Goal: Information Seeking & Learning: Check status

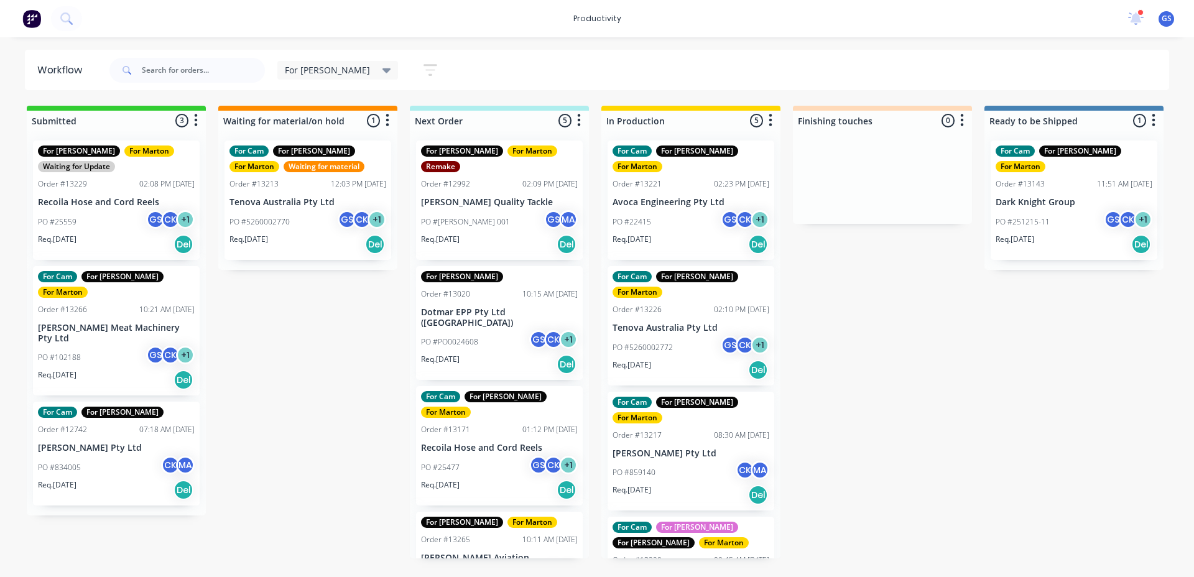
click at [670, 210] on div "PO #22415 GS CK + 1" at bounding box center [691, 222] width 157 height 24
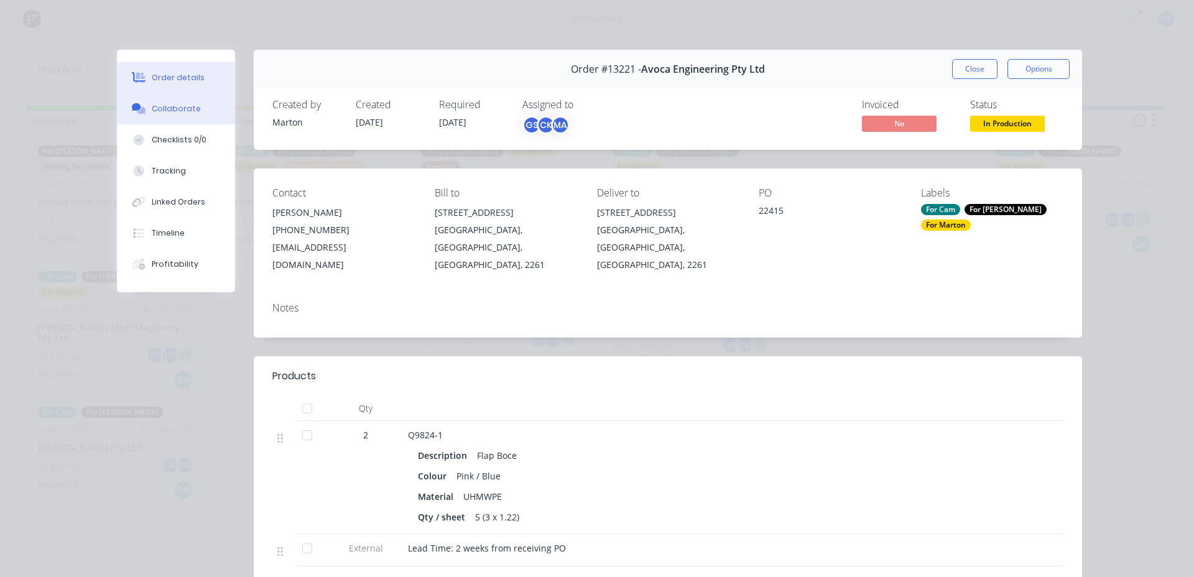
click at [163, 111] on div "Collaborate" at bounding box center [176, 108] width 49 height 11
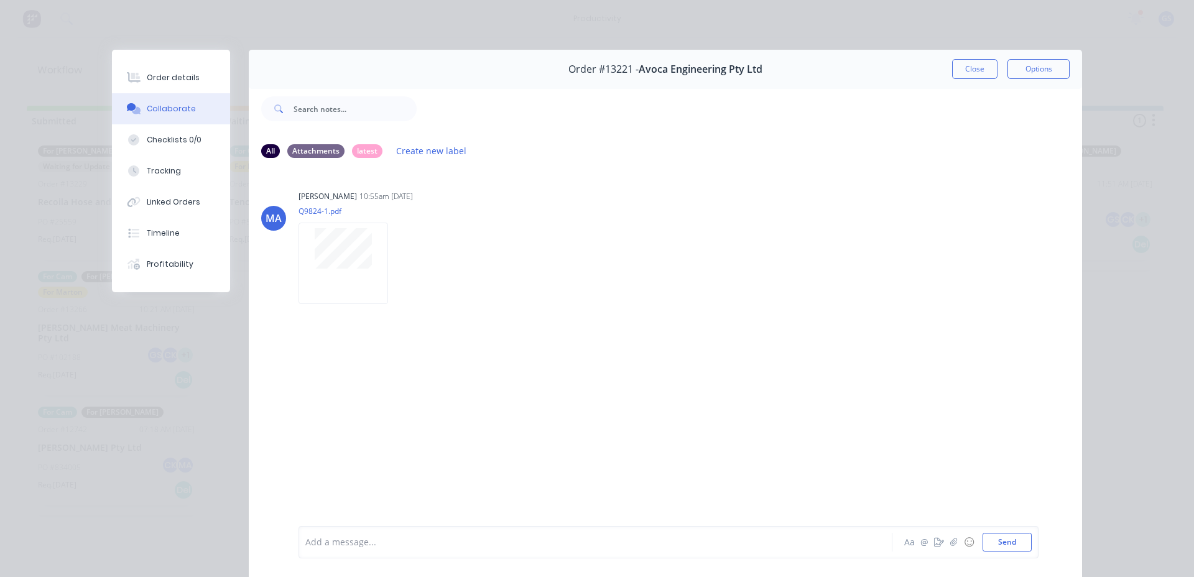
click at [980, 73] on button "Close" at bounding box center [974, 69] width 45 height 20
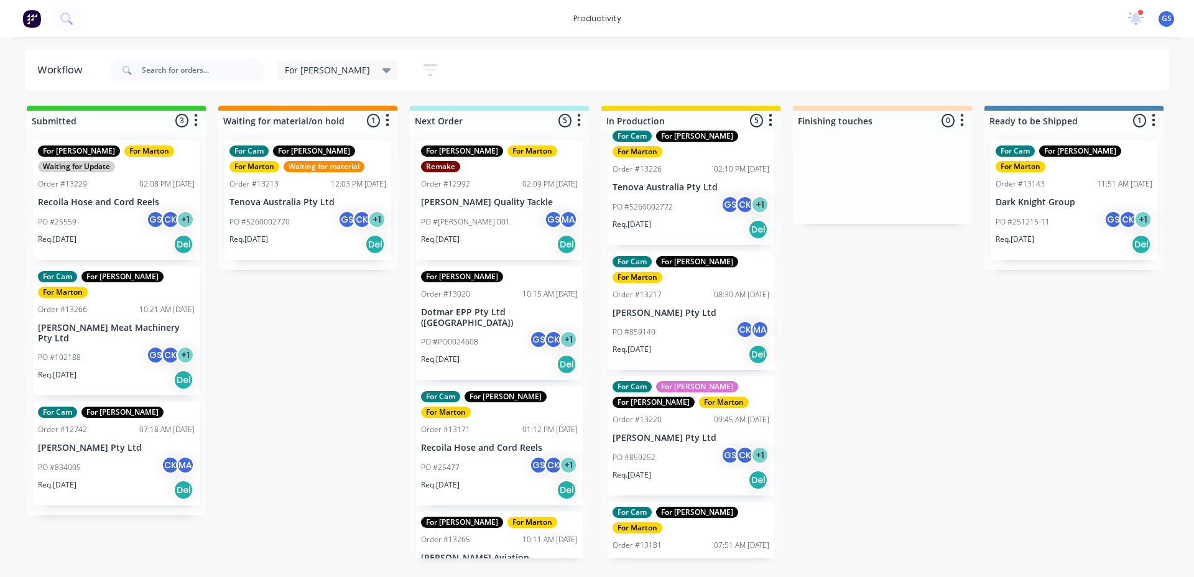
click at [508, 234] on div "Req. [DATE] Del" at bounding box center [499, 244] width 157 height 21
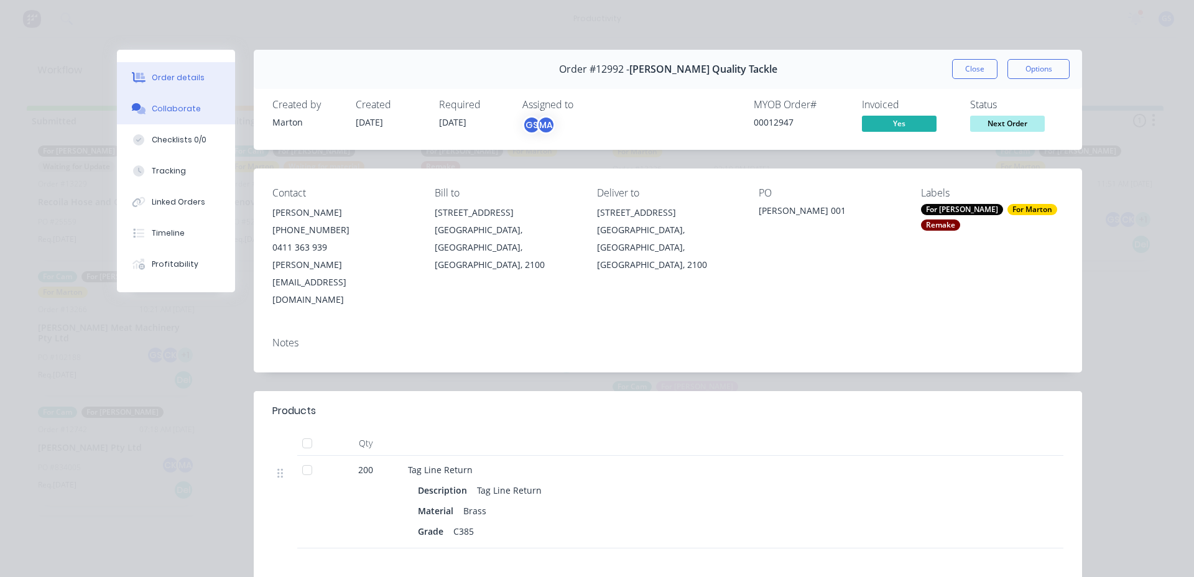
click at [168, 109] on div "Collaborate" at bounding box center [176, 108] width 49 height 11
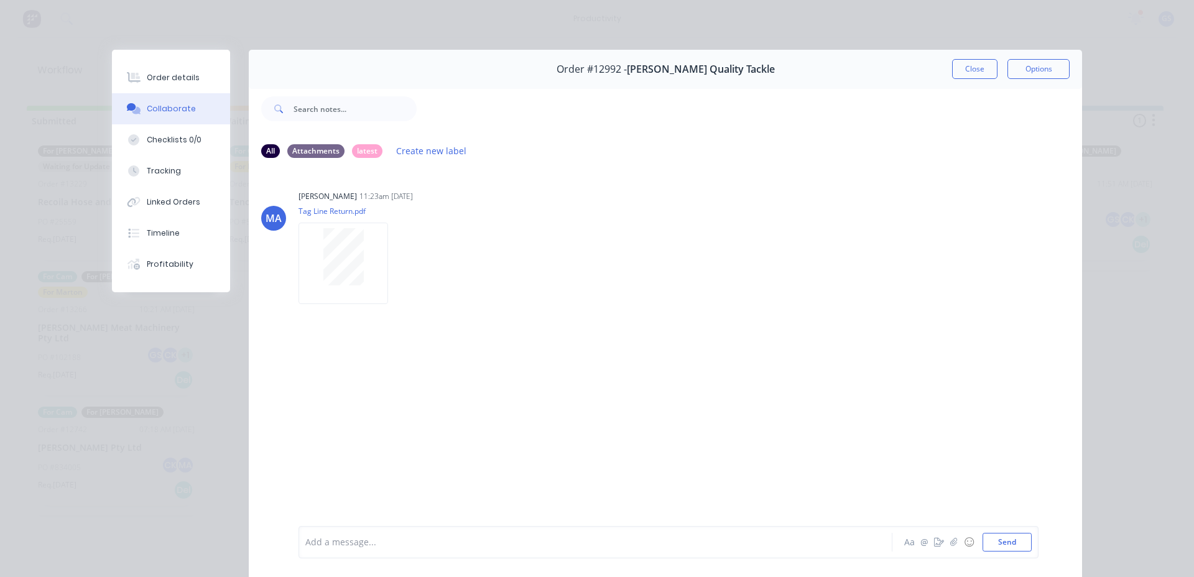
drag, startPoint x: 937, startPoint y: 63, endPoint x: 964, endPoint y: 75, distance: 29.2
click at [937, 67] on div "Order #12992 - [PERSON_NAME] Quality Tackle Close Options" at bounding box center [665, 69] width 833 height 39
click at [963, 75] on button "Close" at bounding box center [974, 69] width 45 height 20
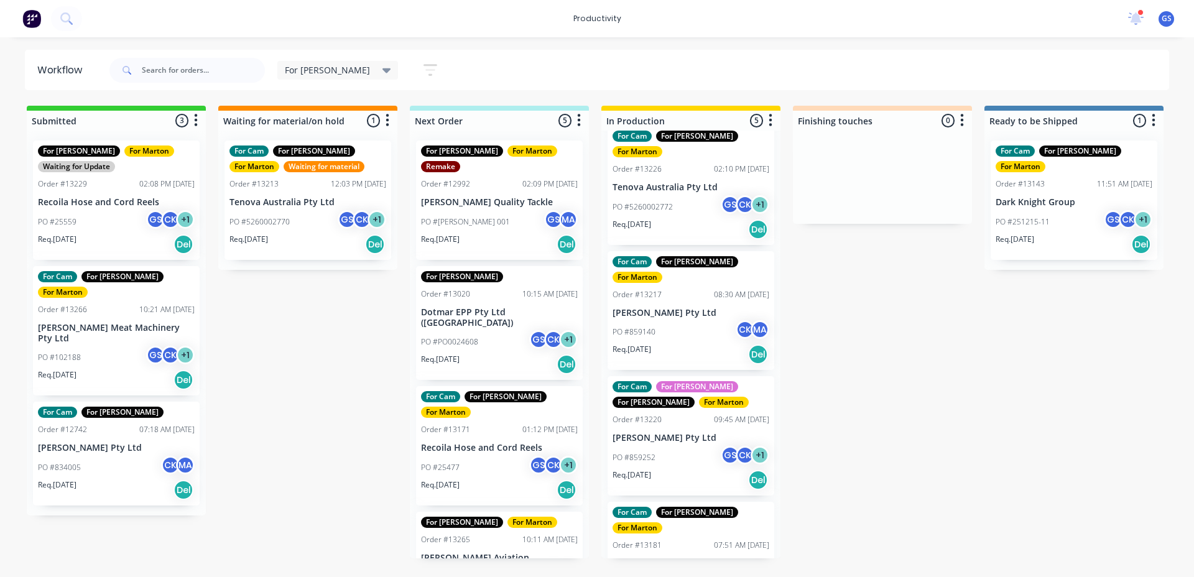
click at [543, 307] on p "Dotmar EPP Pty Ltd ([GEOGRAPHIC_DATA])" at bounding box center [499, 317] width 157 height 21
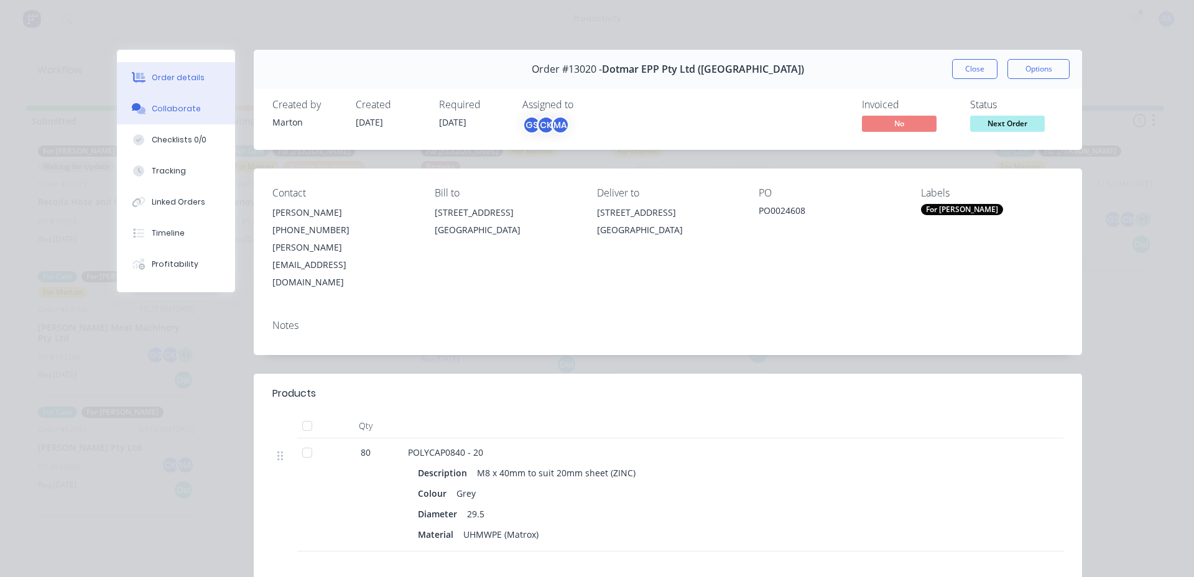
click at [169, 104] on div "Collaborate" at bounding box center [176, 108] width 49 height 11
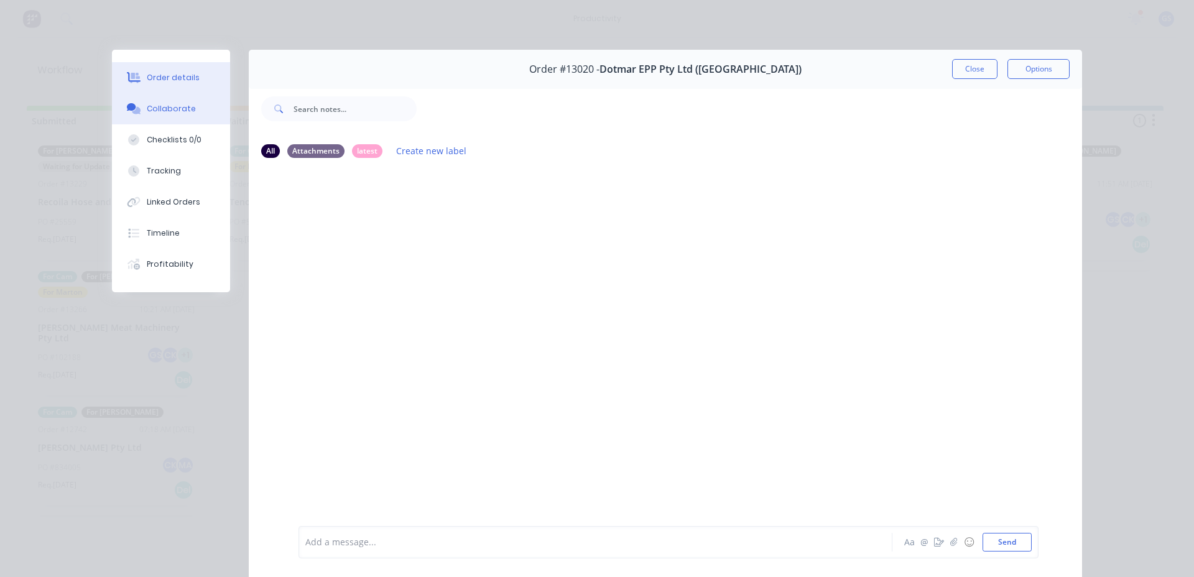
click at [137, 77] on div at bounding box center [133, 77] width 19 height 11
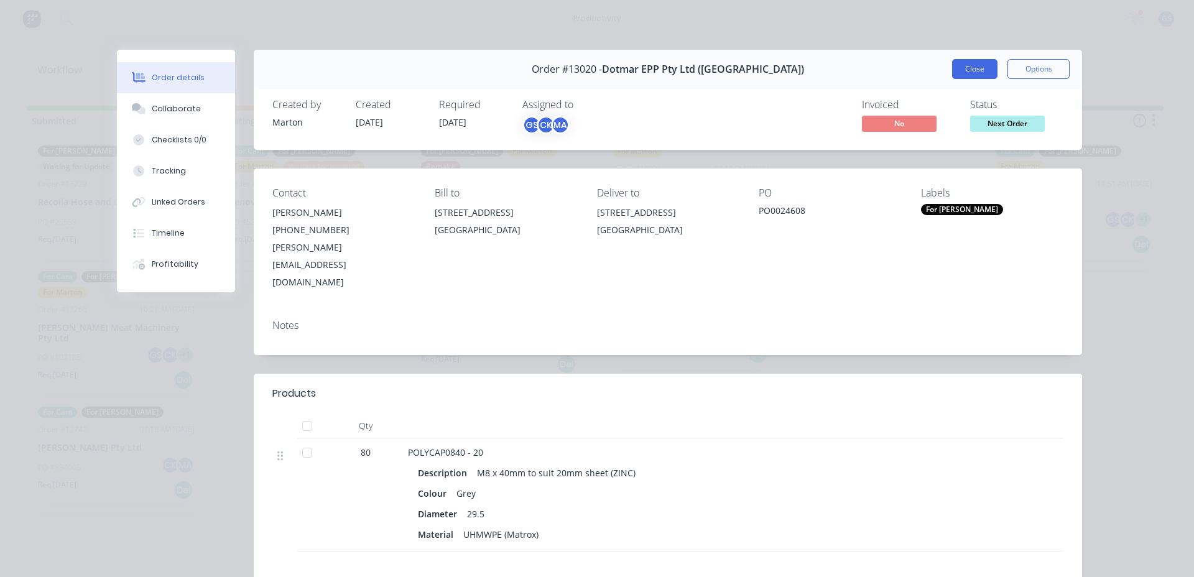
click at [969, 73] on button "Close" at bounding box center [974, 69] width 45 height 20
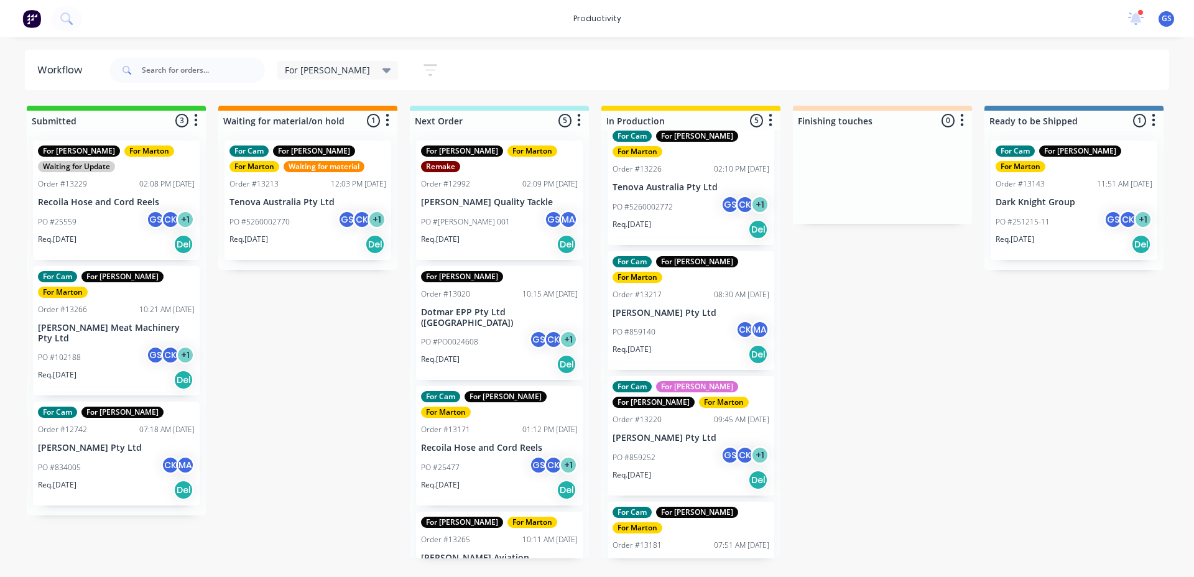
click at [486, 424] on div "Order #13171 01:12 PM [DATE]" at bounding box center [499, 429] width 157 height 11
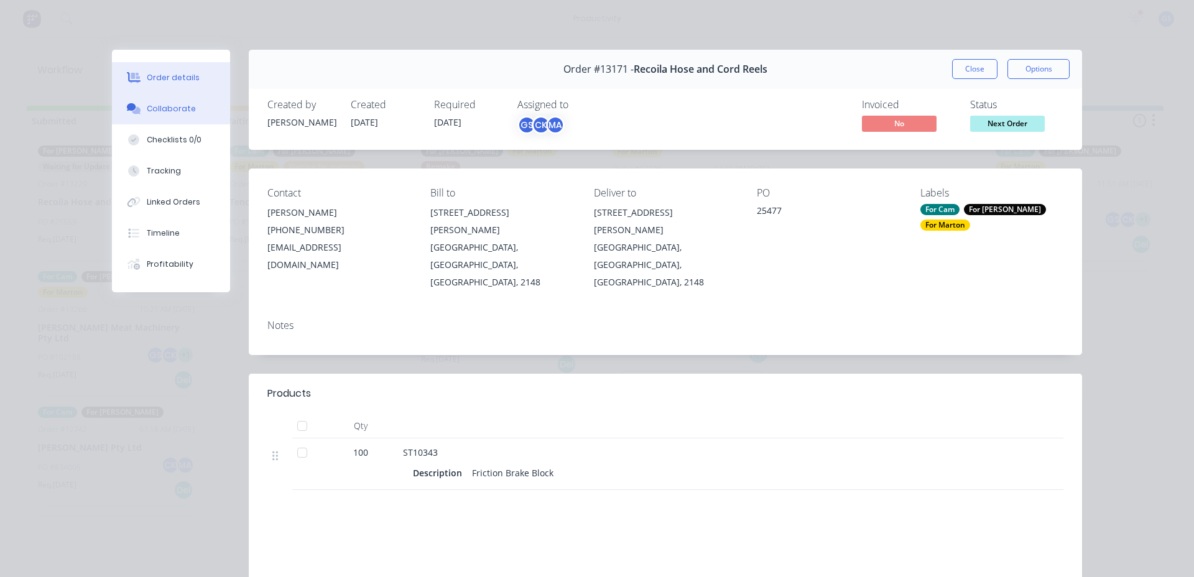
click at [167, 103] on button "Collaborate" at bounding box center [171, 108] width 118 height 31
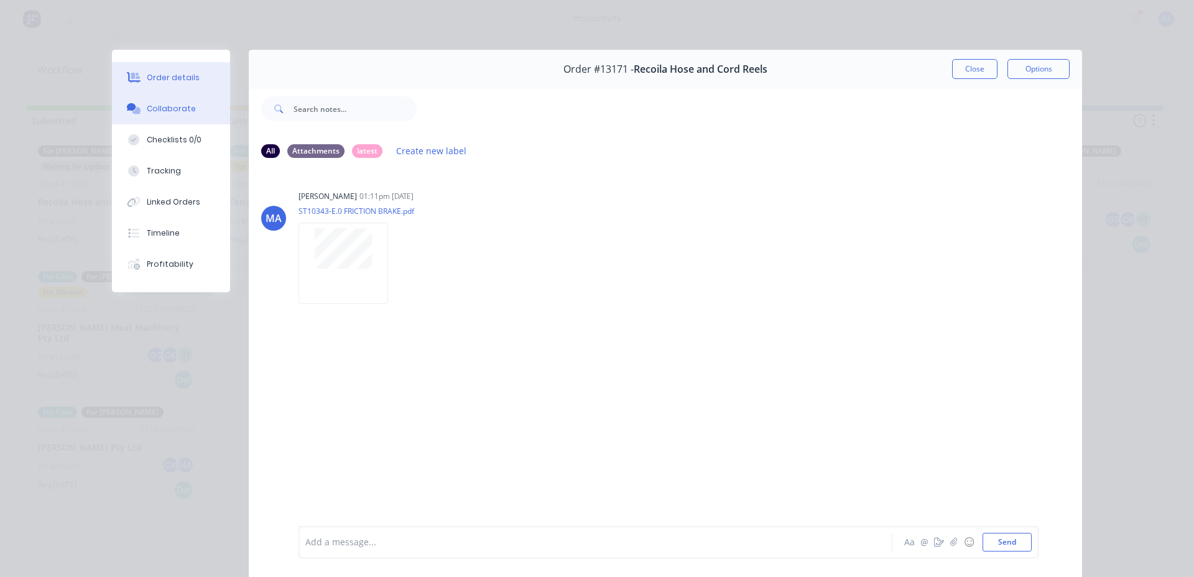
click at [196, 85] on button "Order details" at bounding box center [171, 77] width 118 height 31
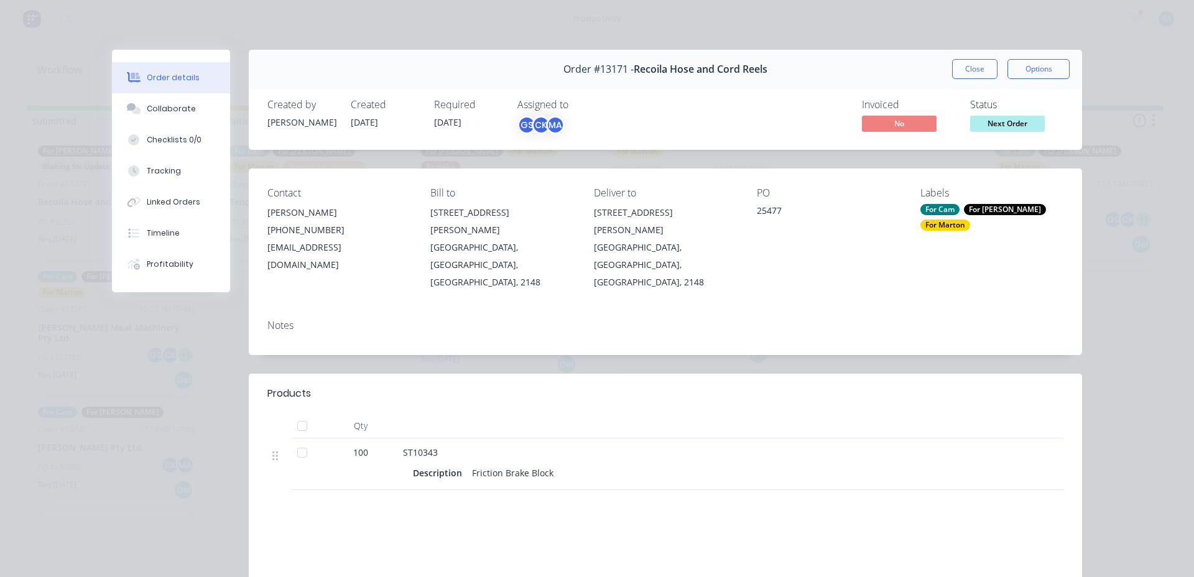
click at [962, 62] on button "Close" at bounding box center [974, 69] width 45 height 20
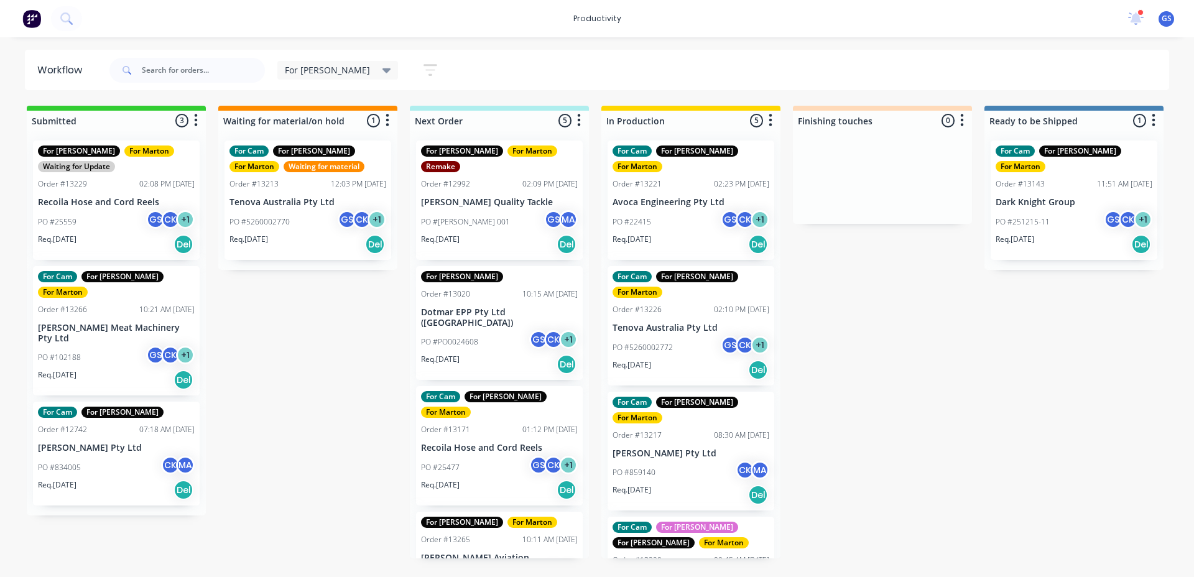
click at [489, 193] on div "For [PERSON_NAME] For [PERSON_NAME] Order #12992 02:09 PM [DATE] [PERSON_NAME] …" at bounding box center [499, 200] width 167 height 119
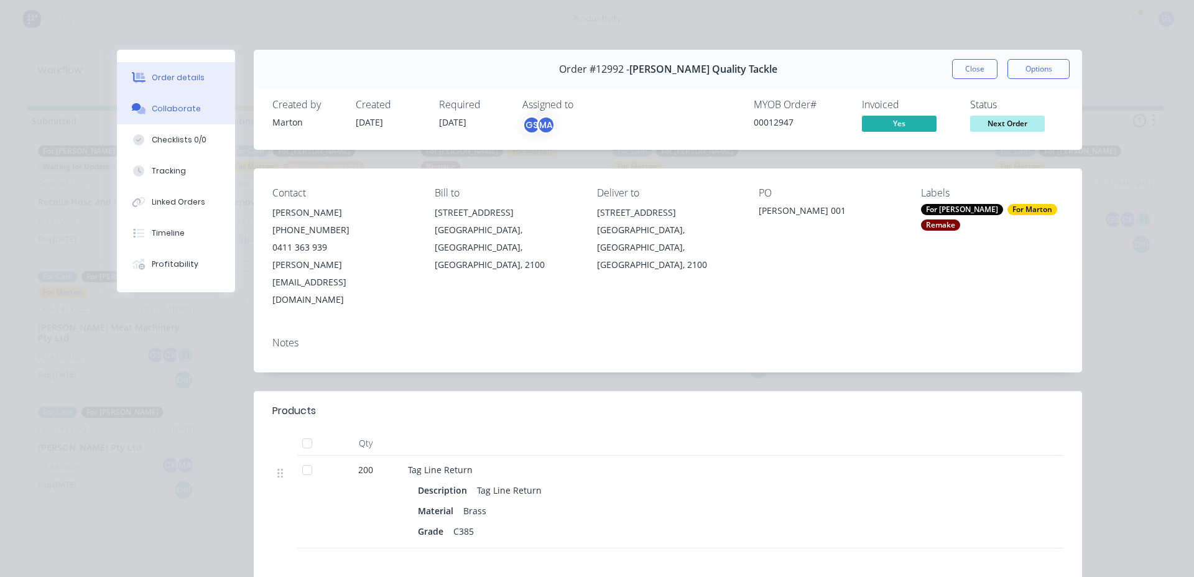
click at [183, 101] on button "Collaborate" at bounding box center [176, 108] width 118 height 31
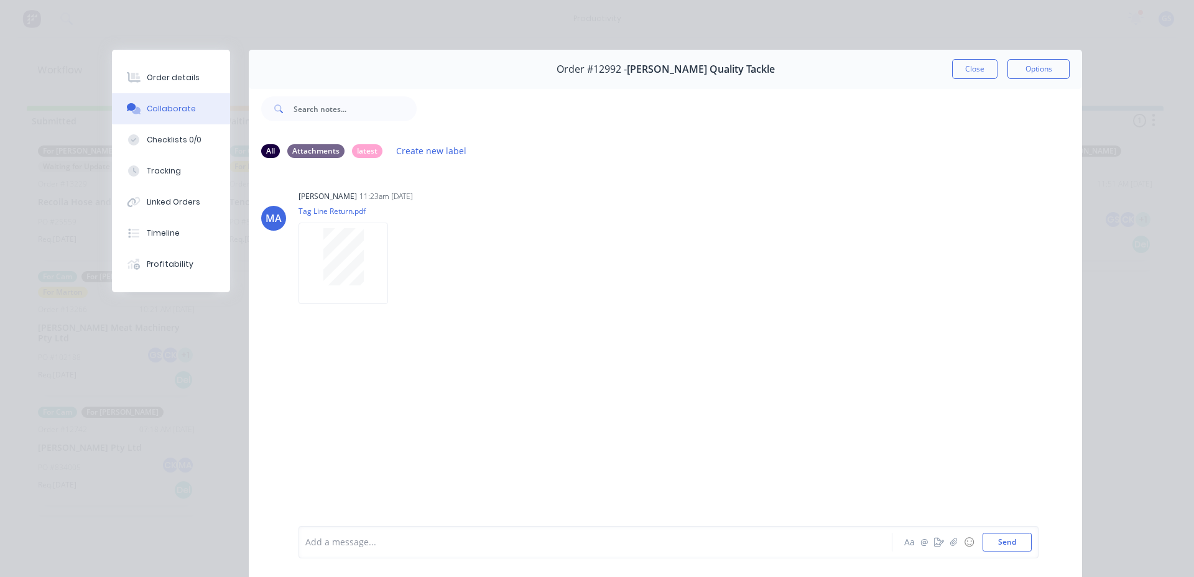
click at [942, 67] on div "Order #12992 - [PERSON_NAME] Quality Tackle Close Options" at bounding box center [665, 69] width 833 height 39
click at [945, 67] on div "Order #12992 - [PERSON_NAME] Quality Tackle Close Options" at bounding box center [665, 69] width 833 height 39
click at [952, 63] on button "Close" at bounding box center [974, 69] width 45 height 20
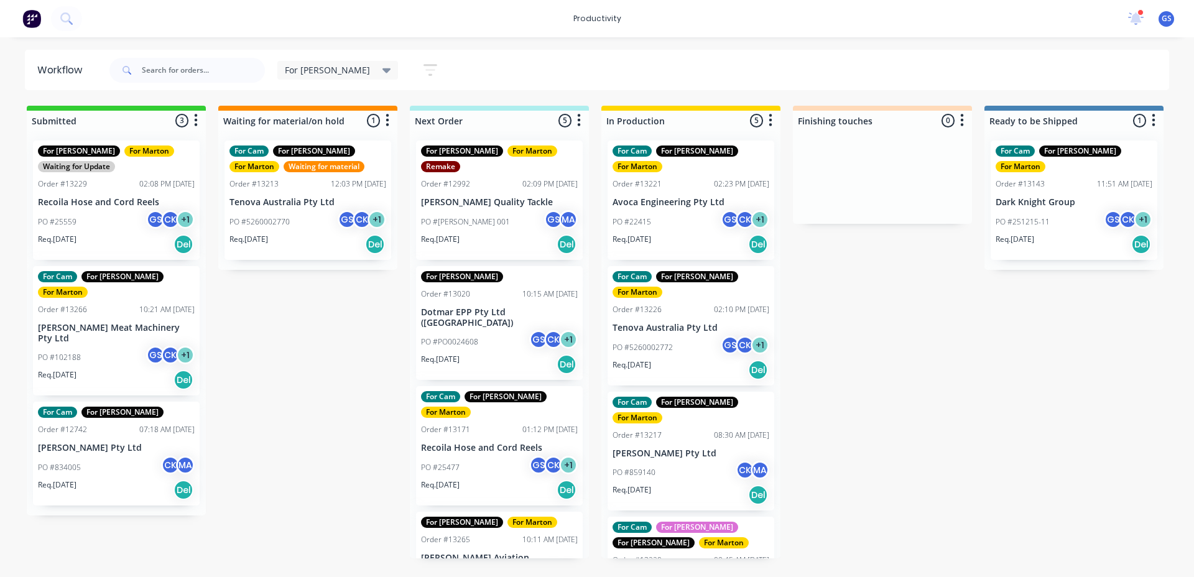
click at [500, 330] on div "PO #PO0024608 GS CK + 1" at bounding box center [499, 342] width 157 height 24
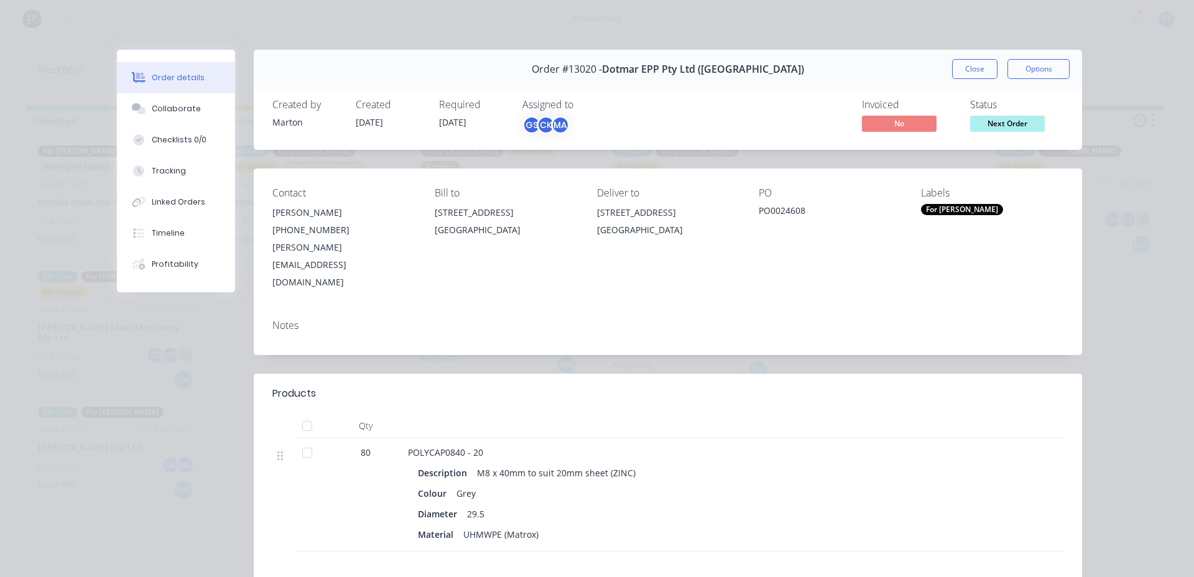
drag, startPoint x: 968, startPoint y: 77, endPoint x: 1006, endPoint y: 98, distance: 43.7
click at [1013, 100] on div "Order #13020 - Dotmar EPP Pty Ltd ([GEOGRAPHIC_DATA]) Close Options Created by …" at bounding box center [599, 411] width 965 height 723
click at [966, 68] on button "Close" at bounding box center [974, 69] width 45 height 20
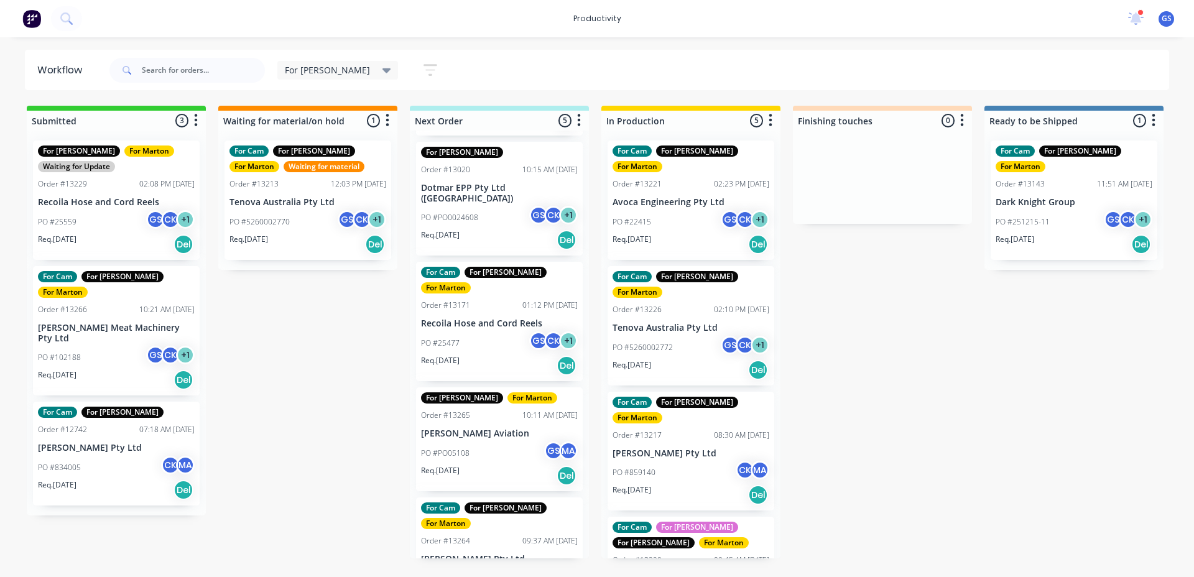
scroll to position [125, 0]
click at [698, 522] on div "For Cam For [PERSON_NAME] For [PERSON_NAME] For [PERSON_NAME]" at bounding box center [691, 535] width 157 height 27
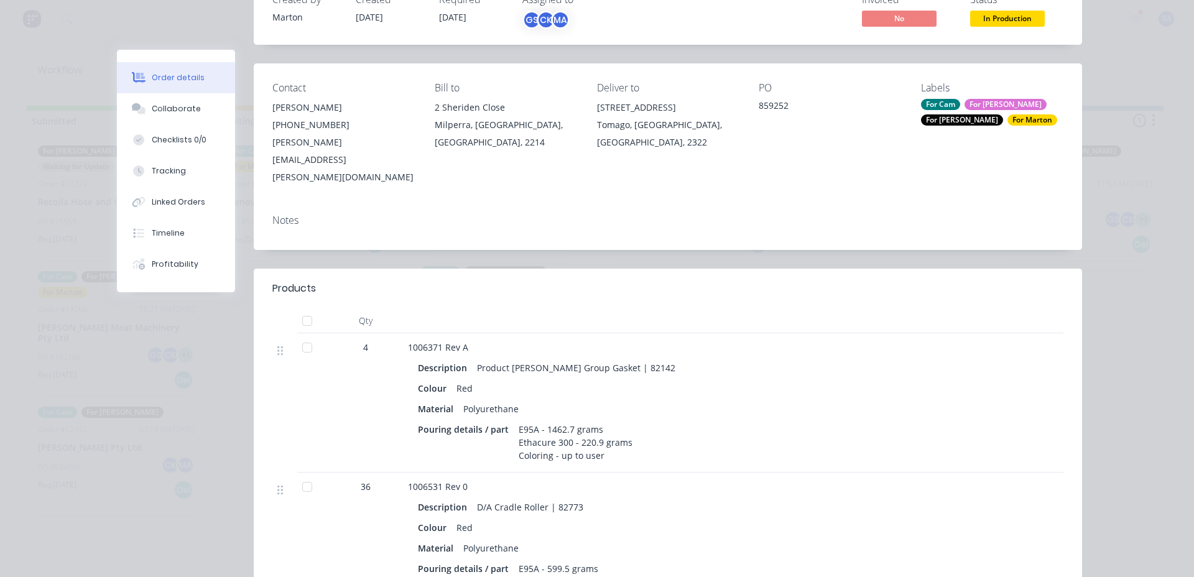
scroll to position [0, 0]
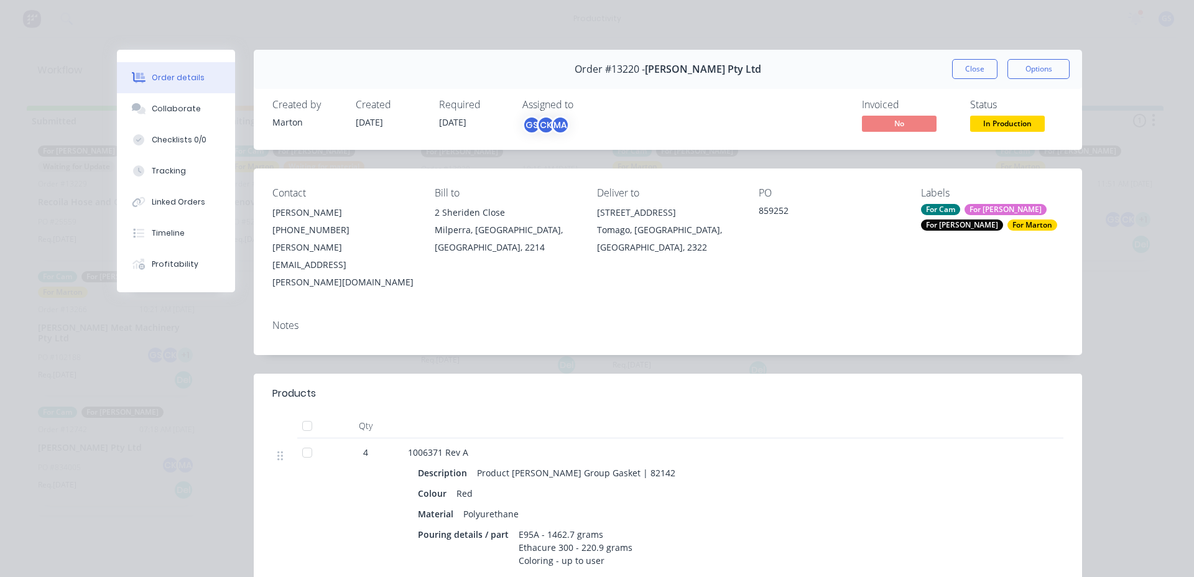
click at [968, 77] on button "Close" at bounding box center [974, 69] width 45 height 20
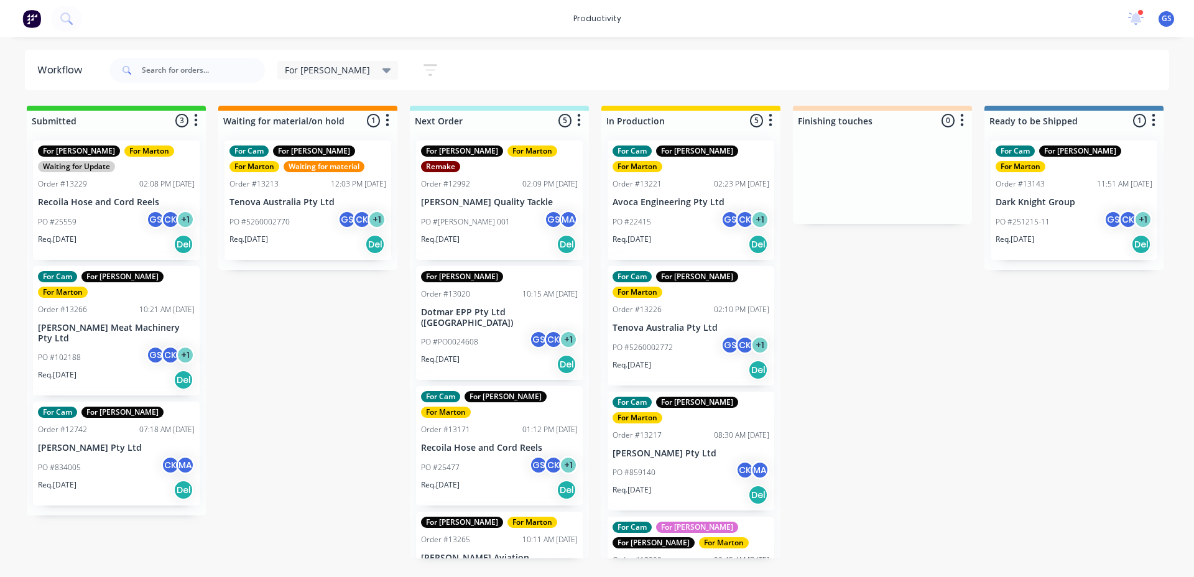
click at [394, 367] on div "Submitted 3 Sort By Created date Required date Order number Customer name Most …" at bounding box center [847, 332] width 1713 height 453
click at [710, 210] on div "PO #22415 GS CK + 1" at bounding box center [691, 222] width 157 height 24
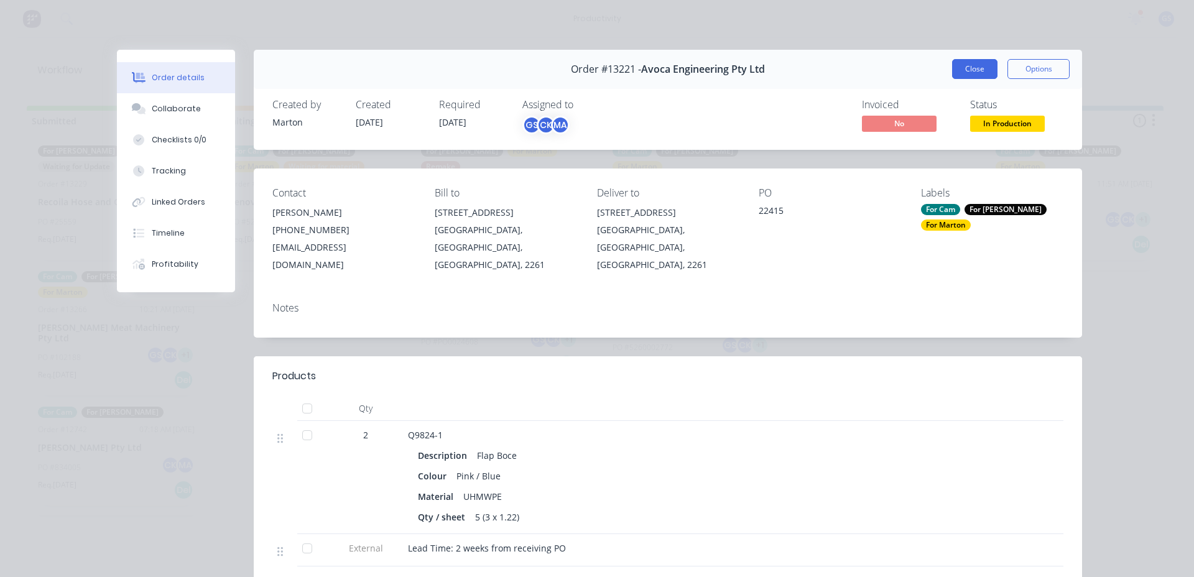
click at [960, 63] on button "Close" at bounding box center [974, 69] width 45 height 20
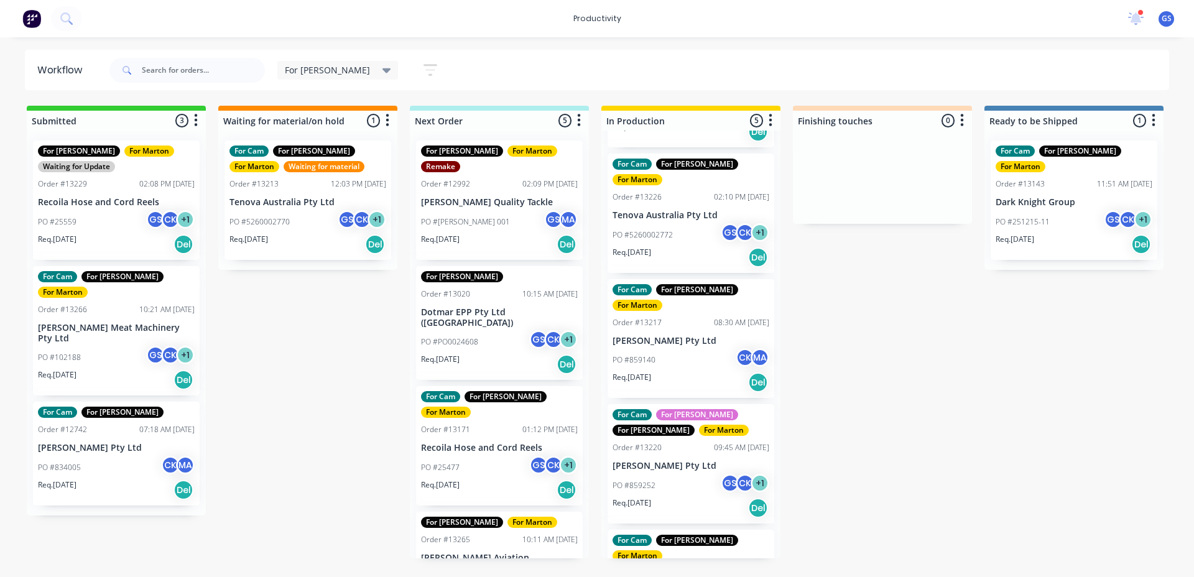
scroll to position [124, 0]
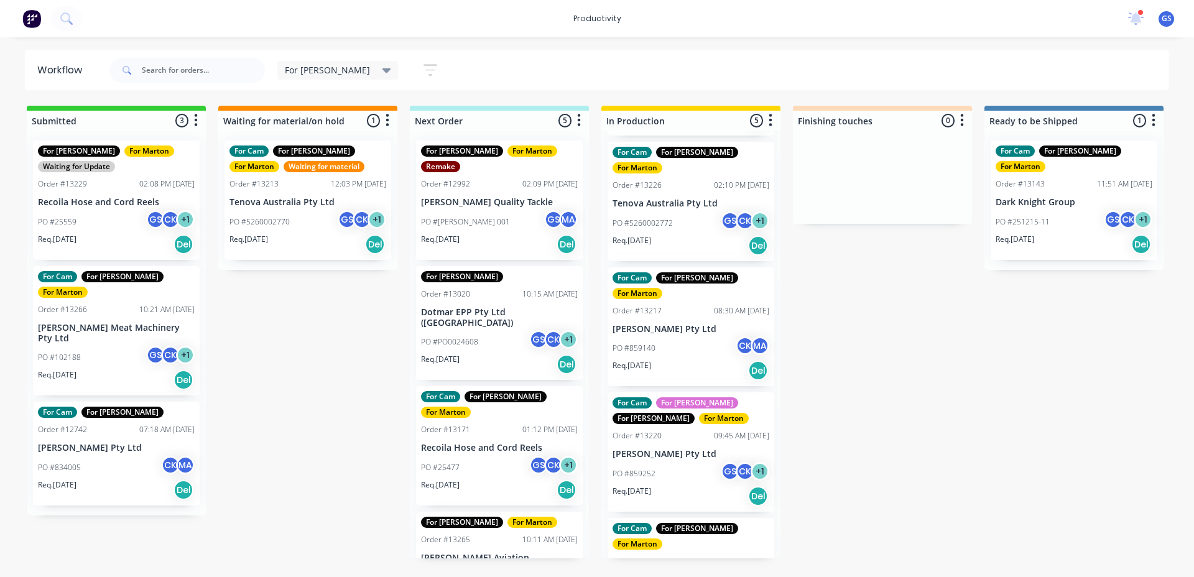
click at [489, 330] on div "PO #PO0024608 GS CK + 1" at bounding box center [499, 342] width 157 height 24
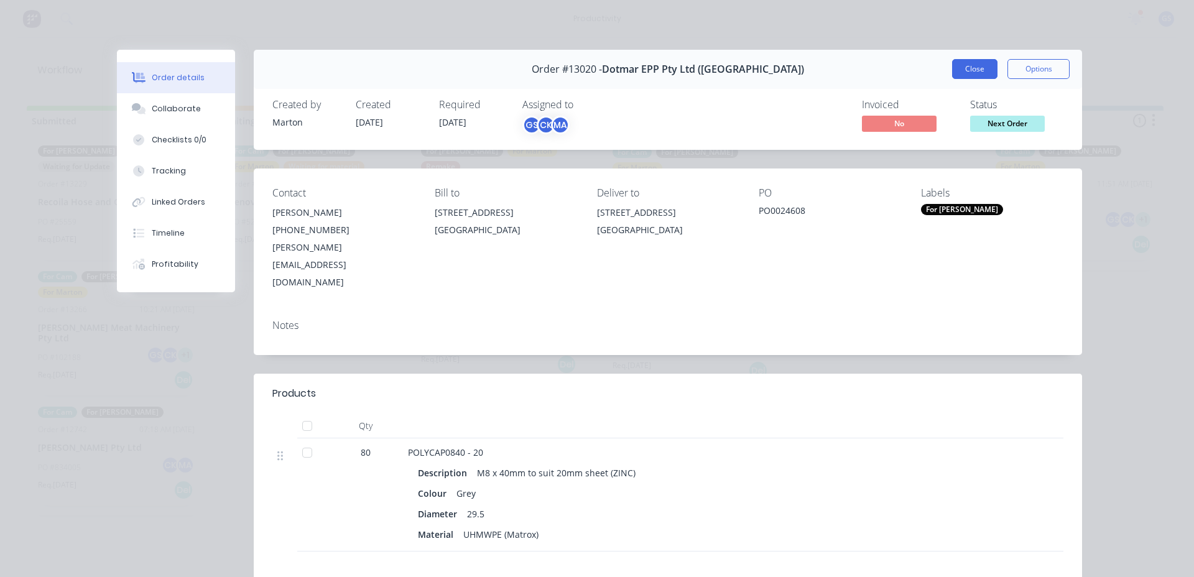
click at [978, 75] on button "Close" at bounding box center [974, 69] width 45 height 20
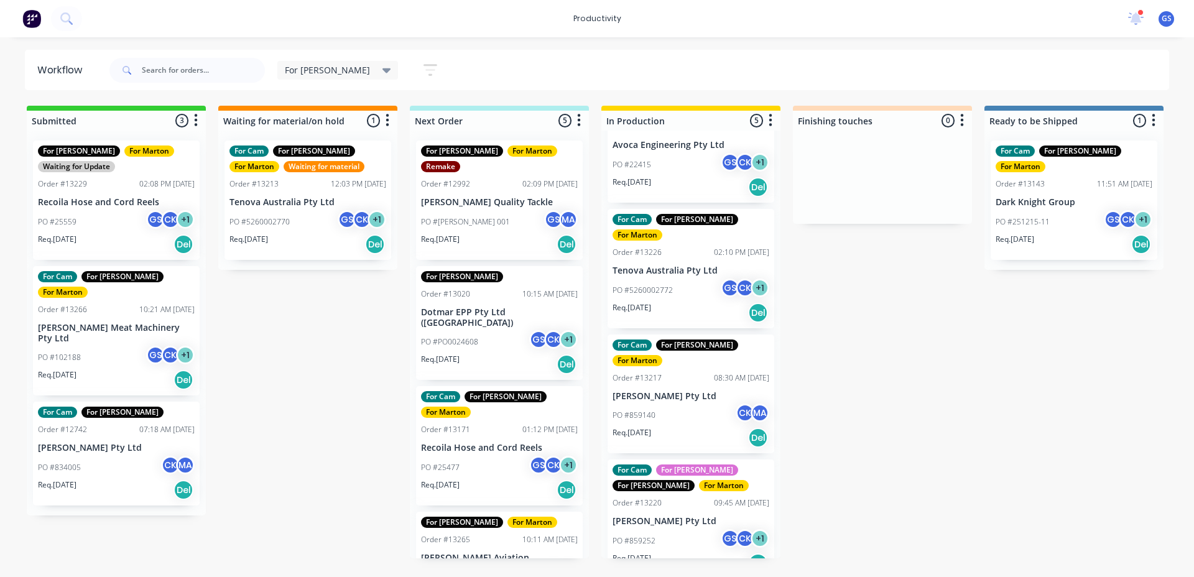
scroll to position [0, 0]
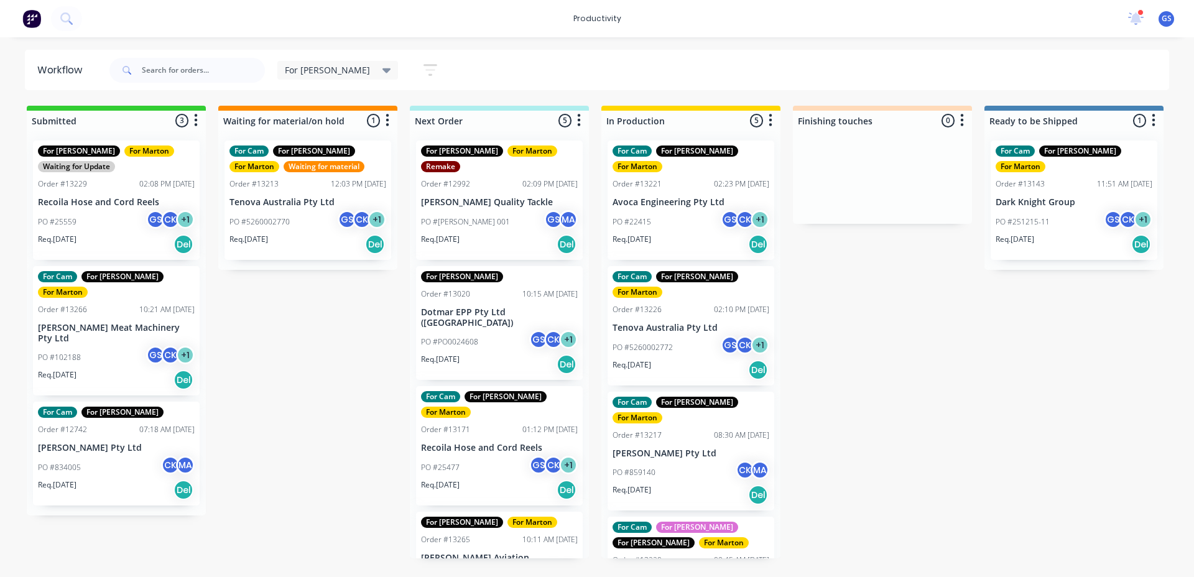
click at [696, 210] on div "PO #22415 GS CK + 1" at bounding box center [691, 222] width 157 height 24
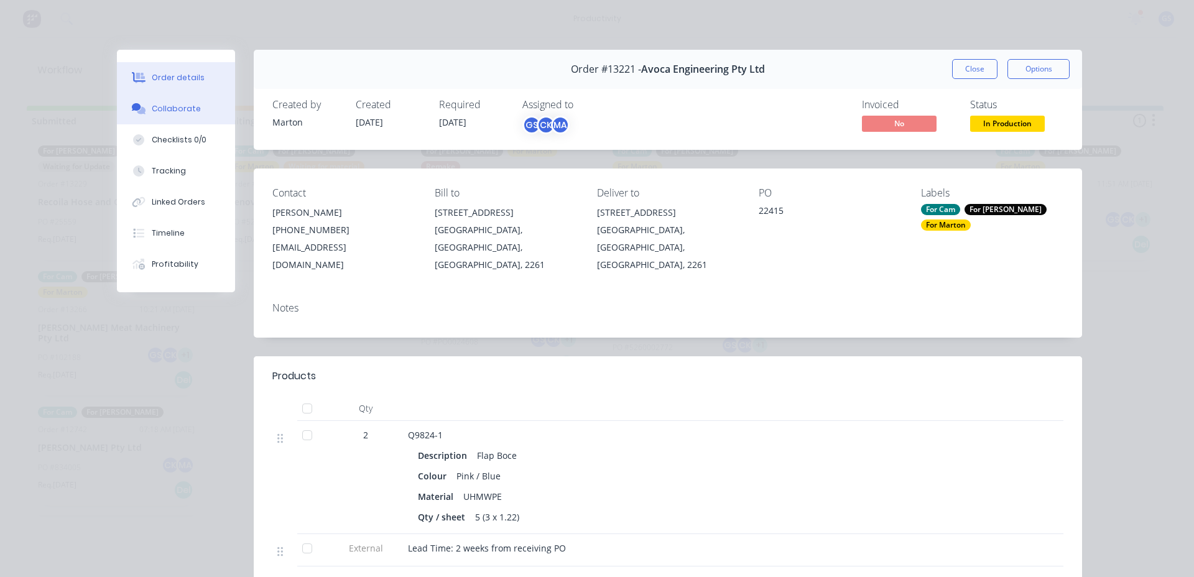
click at [185, 116] on button "Collaborate" at bounding box center [176, 108] width 118 height 31
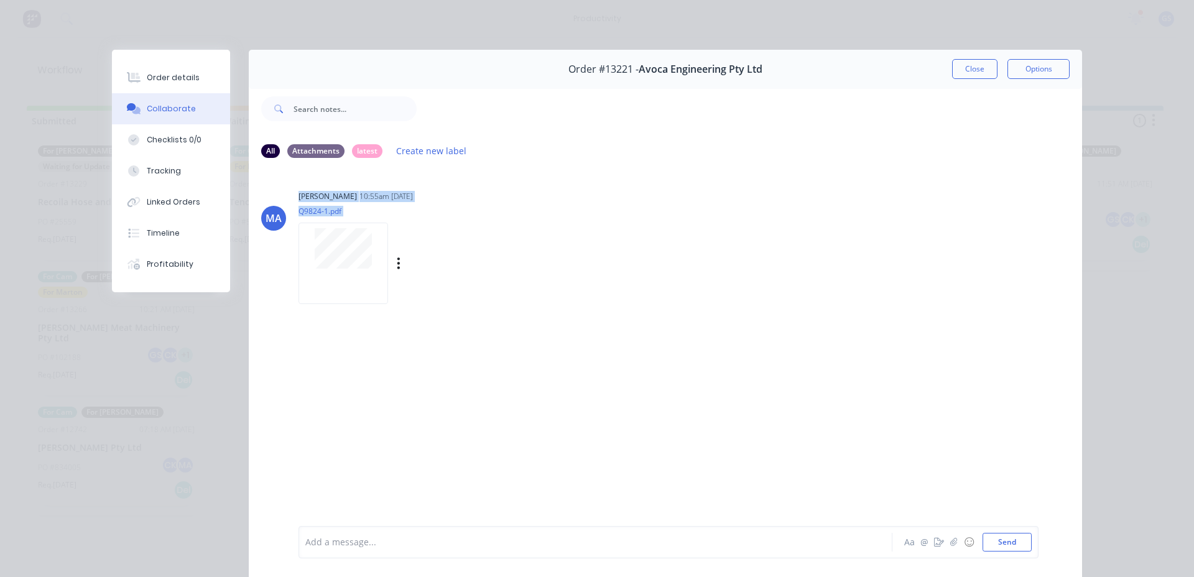
drag, startPoint x: 285, startPoint y: 211, endPoint x: 297, endPoint y: 238, distance: 29.6
click at [294, 232] on div "MA [PERSON_NAME] 10:55am [DATE] Q9824-1.pdf Labels Download" at bounding box center [665, 243] width 833 height 112
click at [305, 242] on div at bounding box center [343, 248] width 78 height 40
click at [966, 65] on button "Close" at bounding box center [974, 69] width 45 height 20
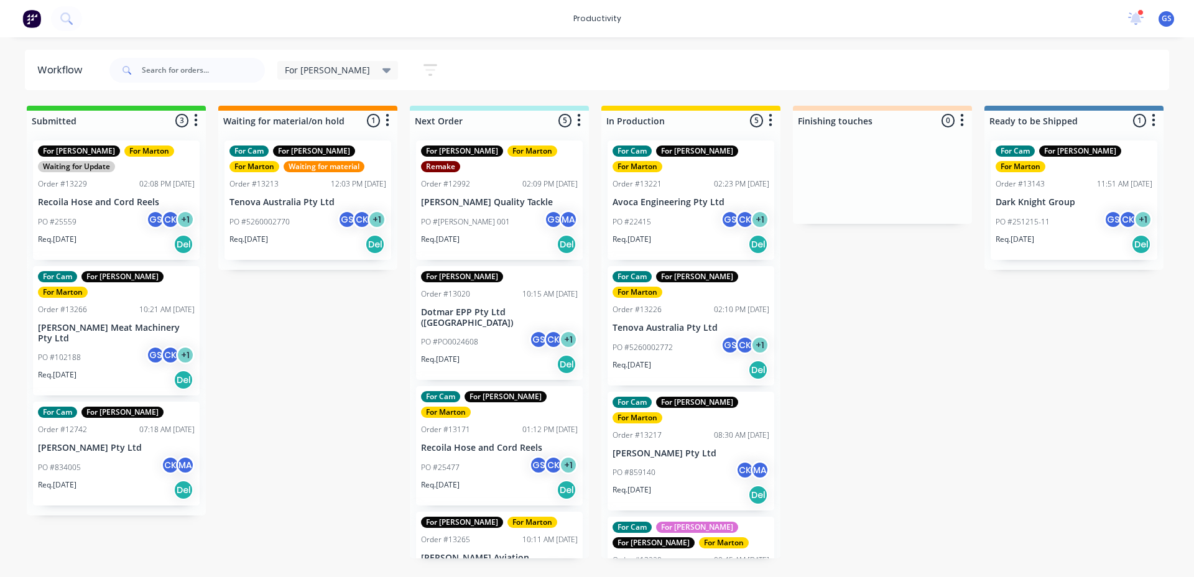
click at [474, 67] on div "For [PERSON_NAME] Save new view None edit For [PERSON_NAME] (Default) edit For …" at bounding box center [638, 70] width 1063 height 37
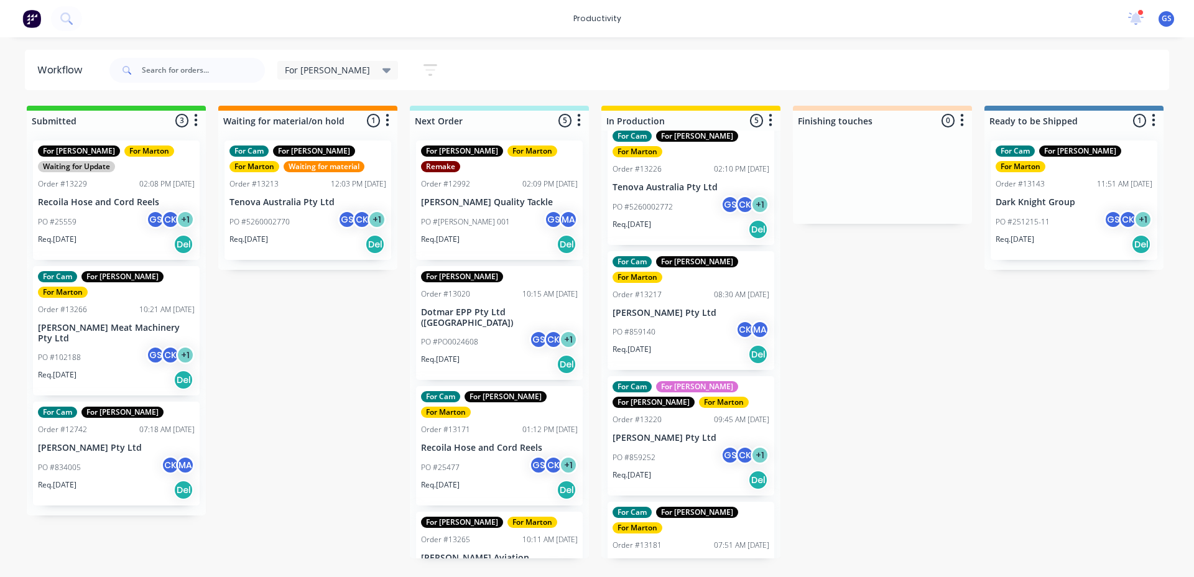
click at [557, 71] on div "For [PERSON_NAME] Save new view None edit For [PERSON_NAME] (Default) edit For …" at bounding box center [638, 70] width 1063 height 37
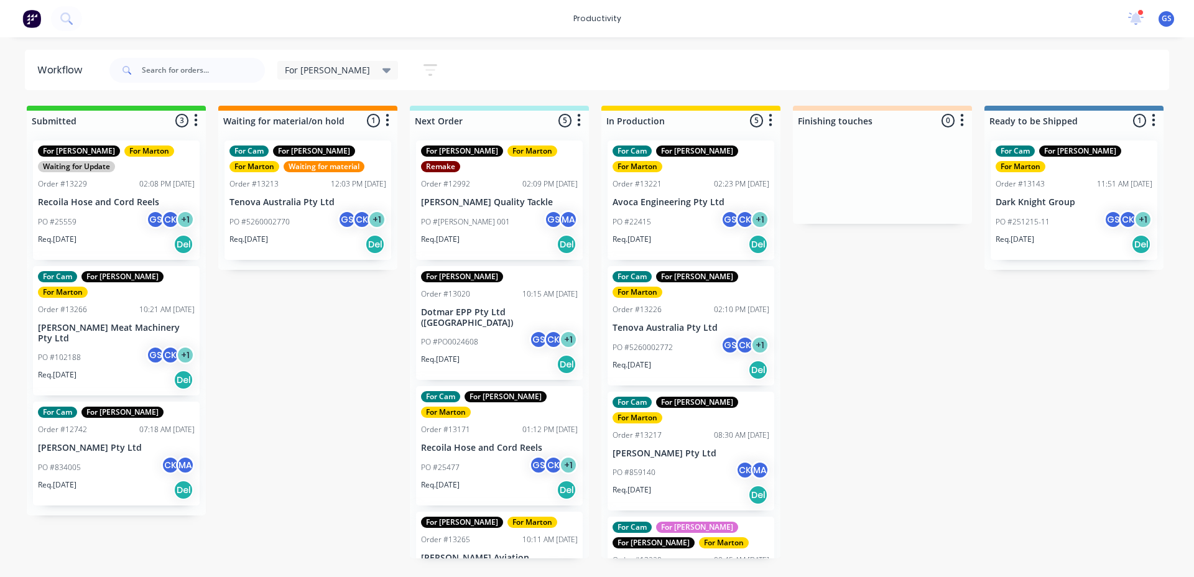
click at [347, 338] on div "Submitted 3 Sort By Created date Required date Order number Customer name Most …" at bounding box center [847, 332] width 1713 height 453
click at [239, 72] on input "text" at bounding box center [203, 70] width 123 height 25
type input "13226"
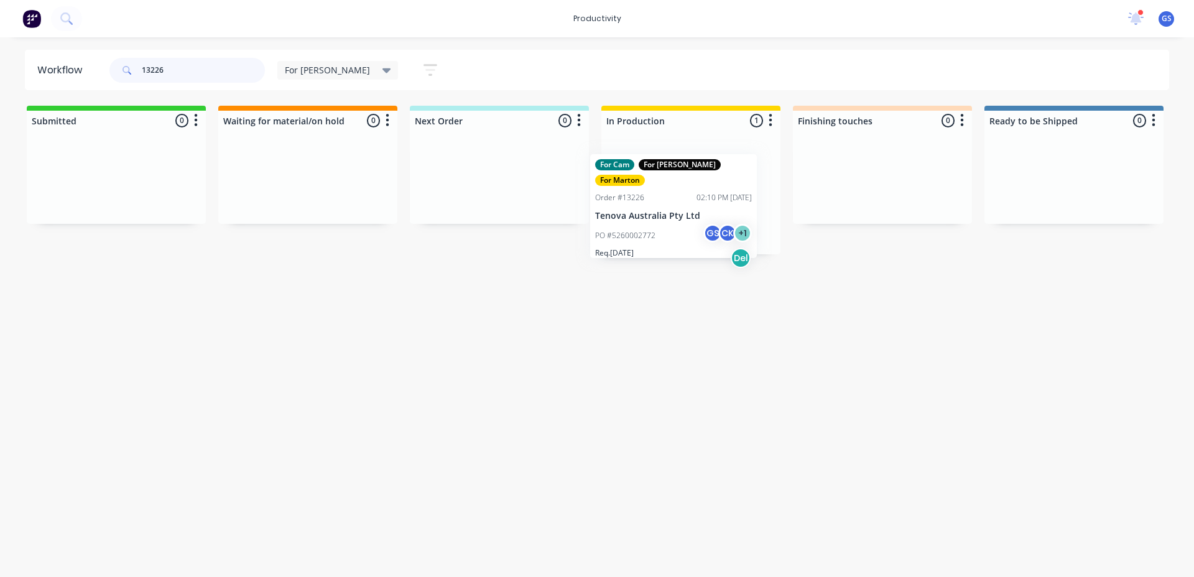
click at [674, 218] on div "For Cam For [PERSON_NAME] For [PERSON_NAME] Order #13226 02:10 PM [DATE] Tenova…" at bounding box center [690, 193] width 179 height 124
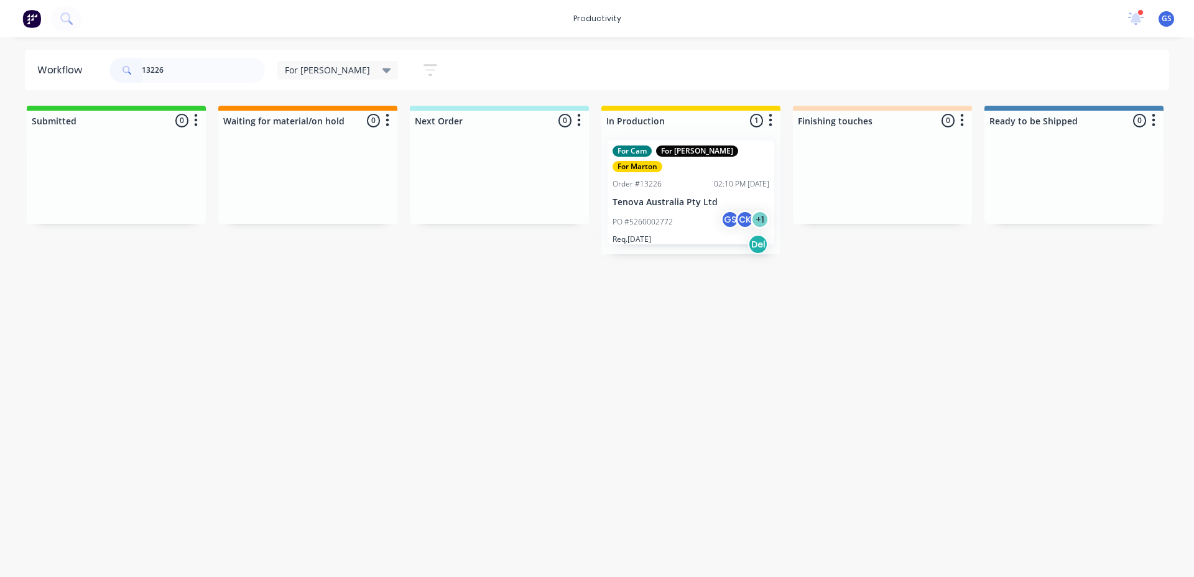
click at [674, 214] on div "For Cam For [PERSON_NAME] For [PERSON_NAME] Order #13226 02:10 PM [DATE] Tenova…" at bounding box center [690, 193] width 179 height 124
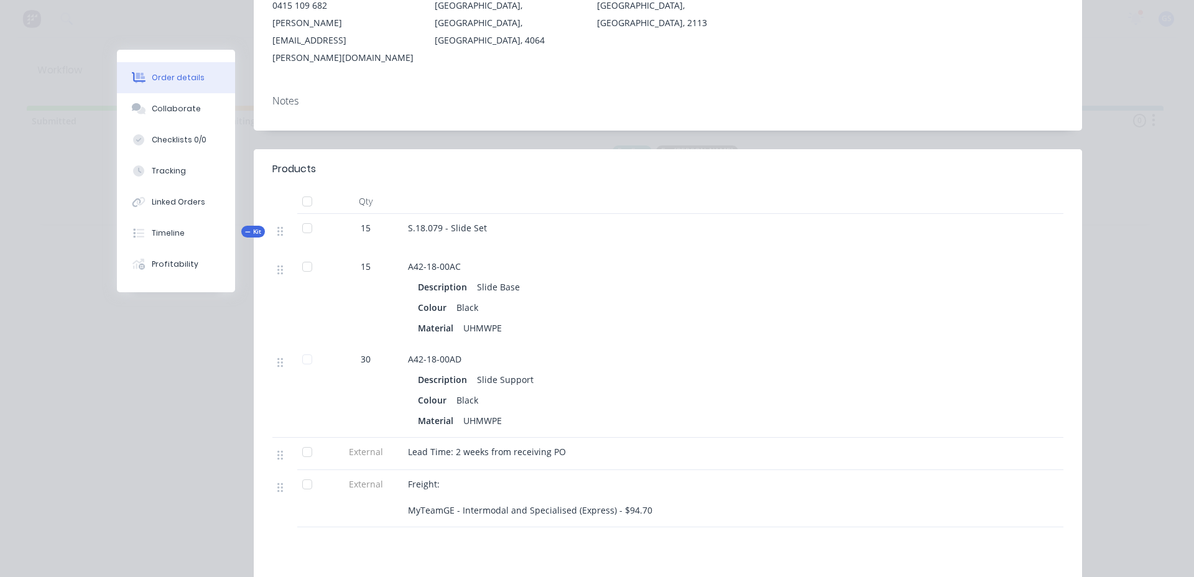
scroll to position [249, 0]
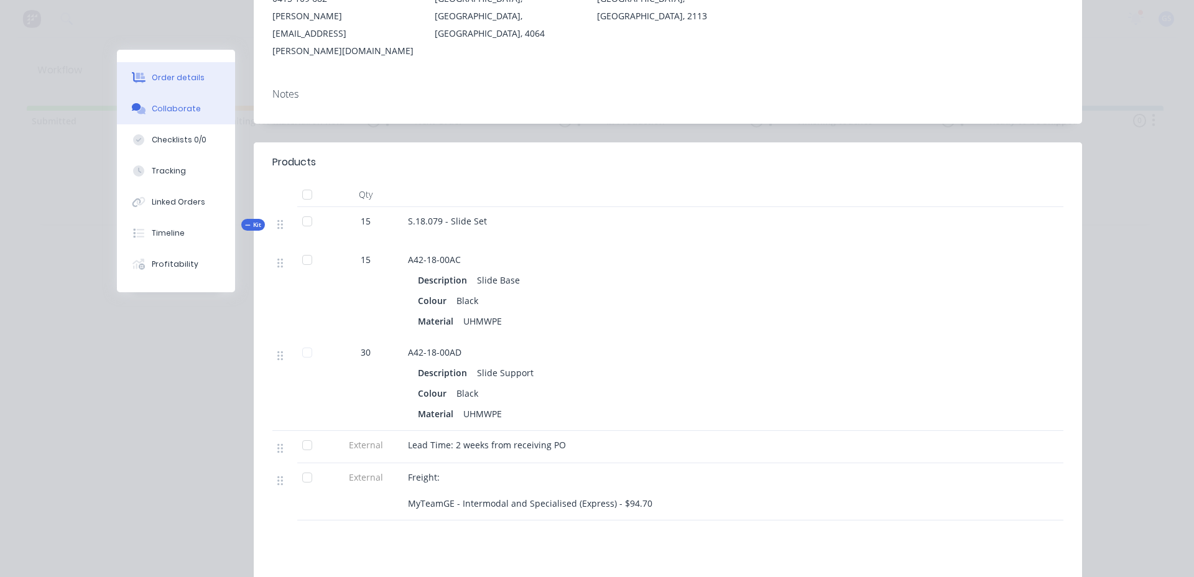
click at [197, 116] on button "Collaborate" at bounding box center [176, 108] width 118 height 31
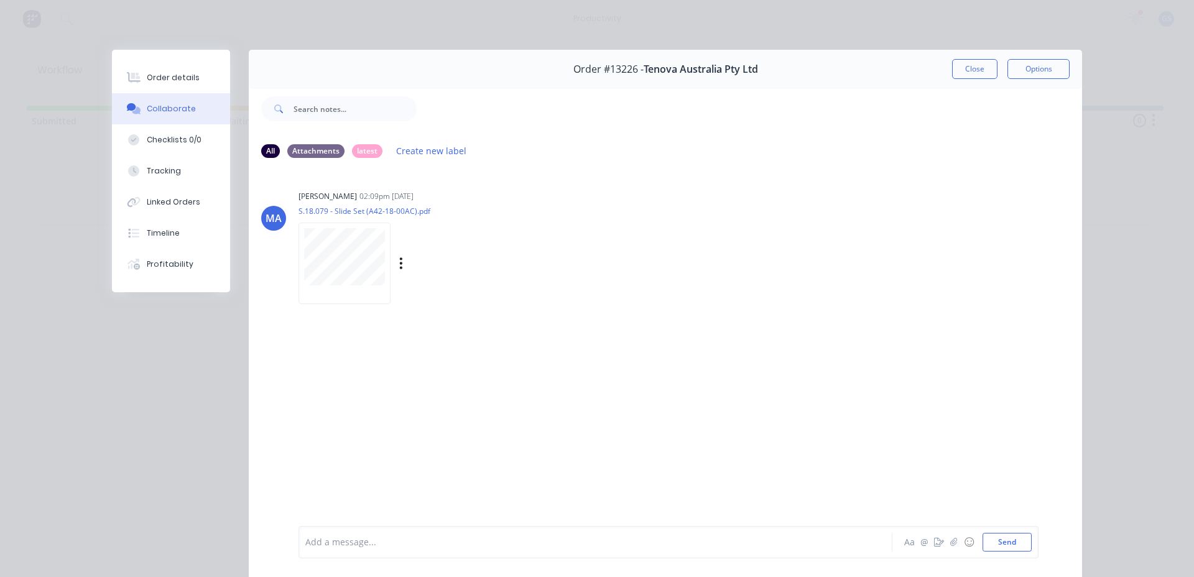
click at [387, 255] on div at bounding box center [347, 264] width 97 height 82
drag, startPoint x: 966, startPoint y: 75, endPoint x: 958, endPoint y: 75, distance: 8.1
click at [967, 73] on button "Close" at bounding box center [974, 69] width 45 height 20
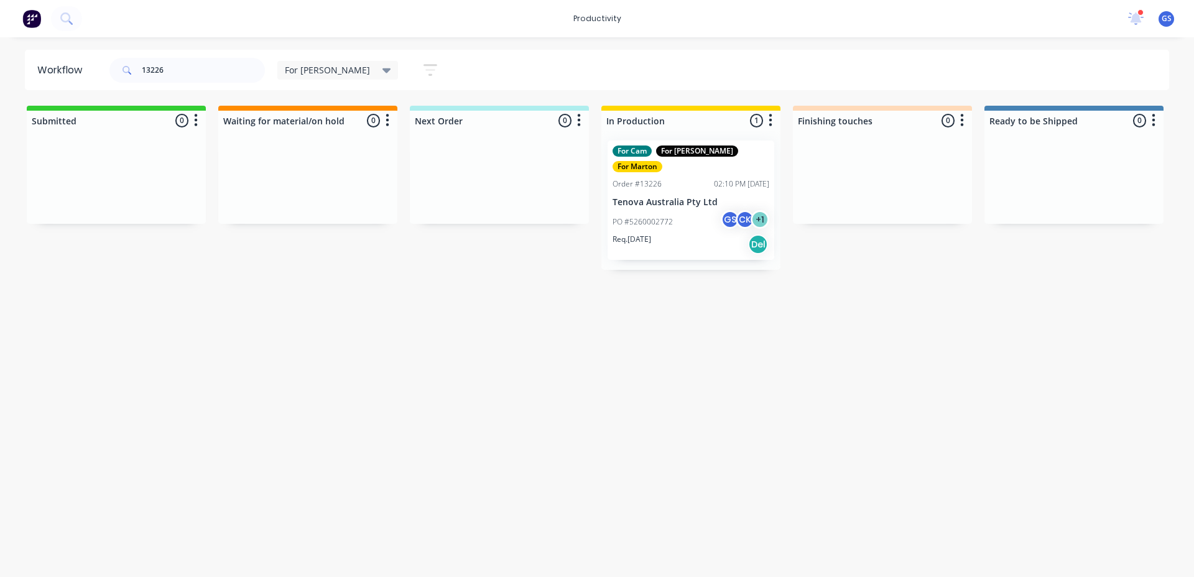
click at [683, 178] on div "Order #13226 02:10 PM [DATE]" at bounding box center [691, 183] width 157 height 11
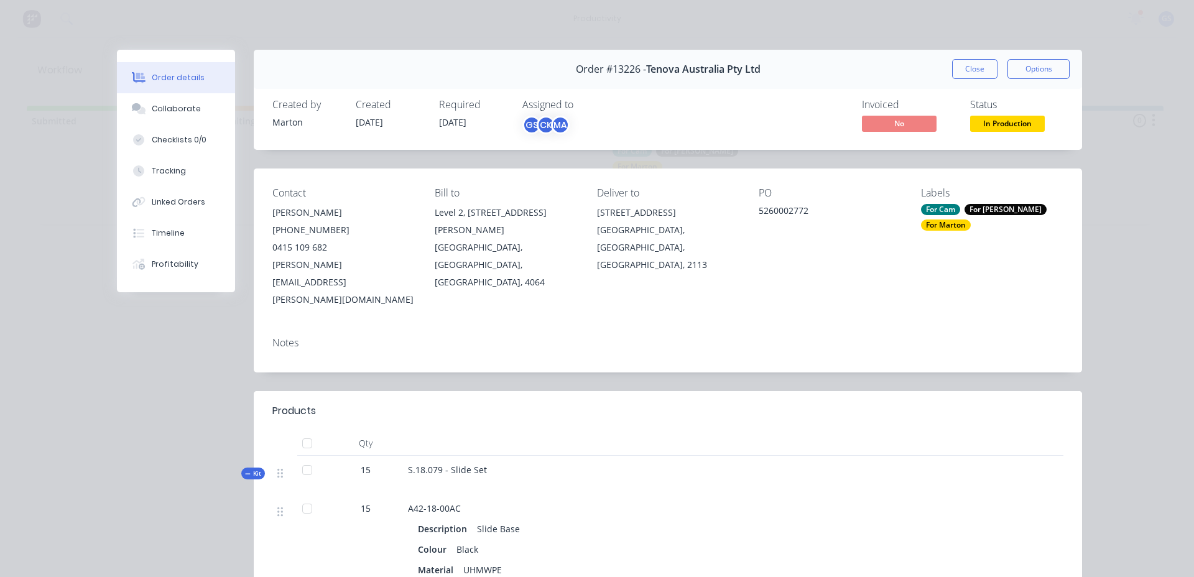
click at [955, 75] on button "Close" at bounding box center [974, 69] width 45 height 20
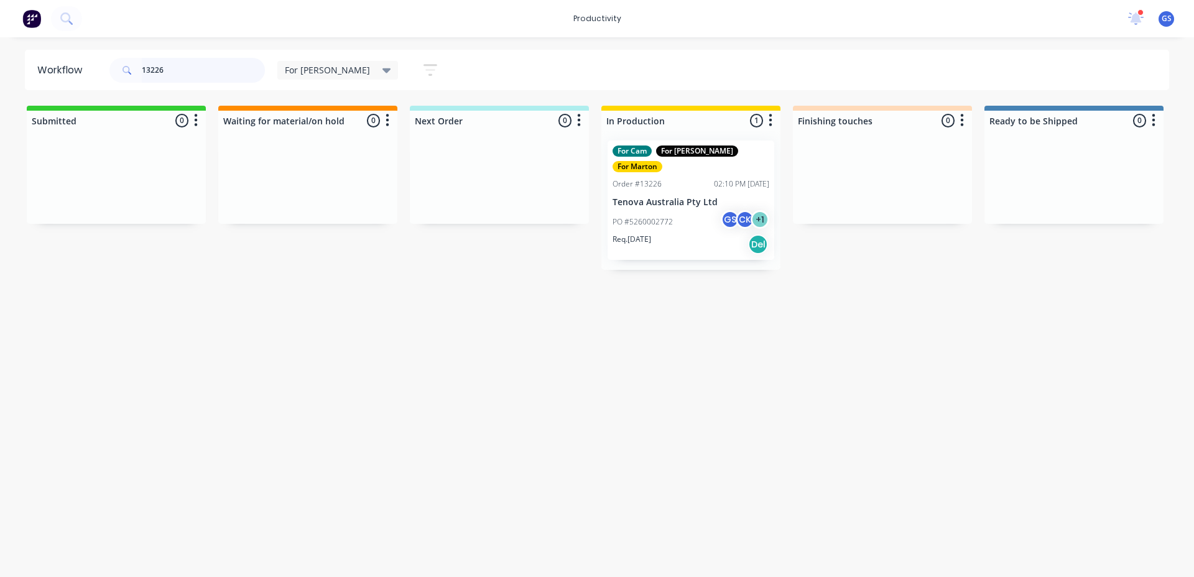
drag, startPoint x: 201, startPoint y: 73, endPoint x: 53, endPoint y: 85, distance: 147.9
click at [53, 85] on header "Workflow 13226 For [PERSON_NAME] Save new view None edit For [PERSON_NAME] (Def…" at bounding box center [597, 70] width 1145 height 40
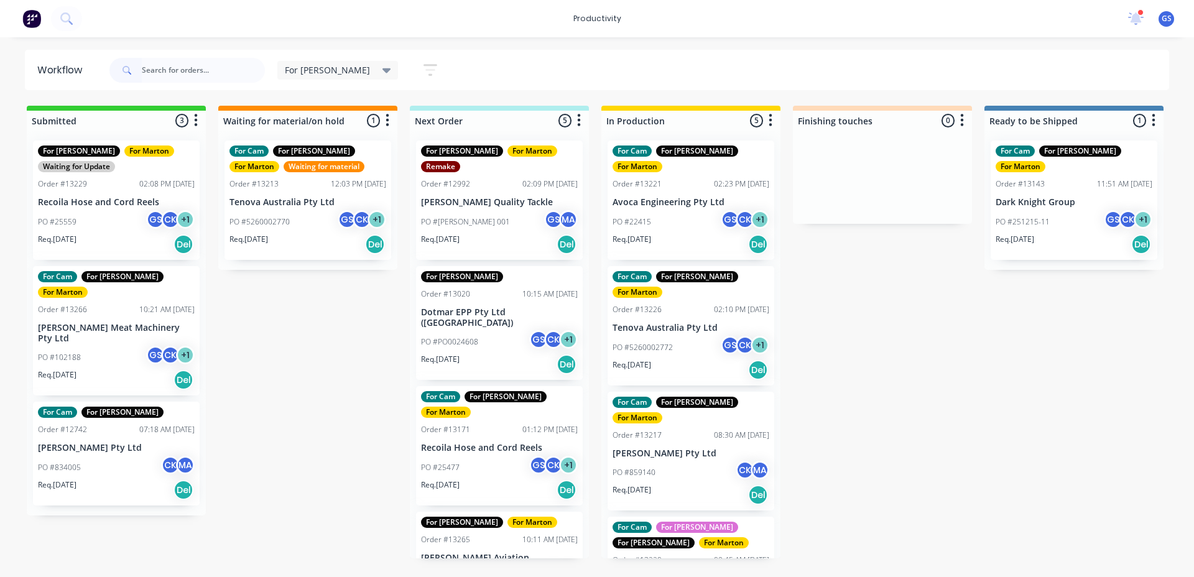
click at [915, 338] on div "Submitted 3 Sort By Created date Required date Order number Customer name Most …" at bounding box center [847, 332] width 1713 height 453
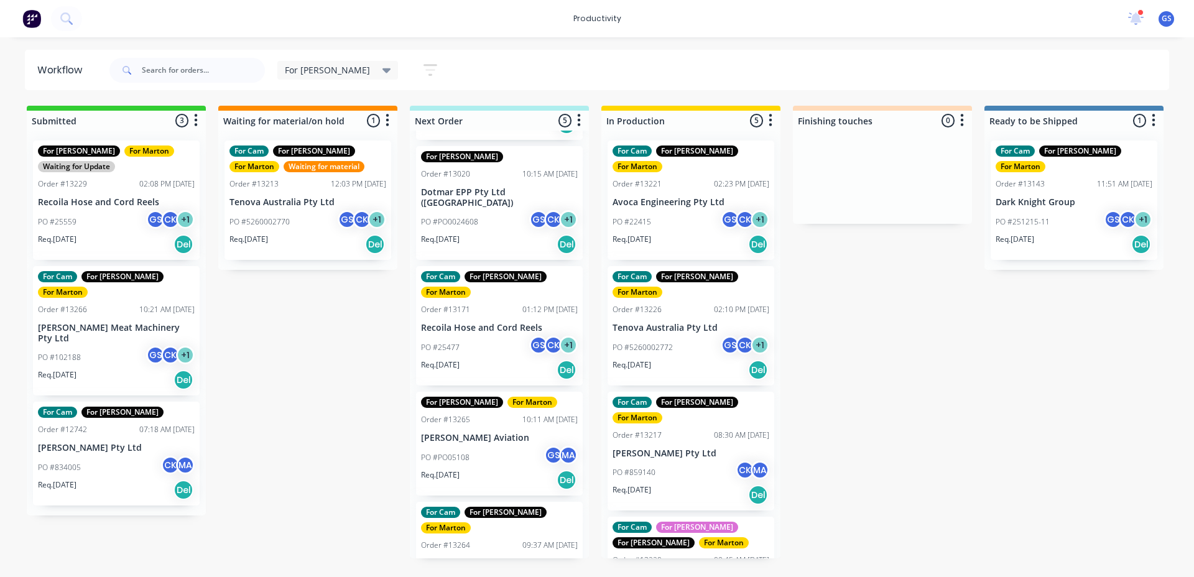
scroll to position [125, 0]
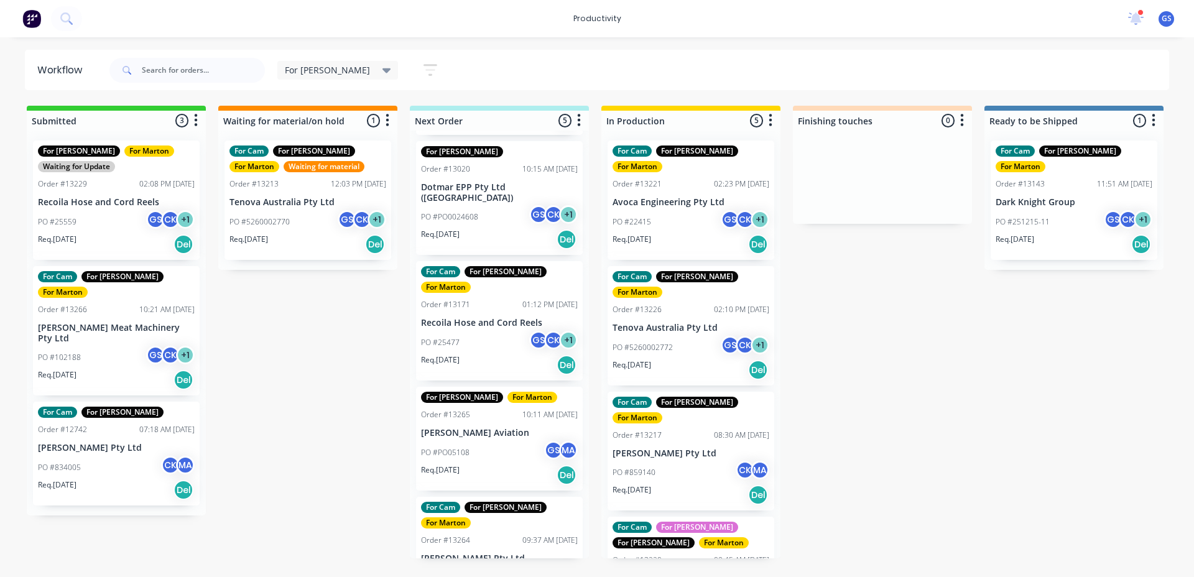
click at [473, 428] on div "For [PERSON_NAME] For [PERSON_NAME] Order #12992 02:09 PM [DATE] [PERSON_NAME] …" at bounding box center [499, 345] width 179 height 428
click at [473, 465] on div "Req. [DATE] Del" at bounding box center [499, 475] width 157 height 21
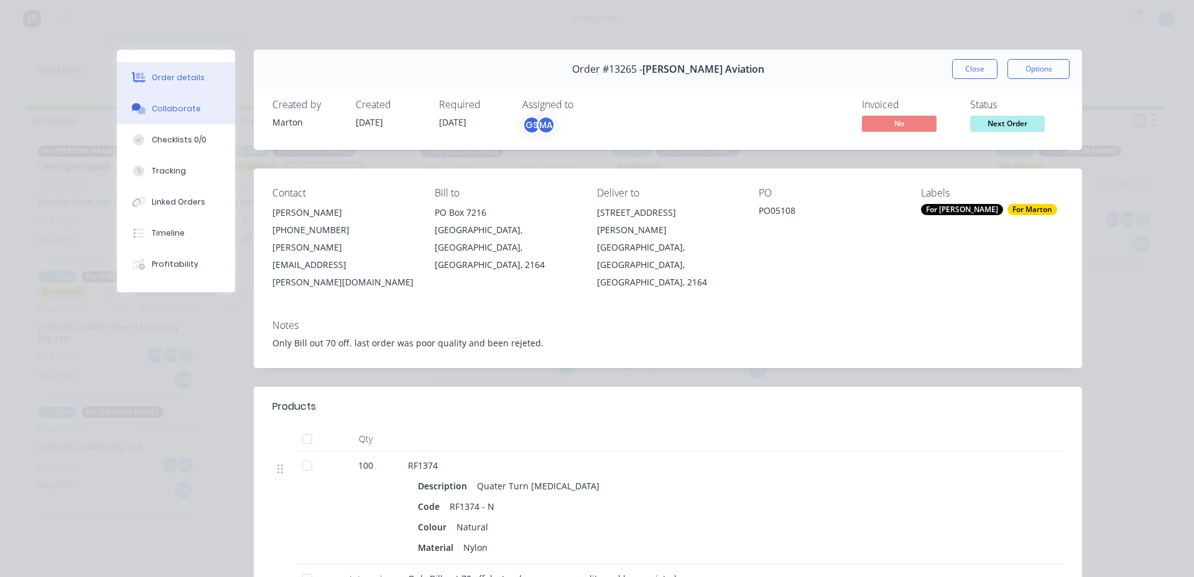
click at [170, 118] on button "Collaborate" at bounding box center [176, 108] width 118 height 31
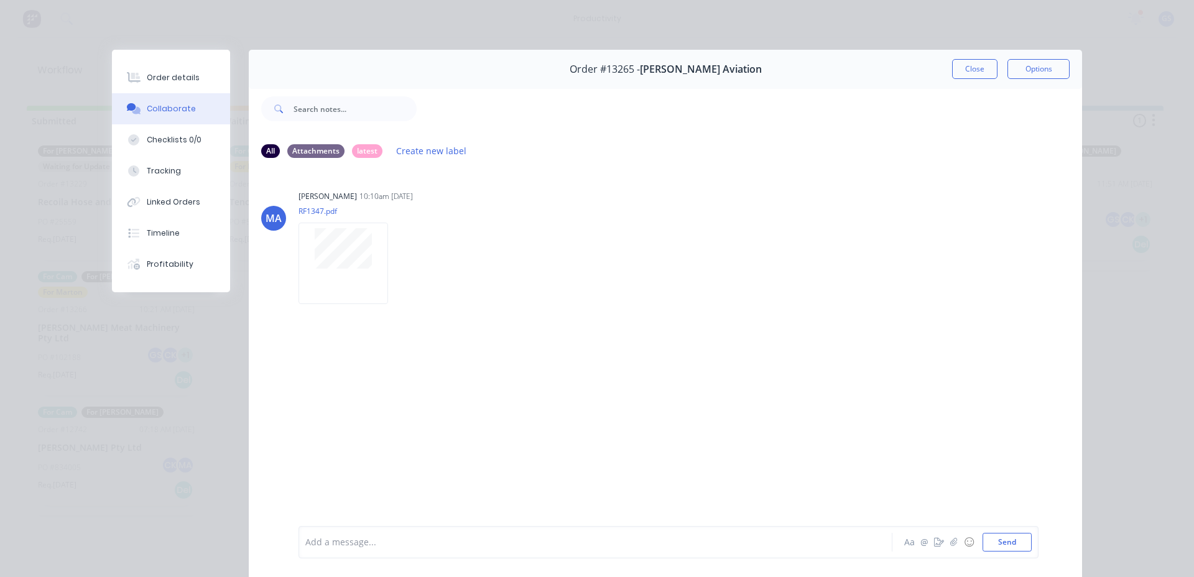
click at [937, 69] on div "Order #13265 - [PERSON_NAME] Aviation Close Options" at bounding box center [665, 69] width 833 height 39
click at [945, 61] on div "Order #13265 - [PERSON_NAME] Aviation Close Options" at bounding box center [665, 69] width 833 height 39
drag, startPoint x: 952, startPoint y: 59, endPoint x: 955, endPoint y: 65, distance: 7.3
click at [953, 64] on div "Order #13265 - [PERSON_NAME] Aviation Close Options" at bounding box center [665, 69] width 833 height 39
click at [958, 65] on button "Close" at bounding box center [974, 69] width 45 height 20
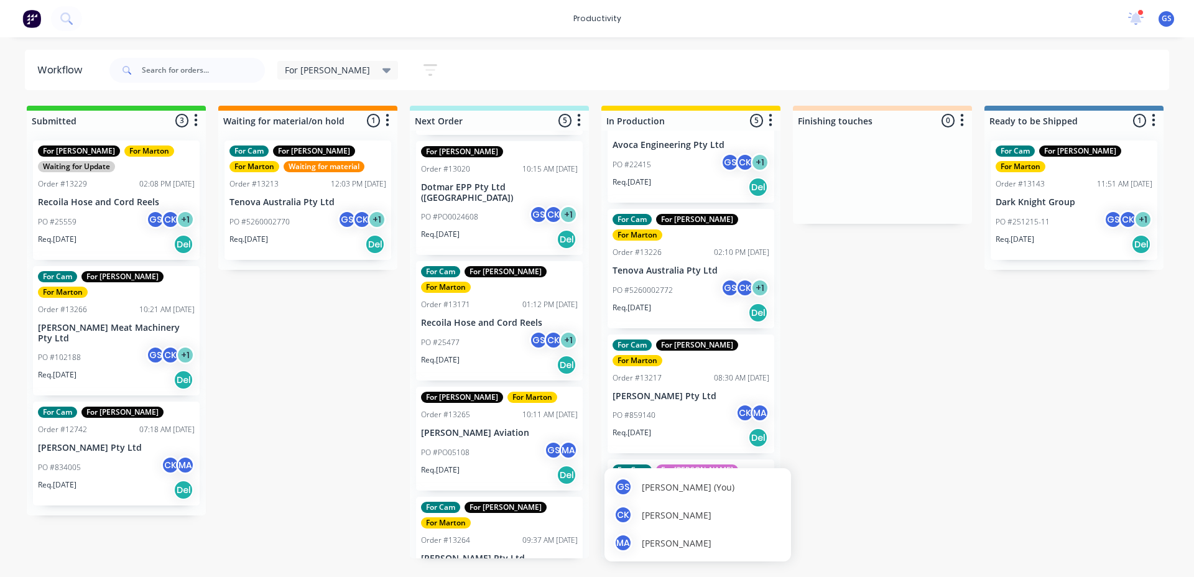
scroll to position [0, 0]
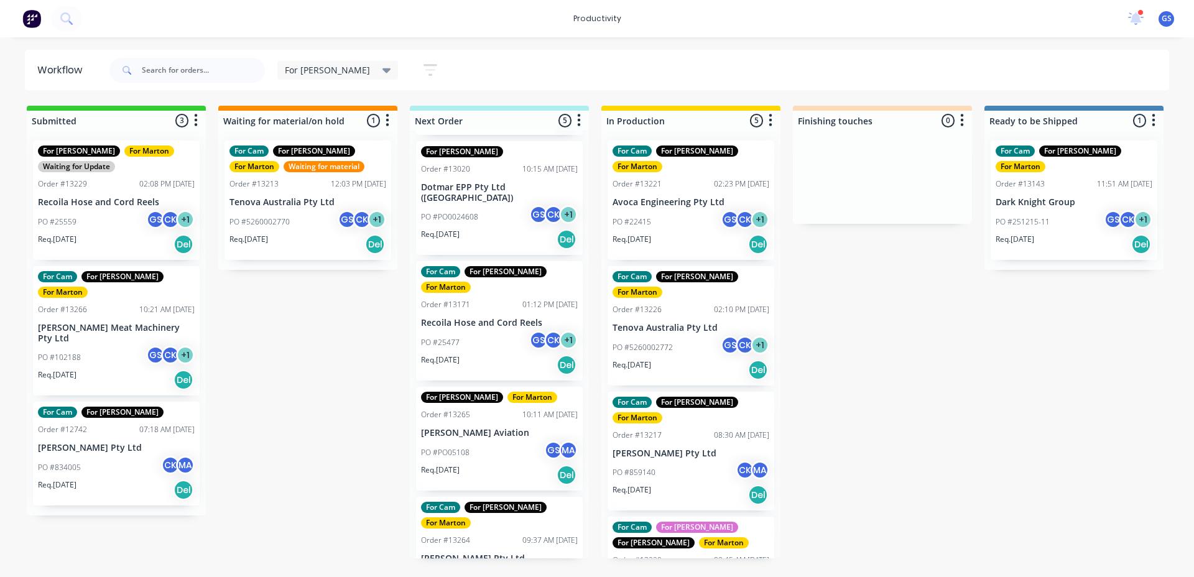
drag, startPoint x: 942, startPoint y: 319, endPoint x: 930, endPoint y: 318, distance: 11.9
click at [943, 317] on div "Submitted 3 Sort By Created date Required date Order number Customer name Most …" at bounding box center [847, 332] width 1713 height 453
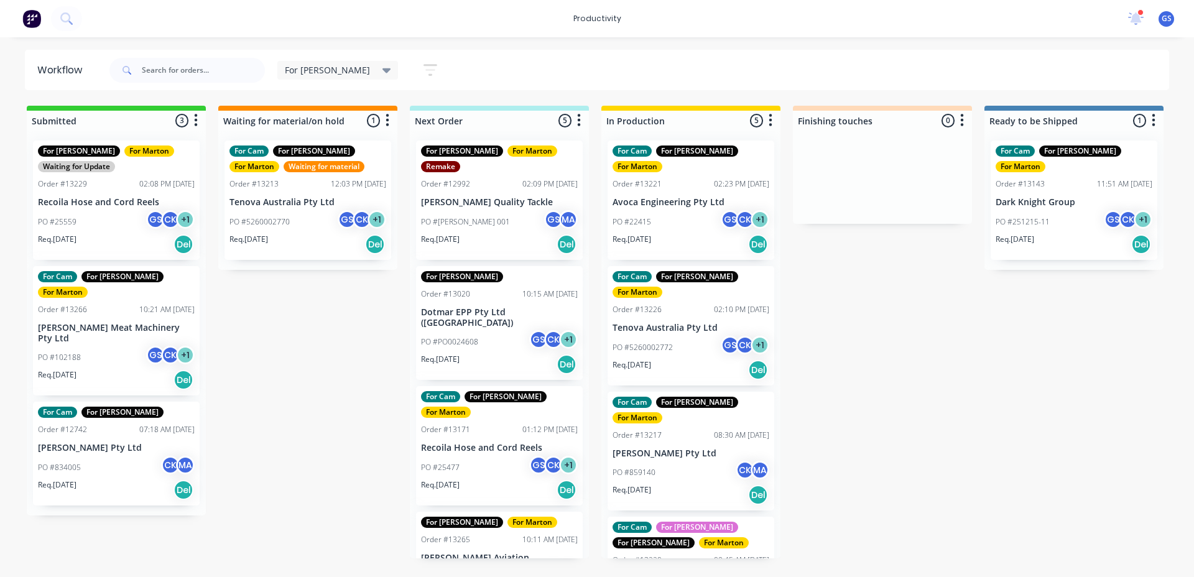
click at [497, 456] on div "PO #25477 GS CK + 1" at bounding box center [499, 468] width 157 height 24
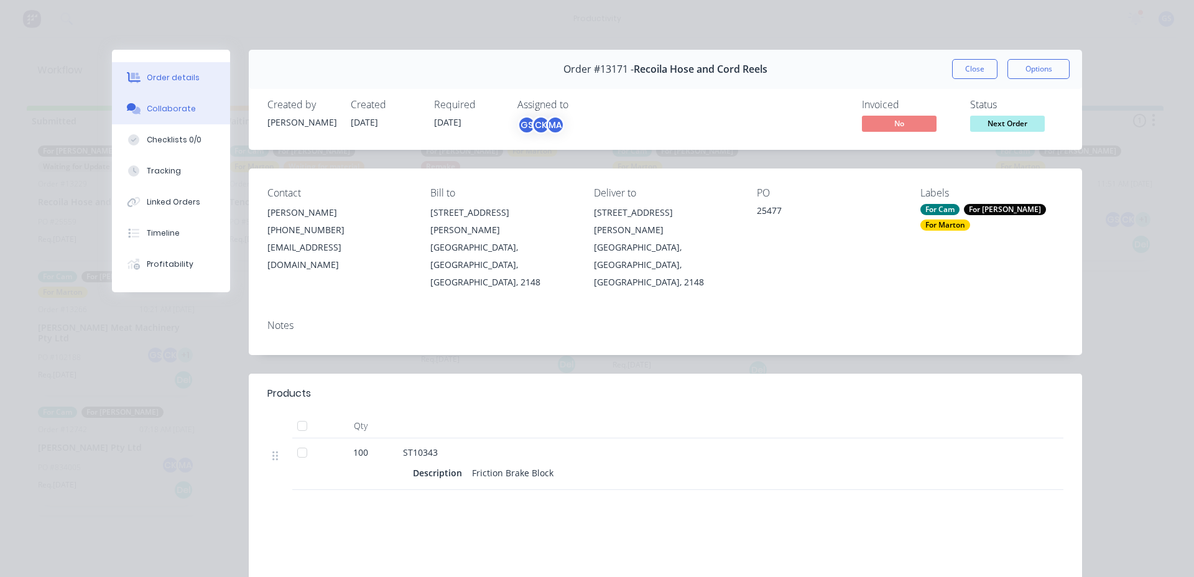
click at [192, 119] on button "Collaborate" at bounding box center [171, 108] width 118 height 31
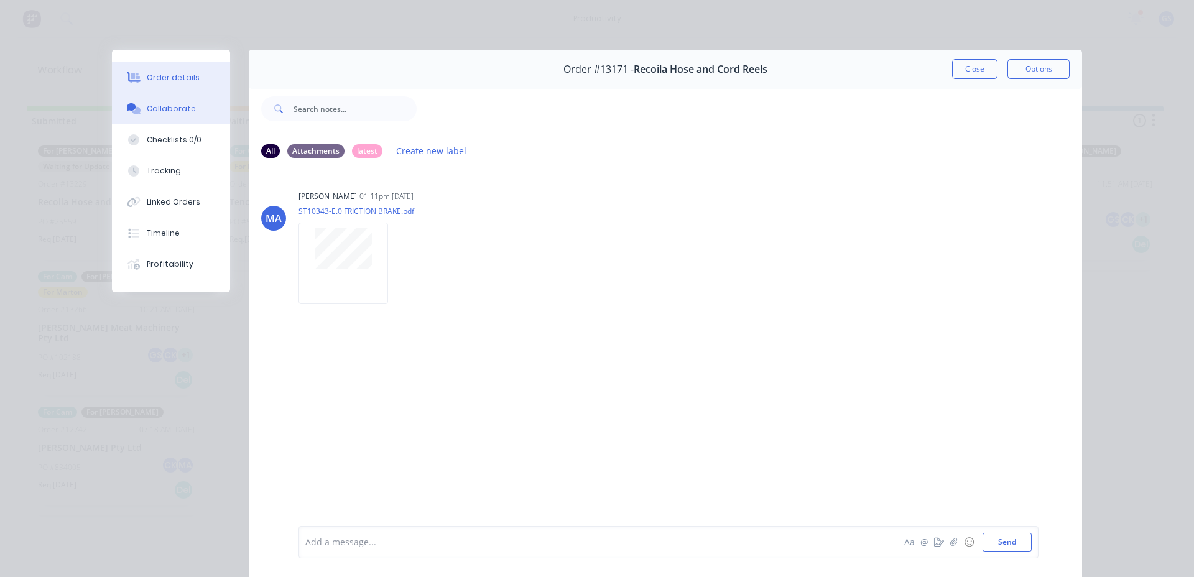
click at [157, 84] on button "Order details" at bounding box center [171, 77] width 118 height 31
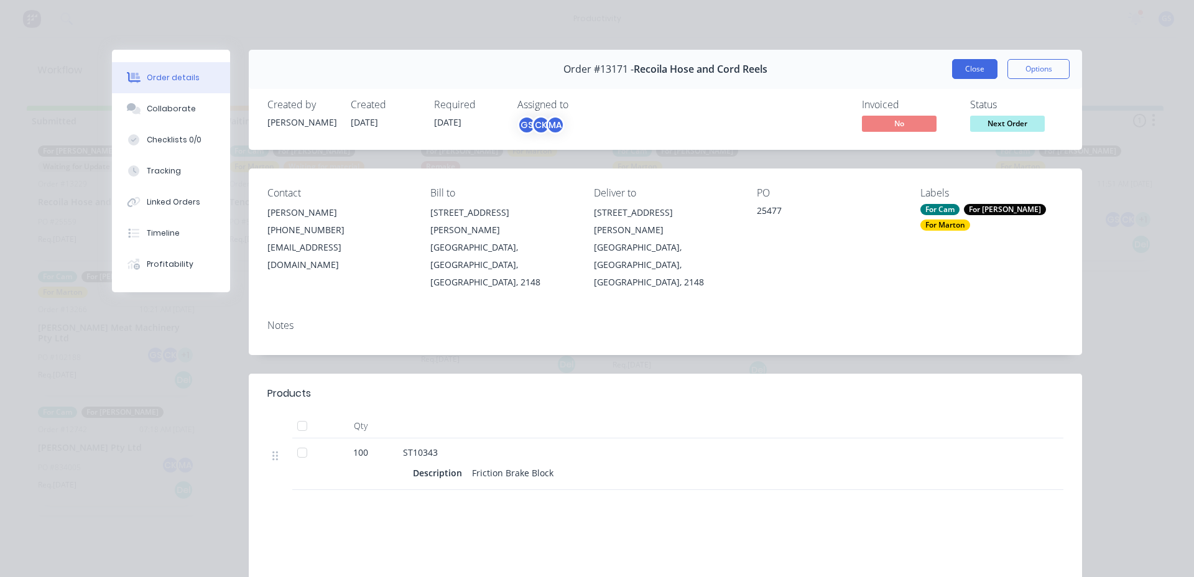
click at [973, 75] on button "Close" at bounding box center [974, 69] width 45 height 20
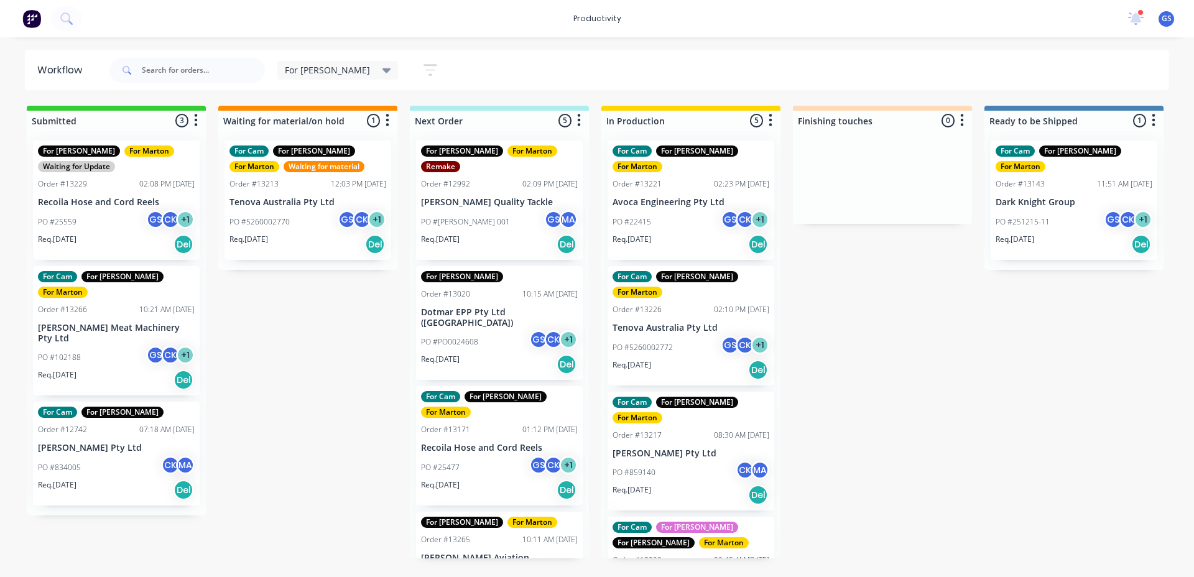
click at [916, 292] on div "Submitted 3 Sort By Created date Required date Order number Customer name Most …" at bounding box center [847, 332] width 1713 height 453
click at [708, 210] on div "PO #22415 GS CK + 1" at bounding box center [691, 222] width 157 height 24
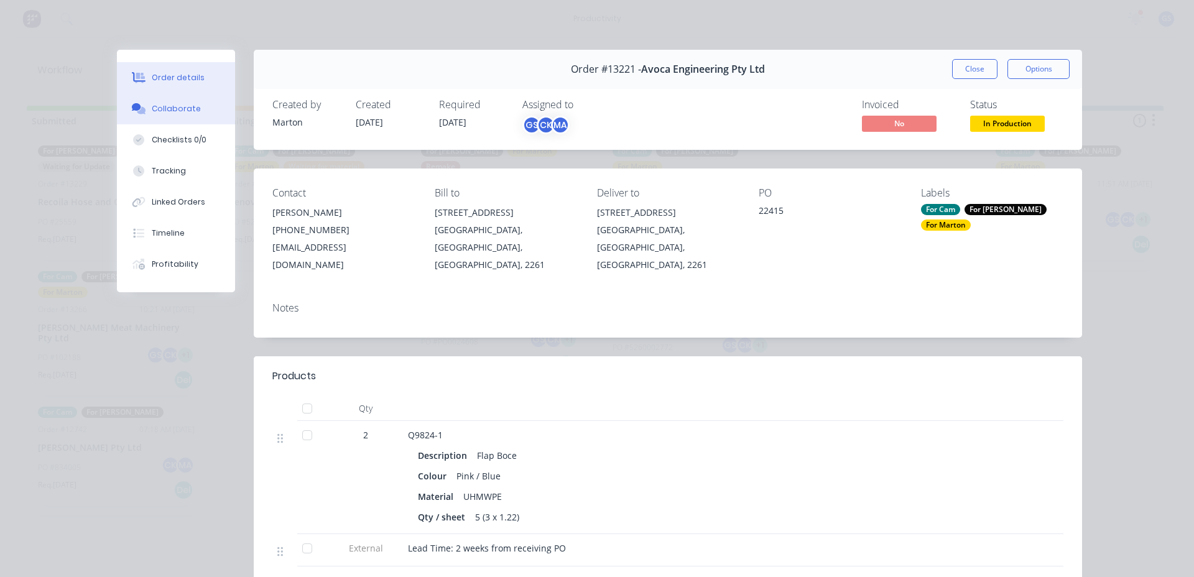
click at [178, 120] on button "Collaborate" at bounding box center [176, 108] width 118 height 31
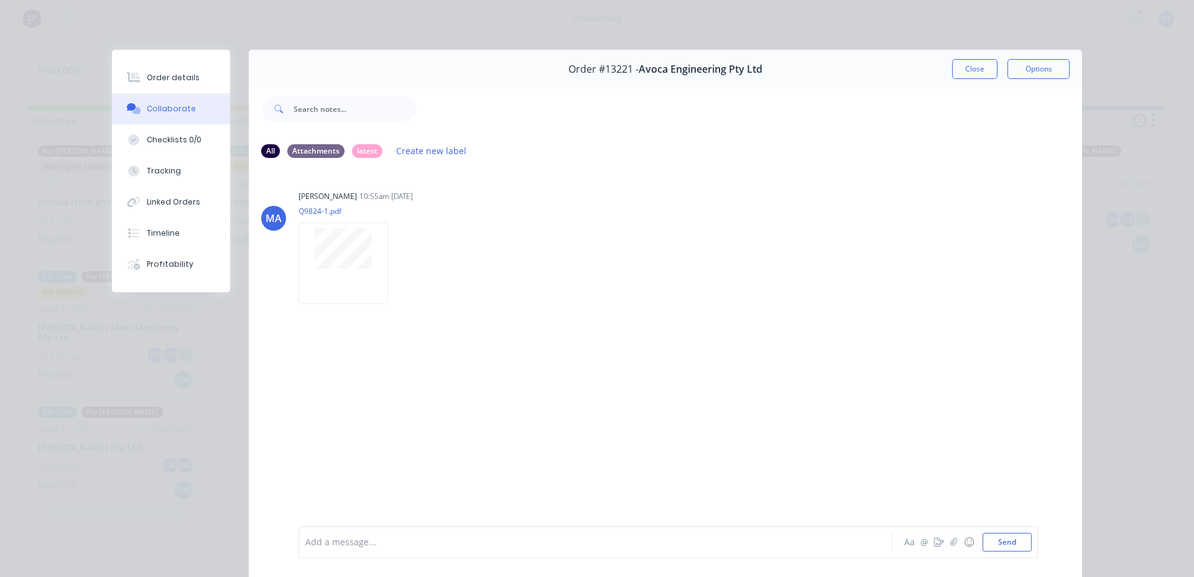
click at [952, 73] on button "Close" at bounding box center [974, 69] width 45 height 20
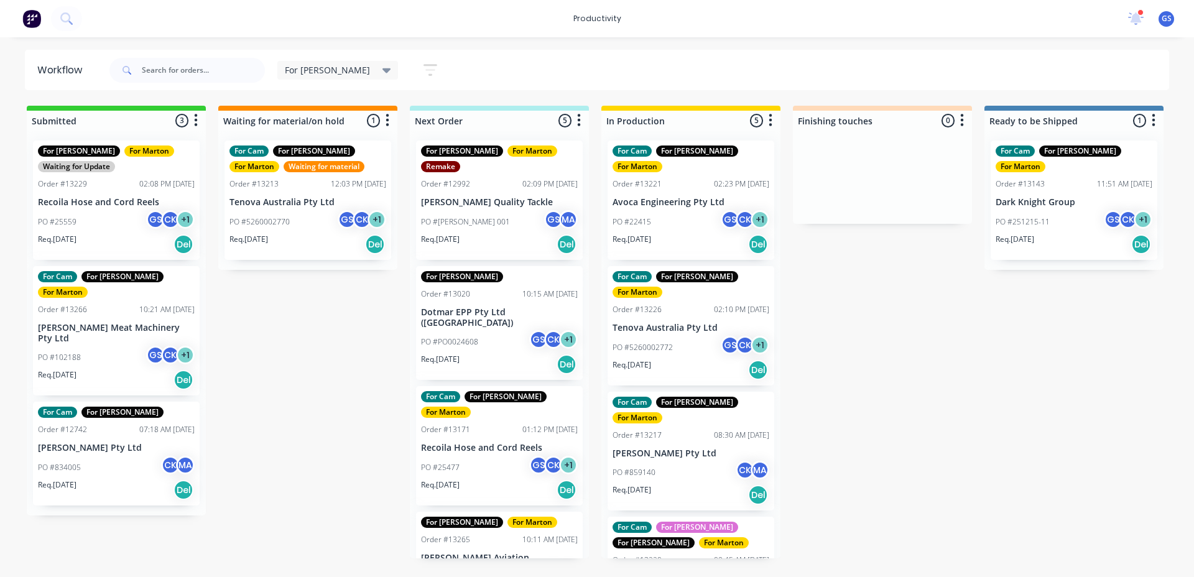
click at [491, 307] on p "Dotmar EPP Pty Ltd ([GEOGRAPHIC_DATA])" at bounding box center [499, 317] width 157 height 21
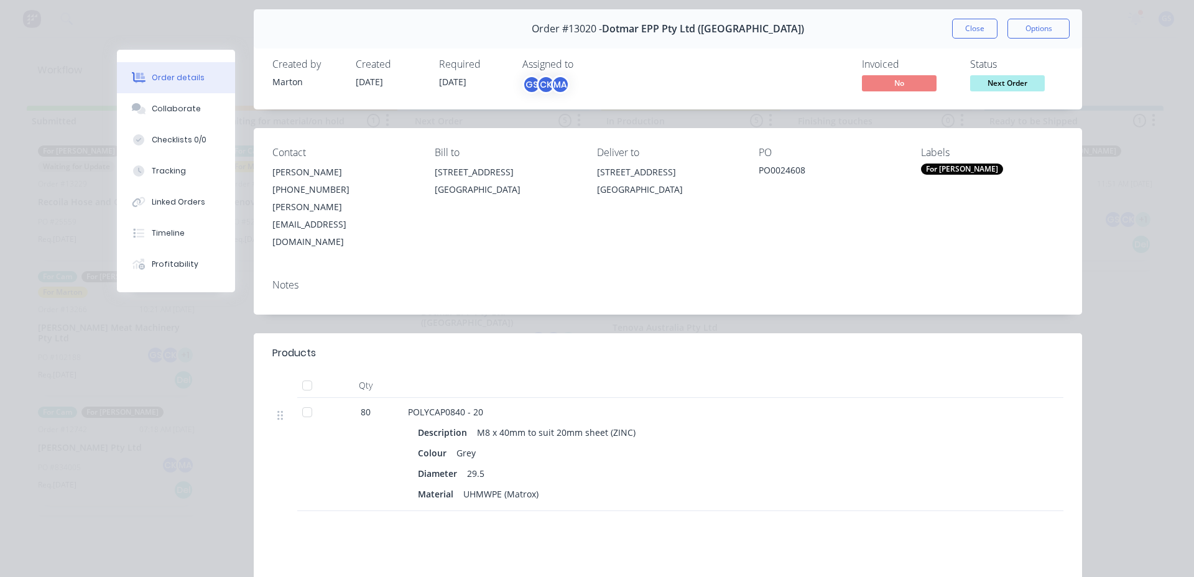
scroll to position [62, 0]
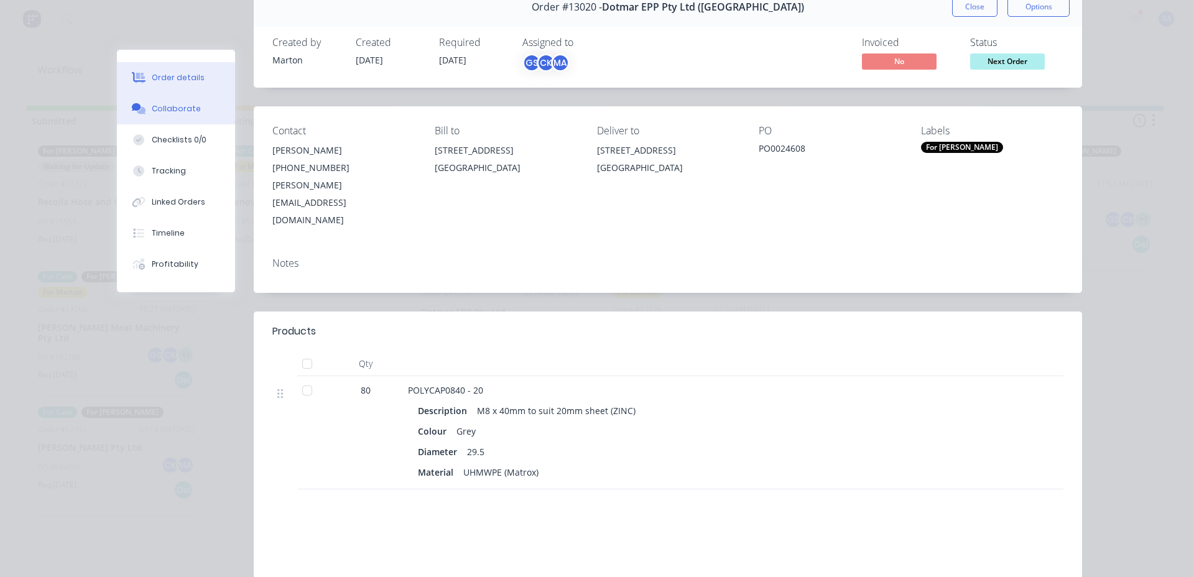
click at [182, 111] on div "Collaborate" at bounding box center [176, 108] width 49 height 11
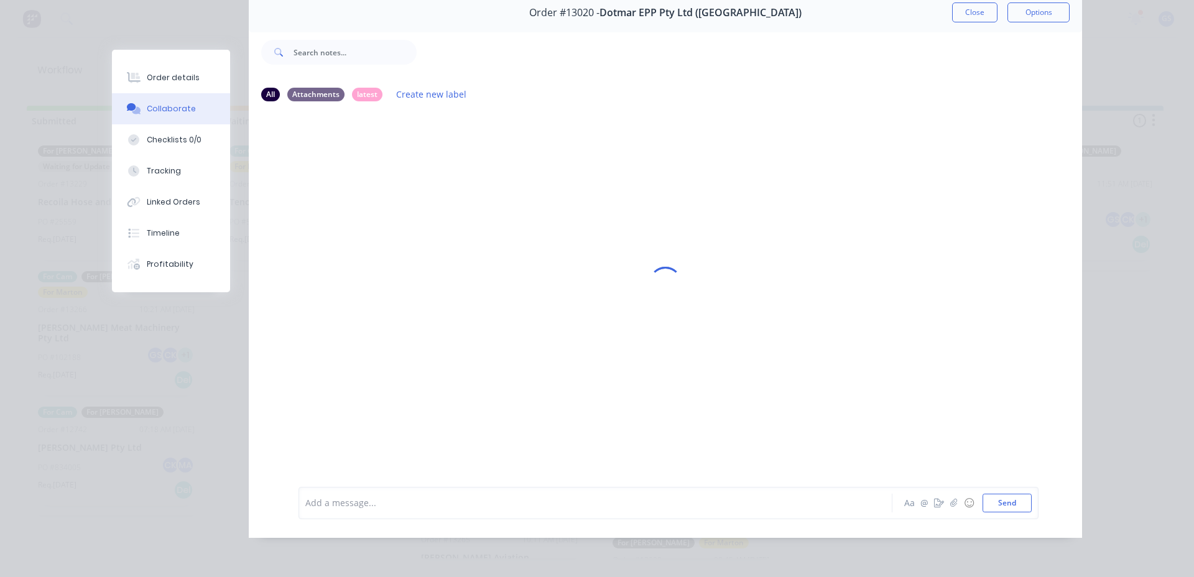
scroll to position [0, 0]
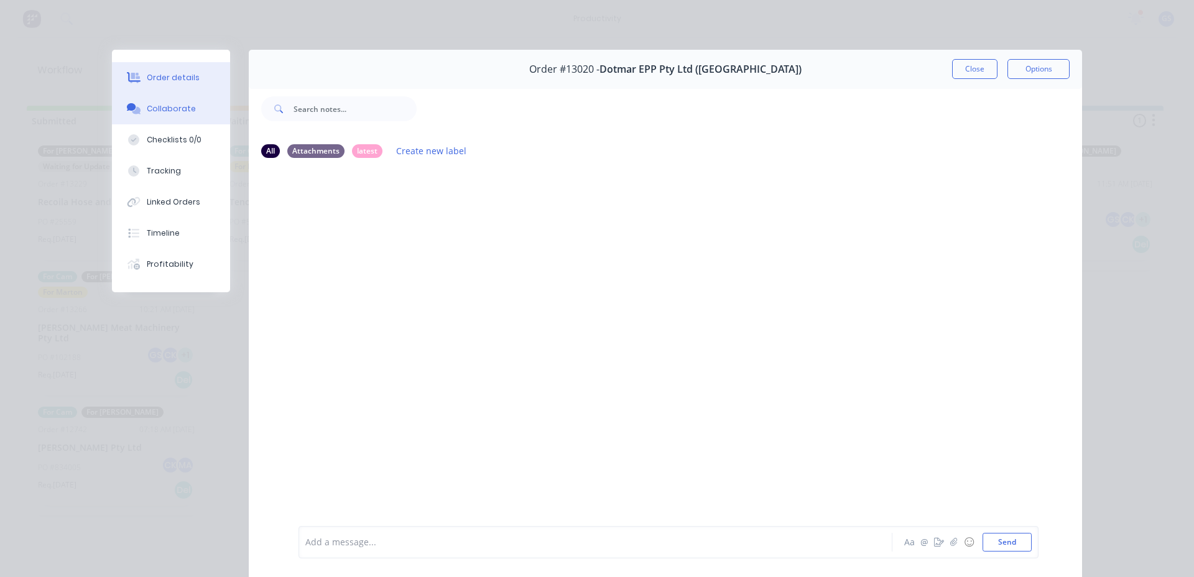
click at [179, 72] on button "Order details" at bounding box center [171, 77] width 118 height 31
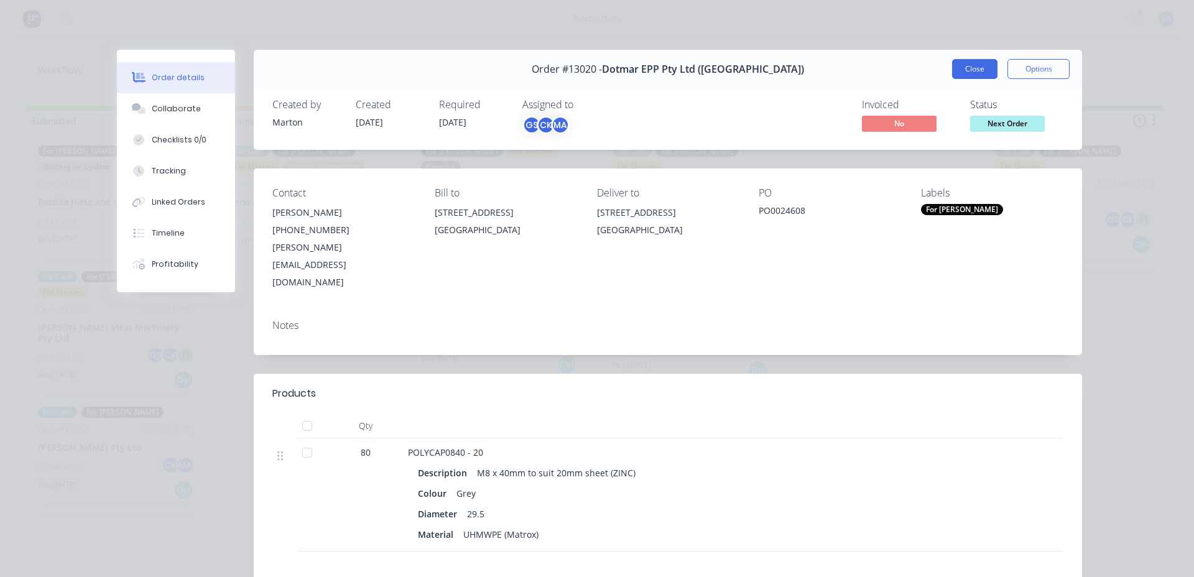
click at [986, 70] on button "Close" at bounding box center [974, 69] width 45 height 20
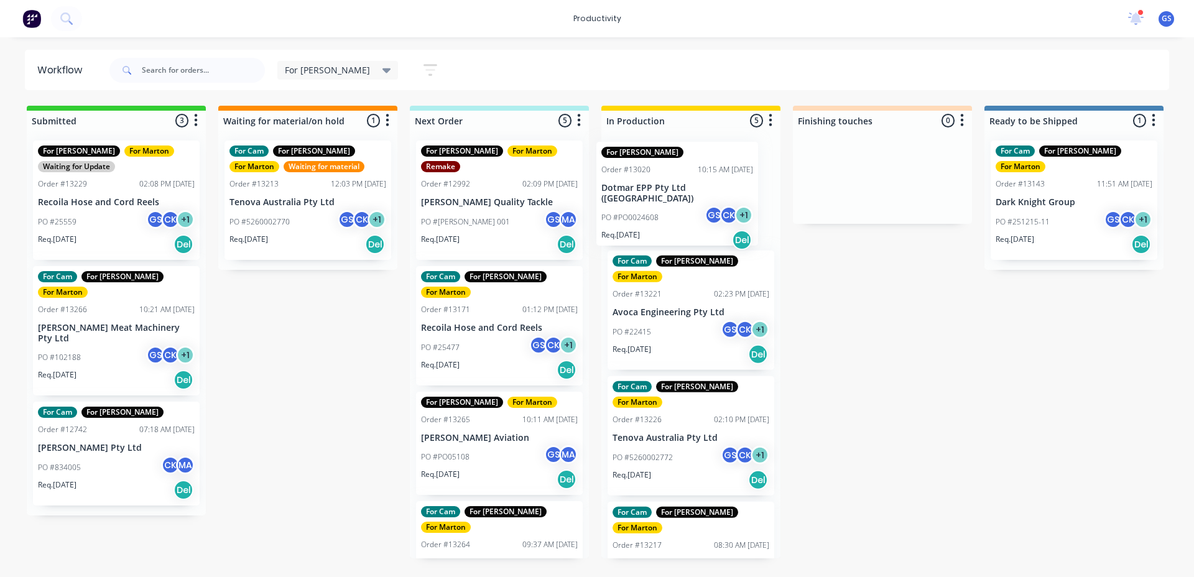
drag, startPoint x: 493, startPoint y: 317, endPoint x: 685, endPoint y: 203, distance: 223.1
click at [684, 208] on div "Submitted 3 Sort By Created date Required date Order number Customer name Most …" at bounding box center [847, 332] width 1713 height 453
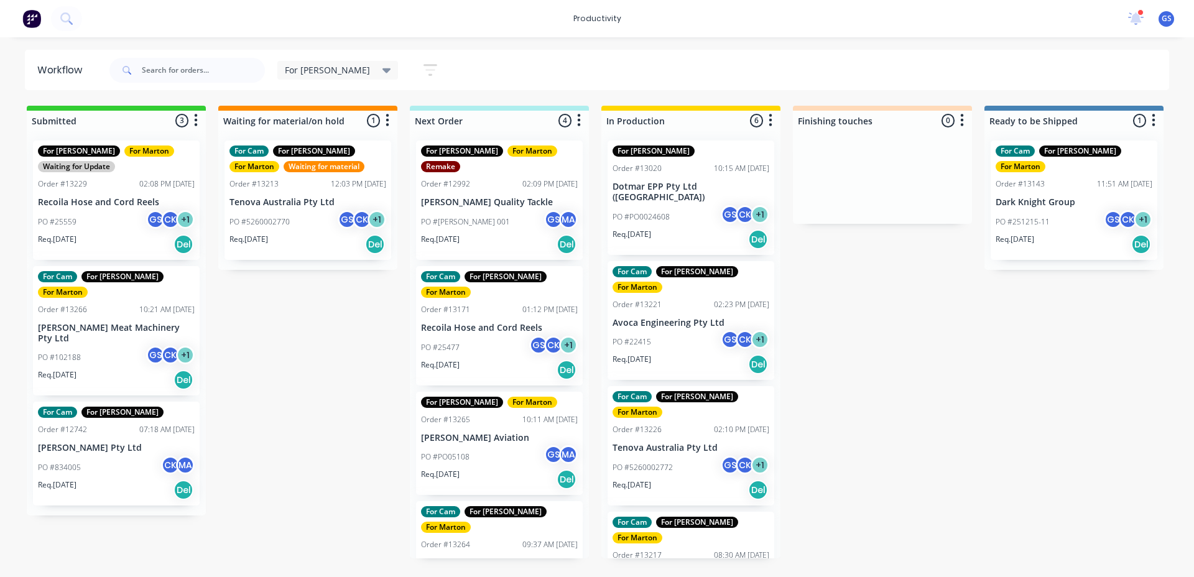
click at [484, 234] on div "Req. [DATE] Del" at bounding box center [499, 244] width 157 height 21
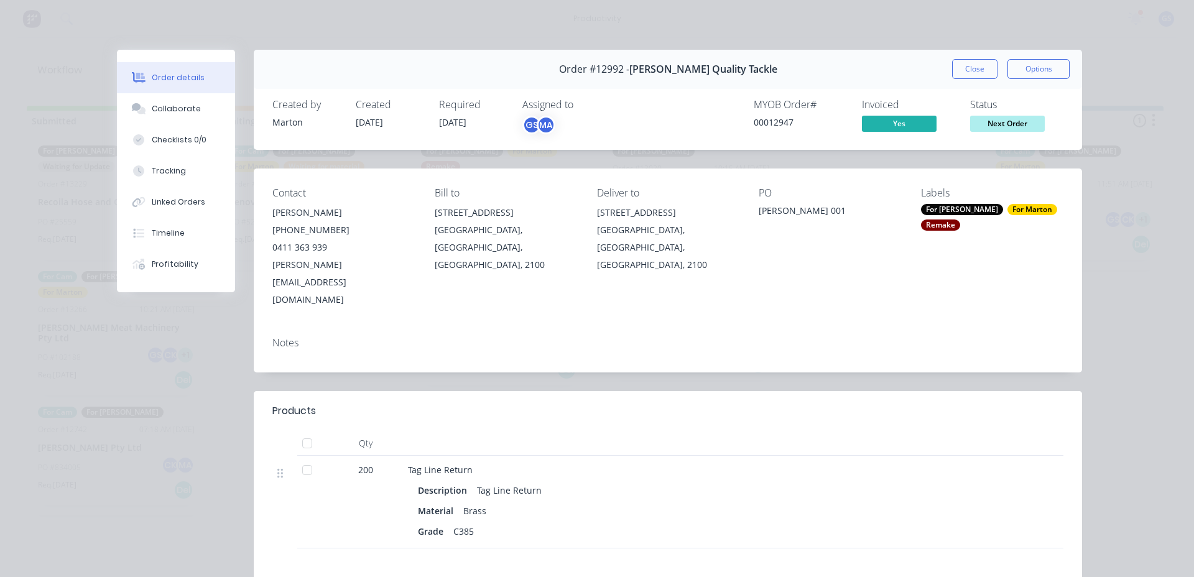
click at [987, 69] on button "Close" at bounding box center [974, 69] width 45 height 20
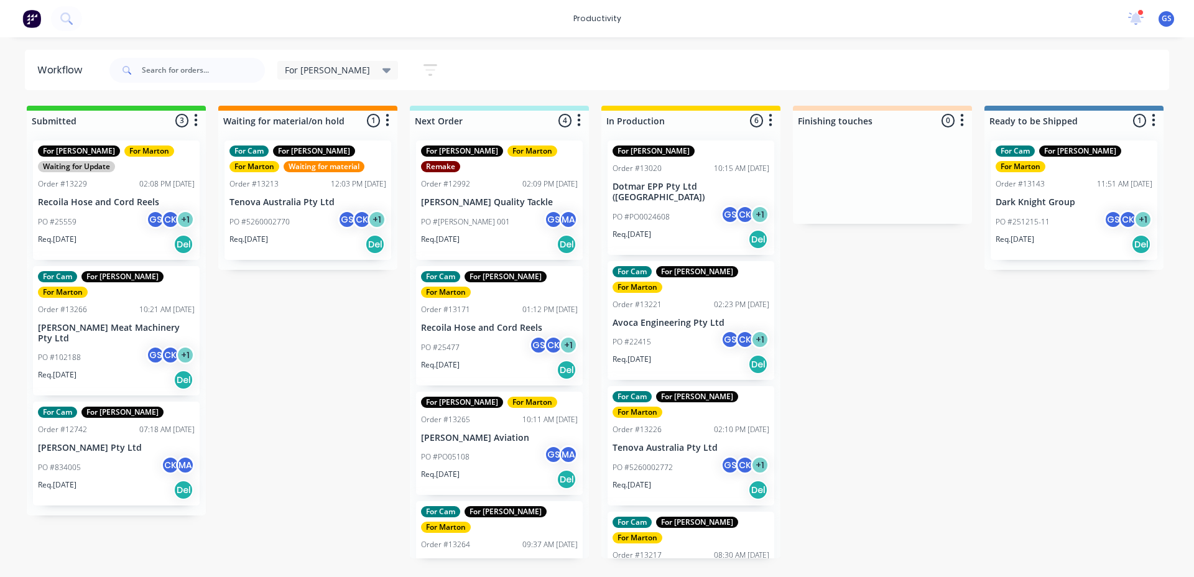
click at [502, 501] on div "For Cam For [PERSON_NAME] For [PERSON_NAME] Order #13264 09:37 AM [DATE] [PERSO…" at bounding box center [499, 560] width 167 height 119
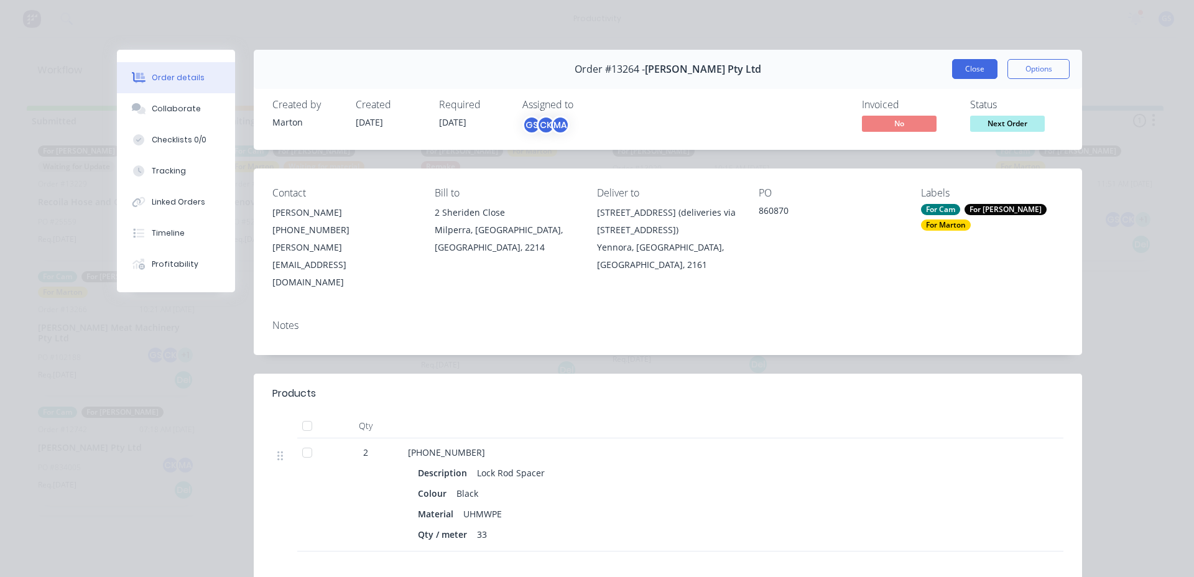
click at [952, 67] on button "Close" at bounding box center [974, 69] width 45 height 20
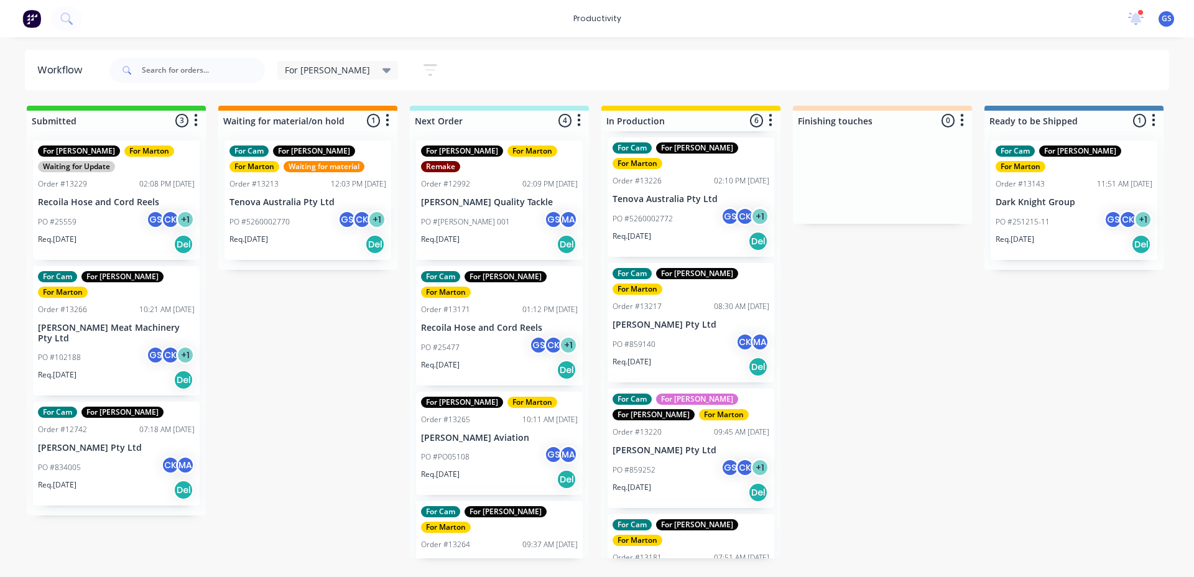
scroll to position [251, 0]
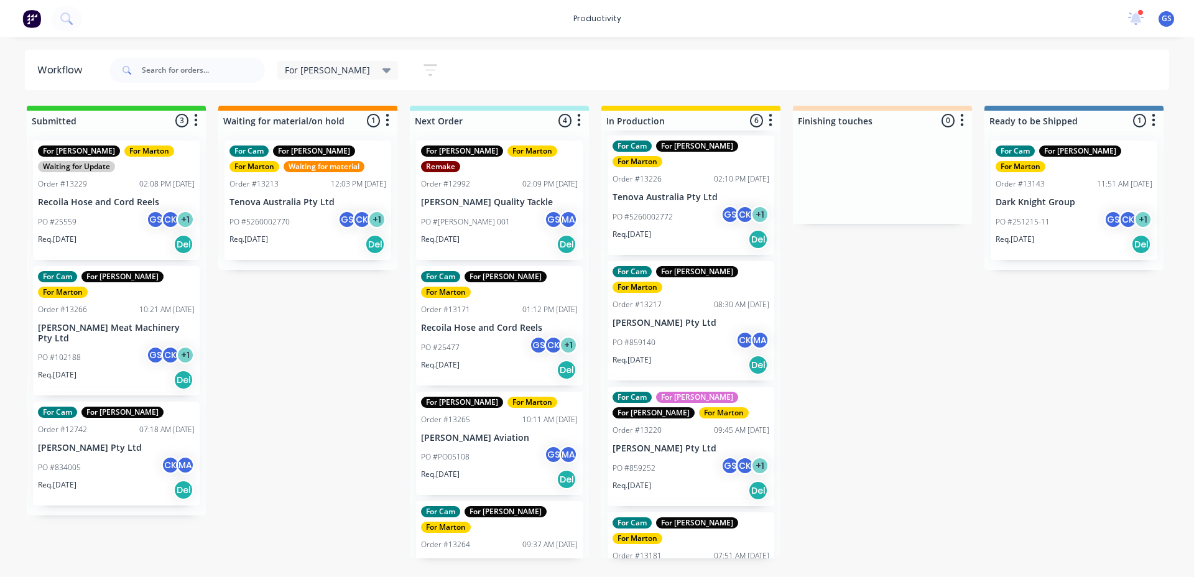
click at [679, 443] on p "[PERSON_NAME] Pty Ltd" at bounding box center [691, 448] width 157 height 11
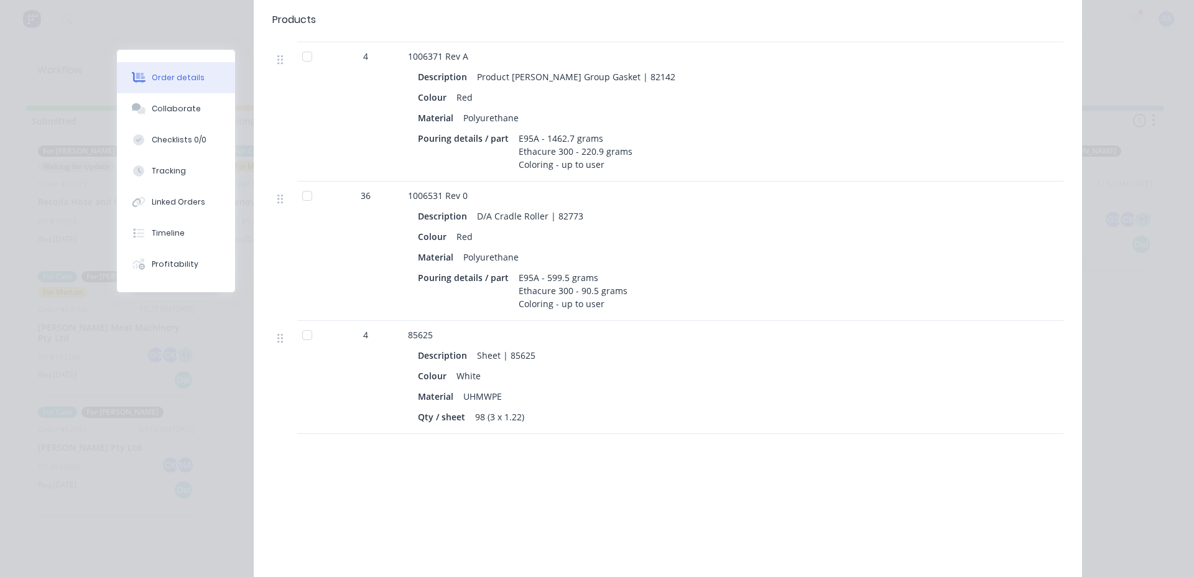
scroll to position [435, 0]
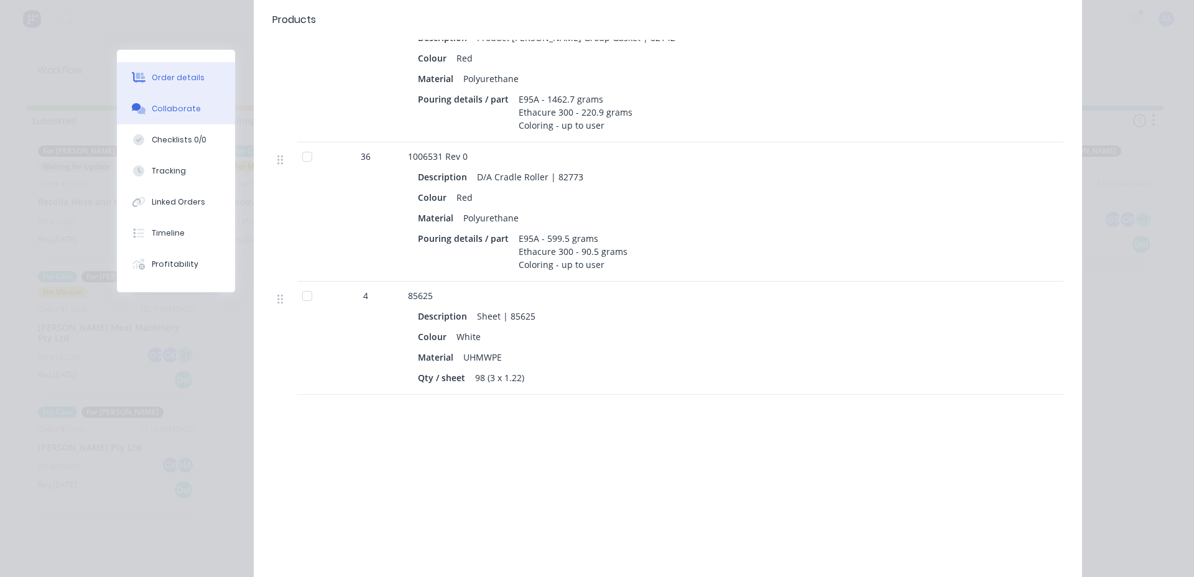
click at [162, 112] on div "Collaborate" at bounding box center [176, 108] width 49 height 11
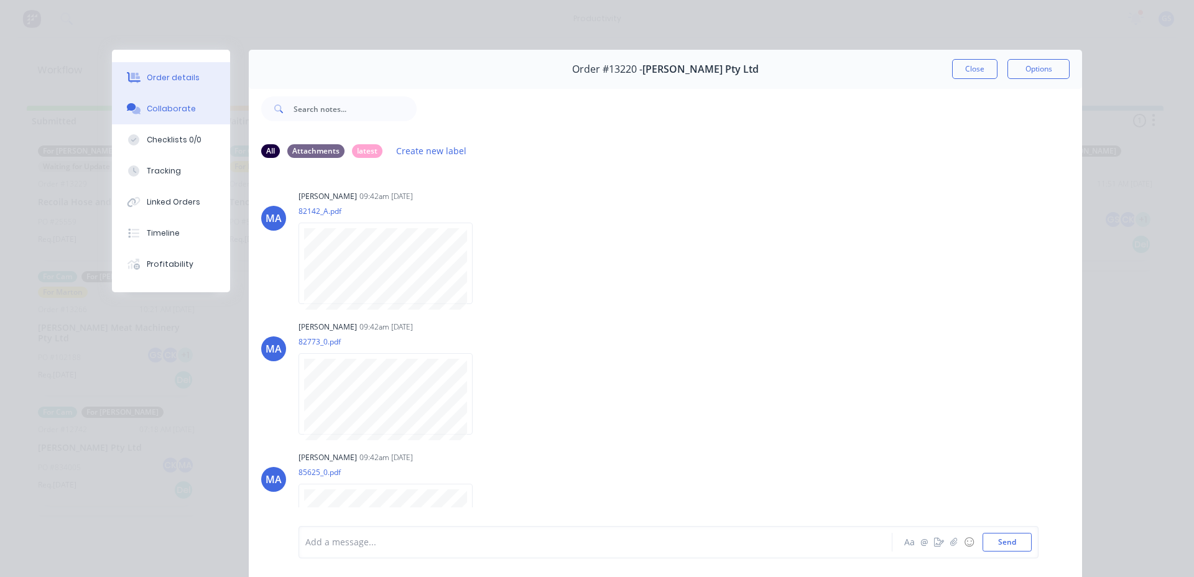
click at [175, 85] on button "Order details" at bounding box center [171, 77] width 118 height 31
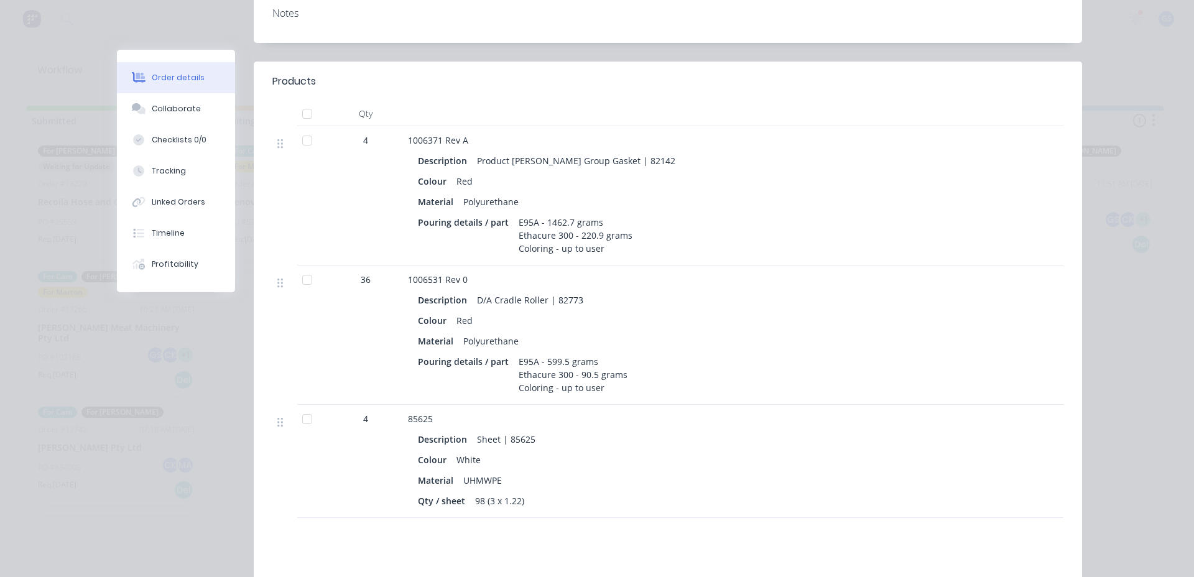
scroll to position [311, 0]
drag, startPoint x: 509, startPoint y: 327, endPoint x: 590, endPoint y: 319, distance: 81.3
click at [590, 354] on div "E95A - 599.5 grams Ethacure 300 - 90.5 grams Coloring - up to user" at bounding box center [573, 376] width 119 height 44
drag, startPoint x: 516, startPoint y: 359, endPoint x: 590, endPoint y: 348, distance: 74.8
click at [590, 354] on div "E95A - 599.5 grams Ethacure 300 - 90.5 grams Coloring - up to user" at bounding box center [573, 376] width 119 height 44
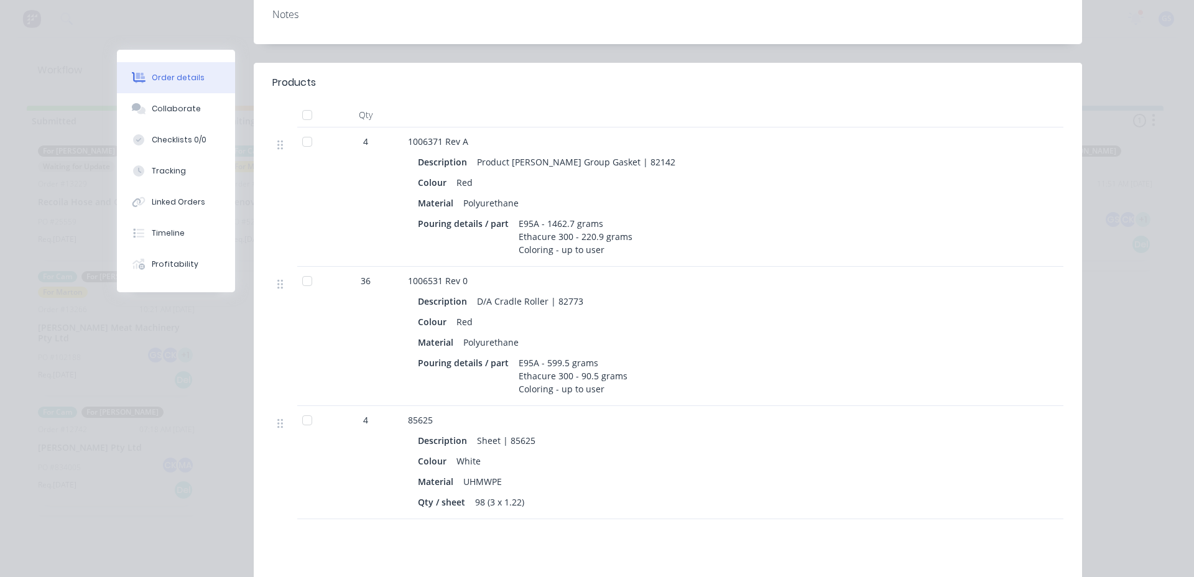
click at [606, 354] on div "E95A - 599.5 grams Ethacure 300 - 90.5 grams Coloring - up to user" at bounding box center [573, 376] width 119 height 44
drag, startPoint x: 598, startPoint y: 354, endPoint x: 506, endPoint y: 317, distance: 99.1
click at [506, 317] on div "Description D/A Cradle Roller | 82773 Colour Red Material Polyurethane Pouring …" at bounding box center [652, 344] width 488 height 108
click at [557, 452] on div "Colour White" at bounding box center [652, 461] width 468 height 18
click at [164, 109] on div "Collaborate" at bounding box center [176, 108] width 49 height 11
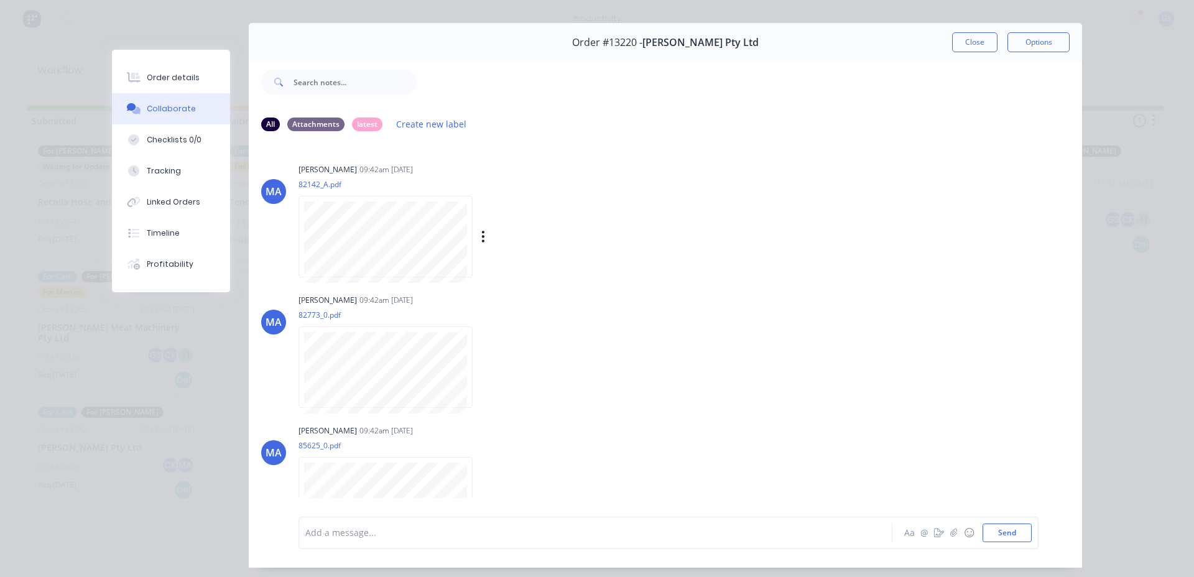
scroll to position [5, 0]
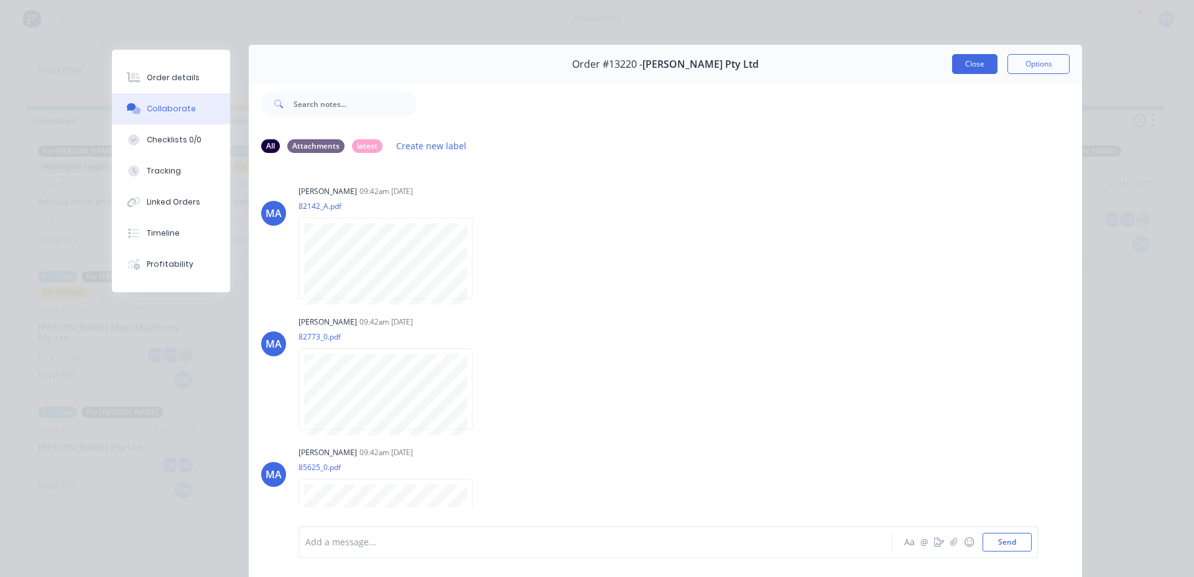
click at [976, 72] on button "Close" at bounding box center [974, 64] width 45 height 20
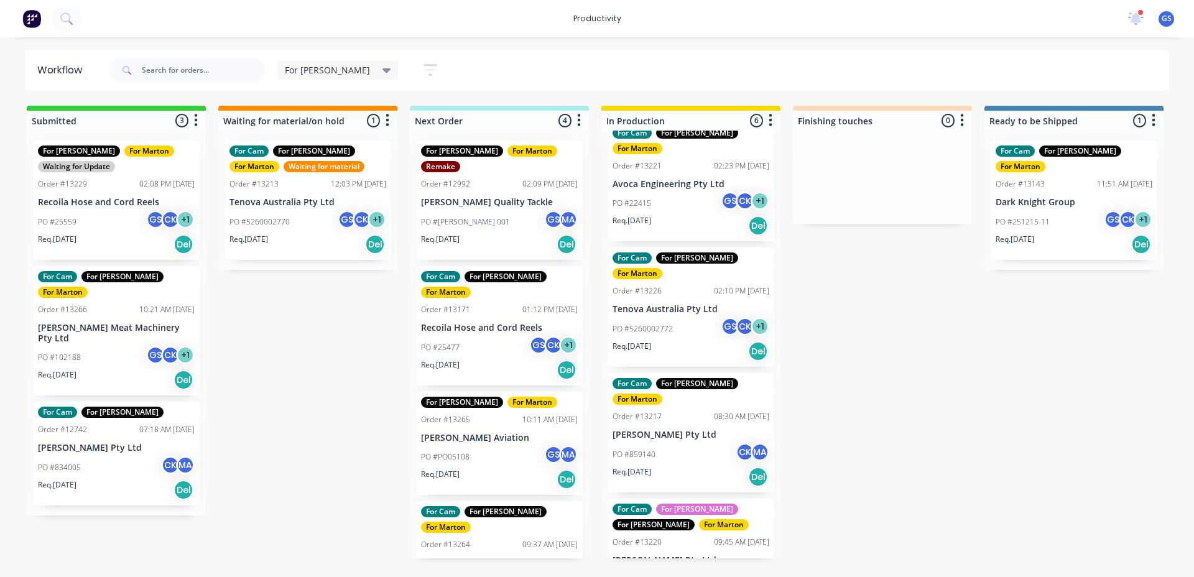
scroll to position [0, 0]
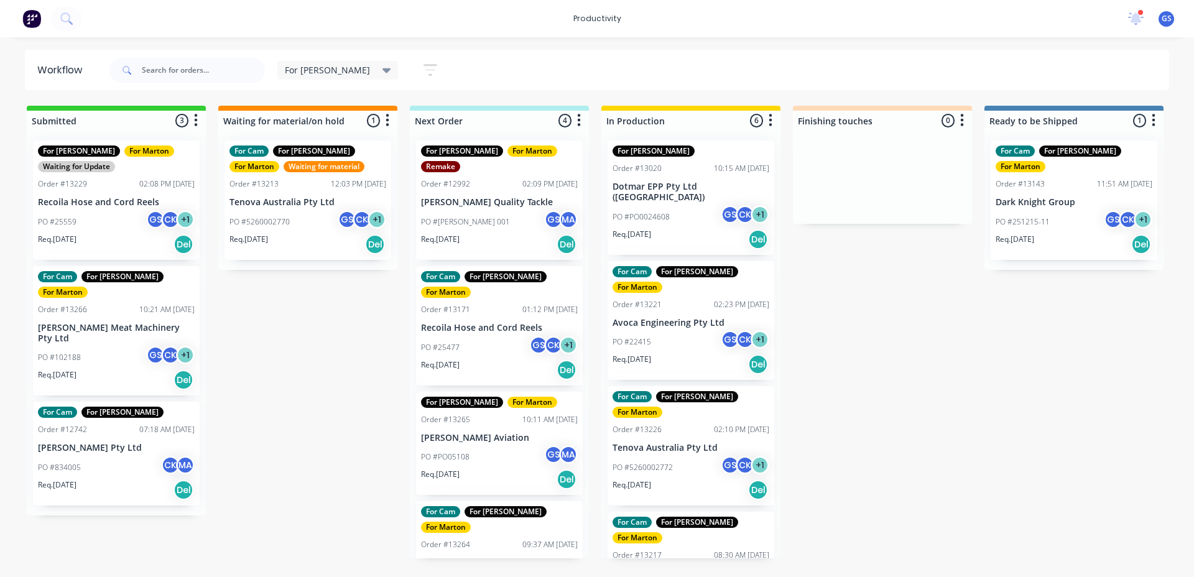
click at [698, 330] on div "PO #22415 GS CK + 1" at bounding box center [691, 342] width 157 height 24
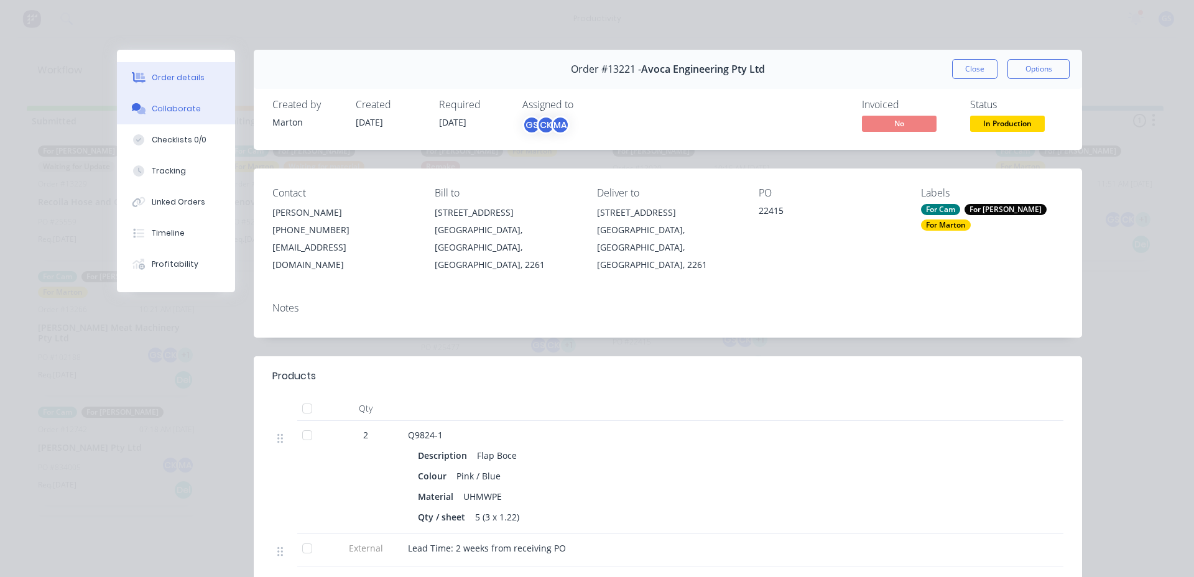
click at [172, 109] on div "Collaborate" at bounding box center [176, 108] width 49 height 11
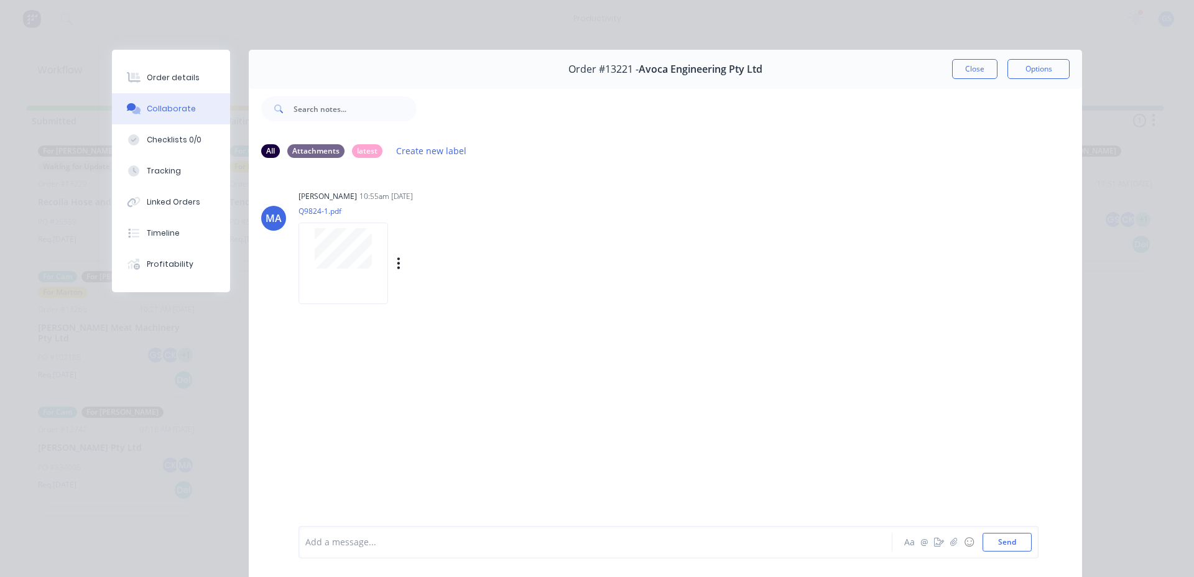
click at [324, 271] on div at bounding box center [344, 263] width 90 height 81
click at [975, 65] on button "Close" at bounding box center [974, 69] width 45 height 20
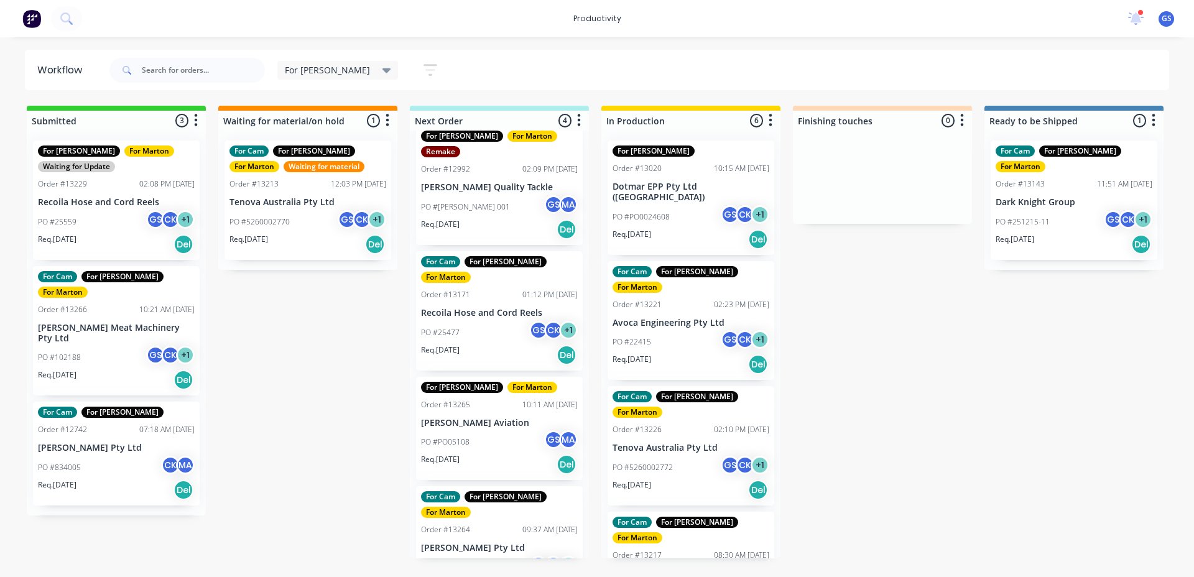
click at [660, 211] on p "PO #PO0024608" at bounding box center [641, 216] width 57 height 11
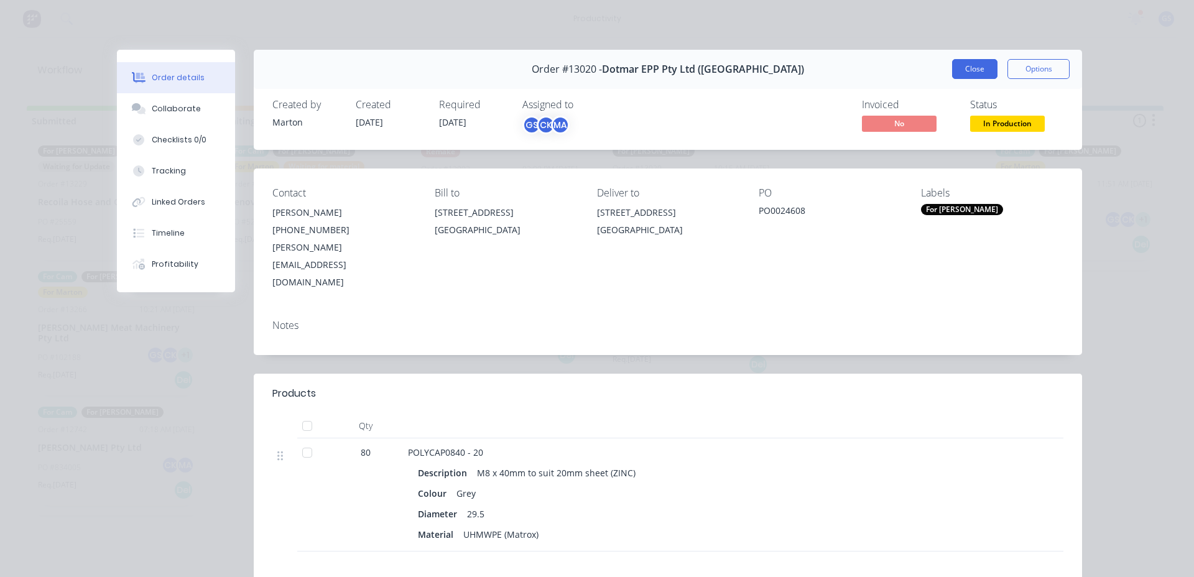
click at [962, 59] on button "Close" at bounding box center [974, 69] width 45 height 20
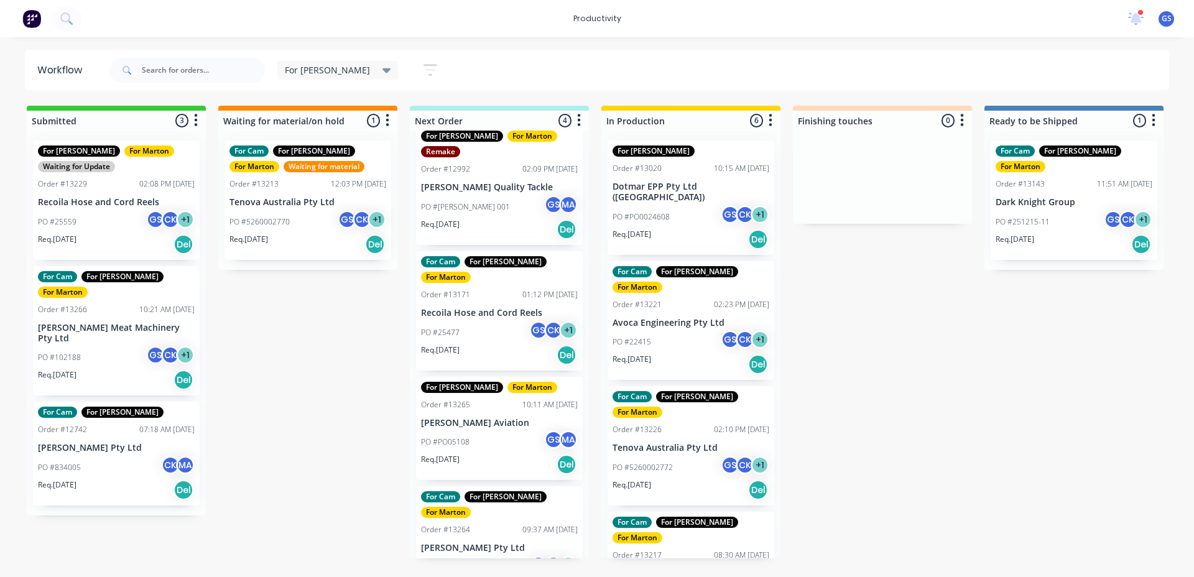
click at [667, 330] on div "PO #22415 GS CK + 1" at bounding box center [691, 342] width 157 height 24
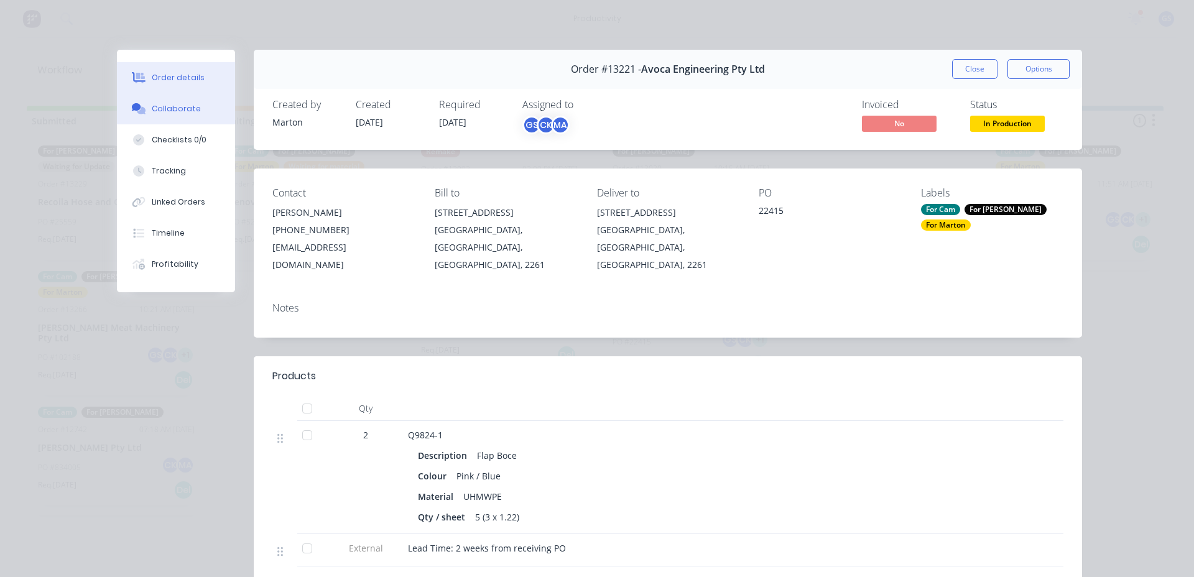
click at [164, 115] on button "Collaborate" at bounding box center [176, 108] width 118 height 31
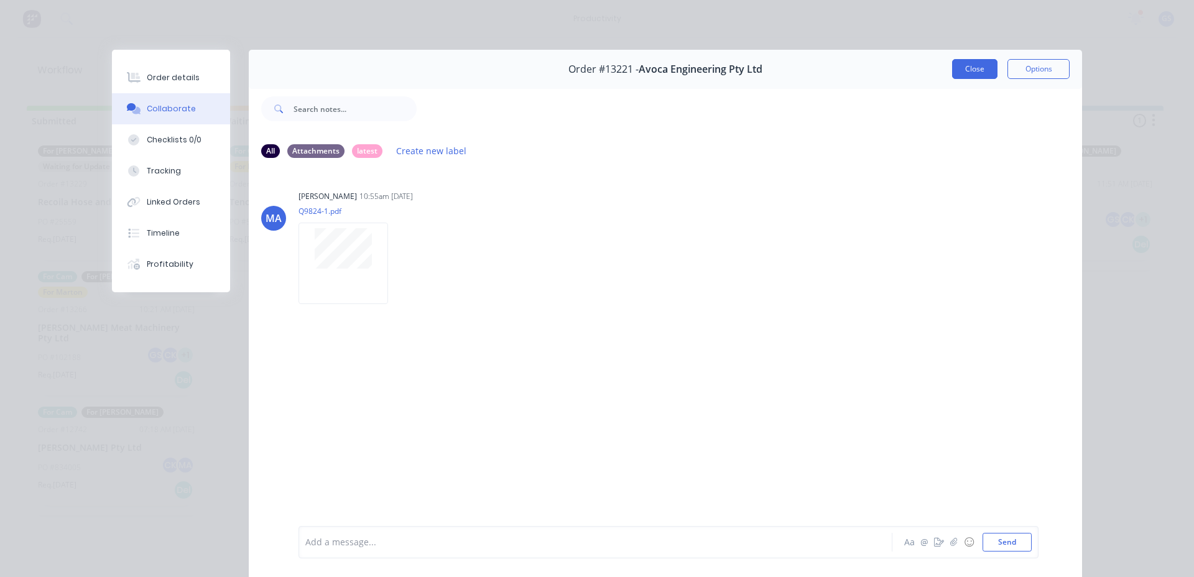
click at [968, 70] on button "Close" at bounding box center [974, 69] width 45 height 20
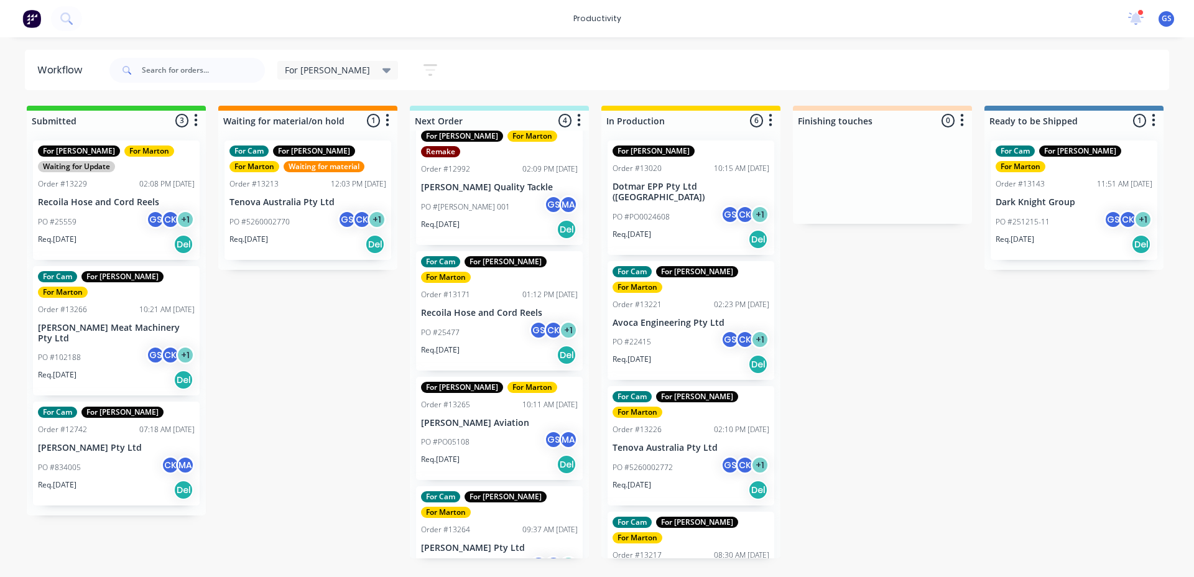
click at [687, 443] on p "Tenova Australia Pty Ltd" at bounding box center [691, 448] width 157 height 11
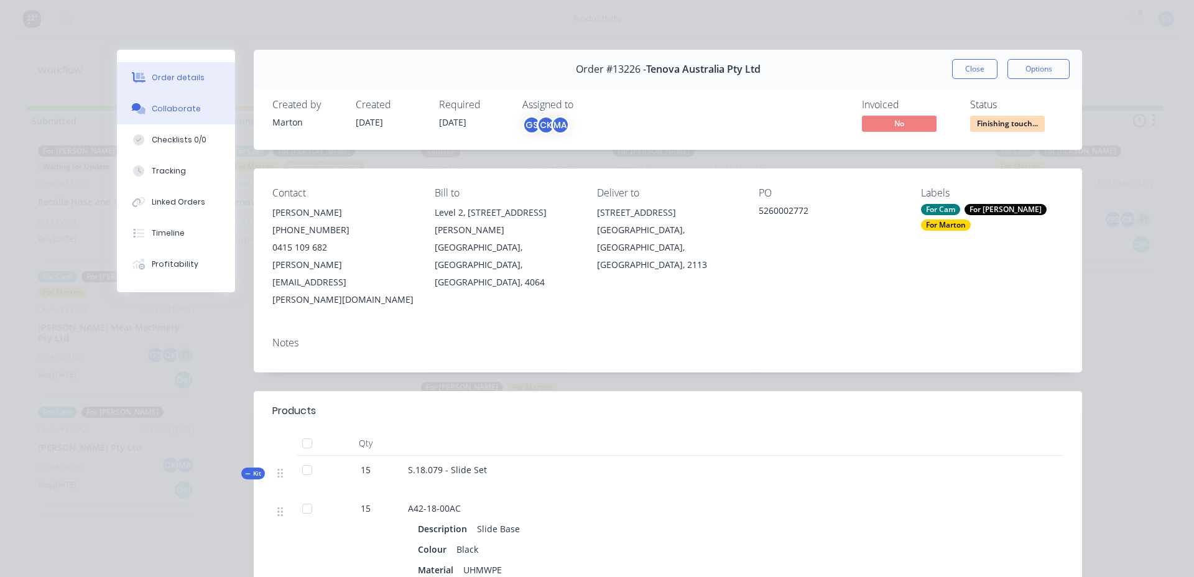
click at [172, 109] on button "Collaborate" at bounding box center [176, 108] width 118 height 31
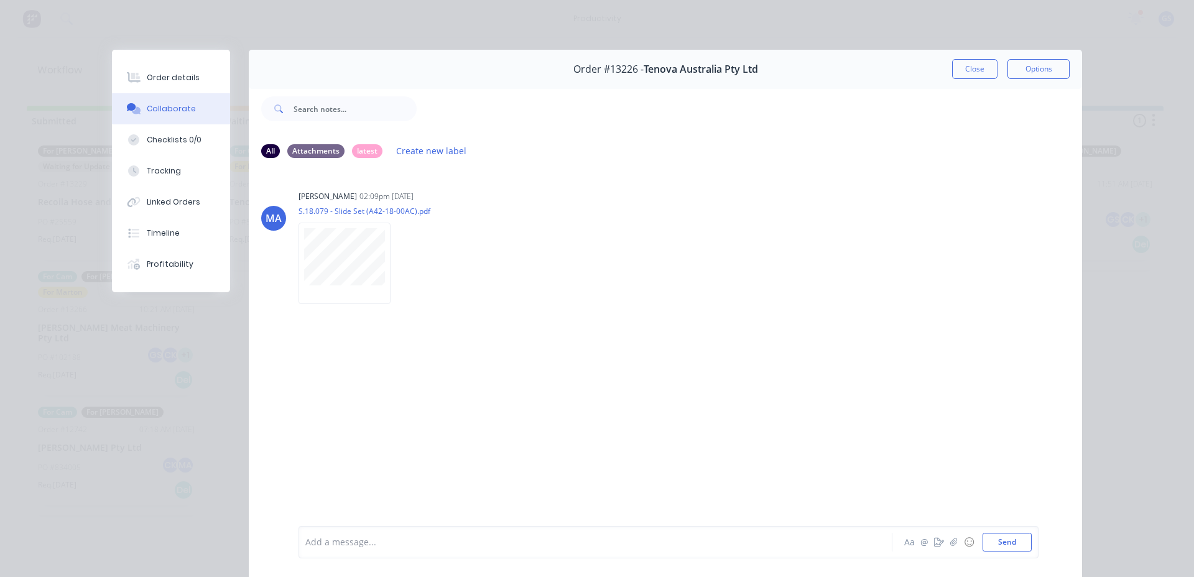
click at [962, 62] on button "Close" at bounding box center [974, 69] width 45 height 20
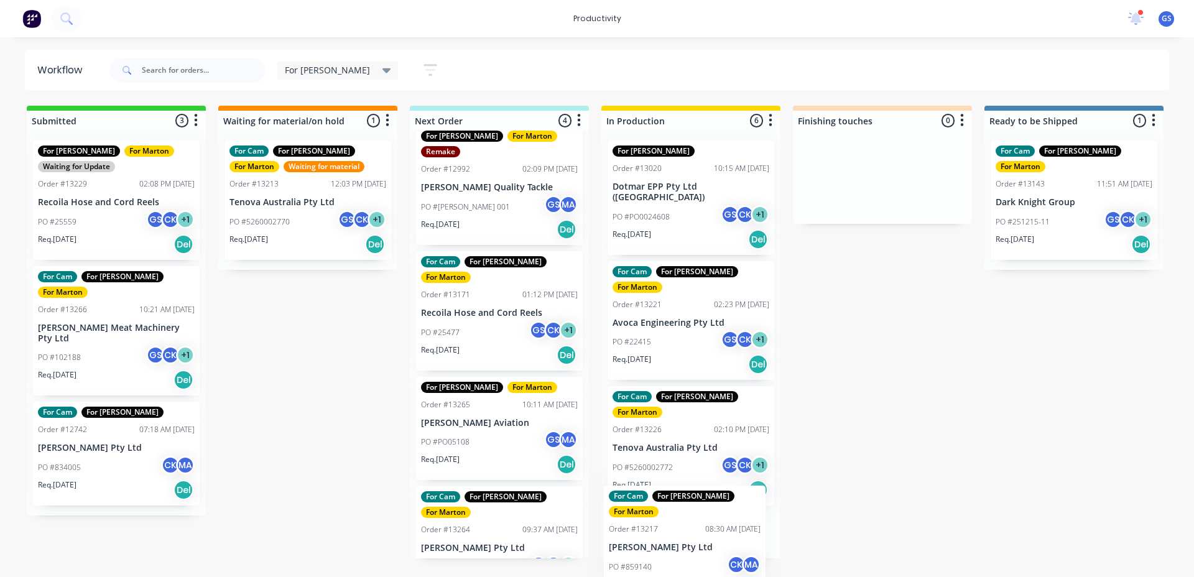
click at [642, 503] on html "productivity productivity Workflow Planner Delivery Scheduling Timesheets 2 new…" at bounding box center [597, 251] width 1194 height 503
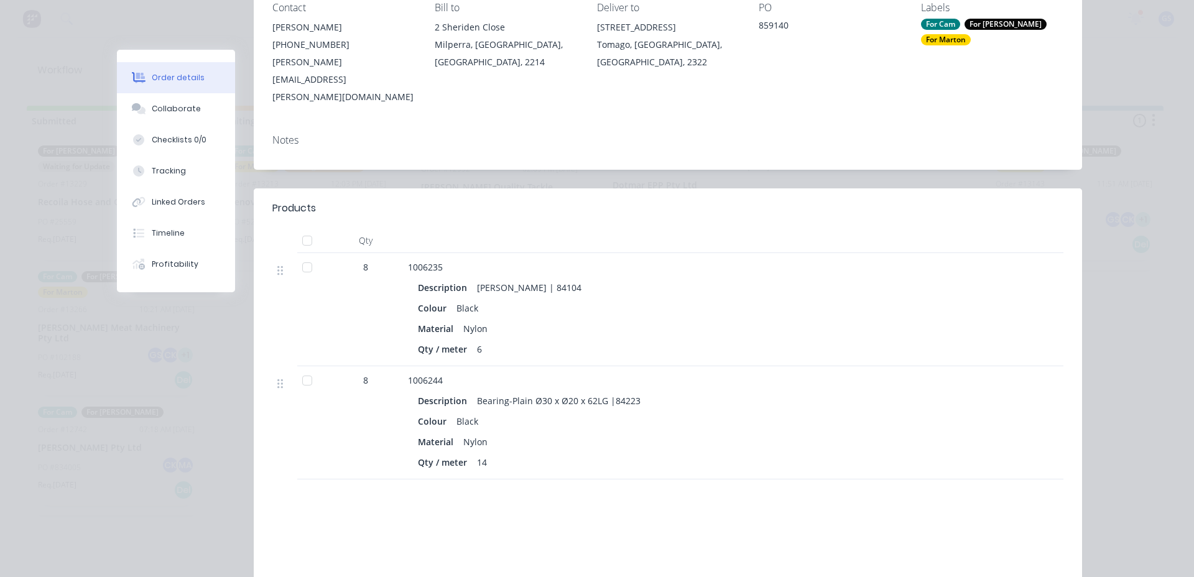
scroll to position [187, 0]
drag, startPoint x: 179, startPoint y: 113, endPoint x: 182, endPoint y: 119, distance: 6.4
click at [182, 128] on div "Order details Collaborate Checklists 0/0 Tracking Linked Orders Timeline Profit…" at bounding box center [176, 171] width 118 height 243
click at [183, 109] on div "Collaborate" at bounding box center [176, 108] width 49 height 11
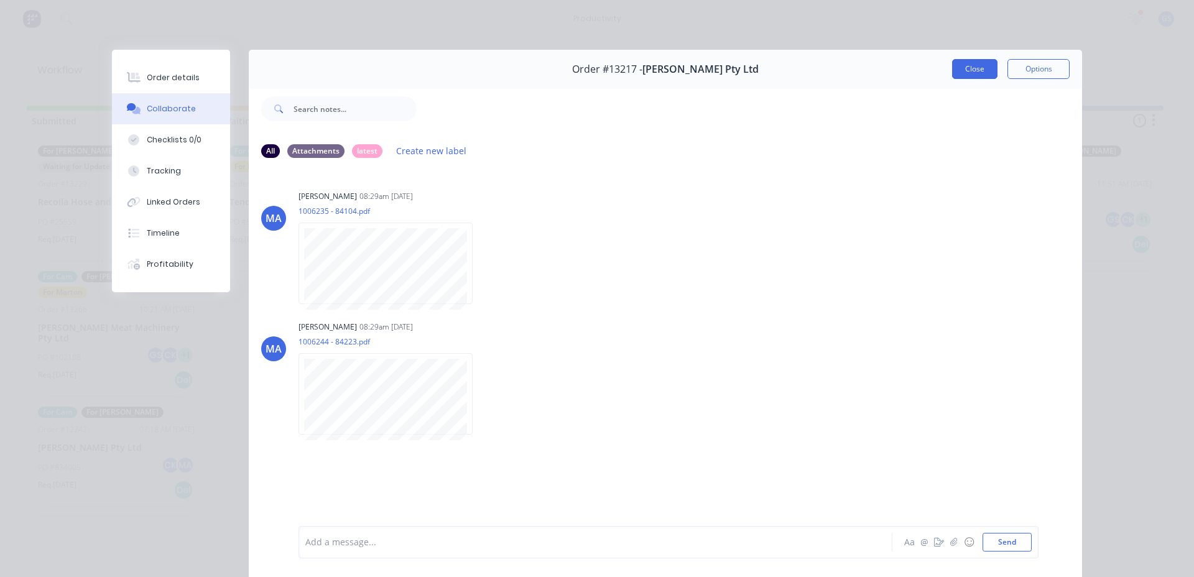
click at [976, 66] on button "Close" at bounding box center [974, 69] width 45 height 20
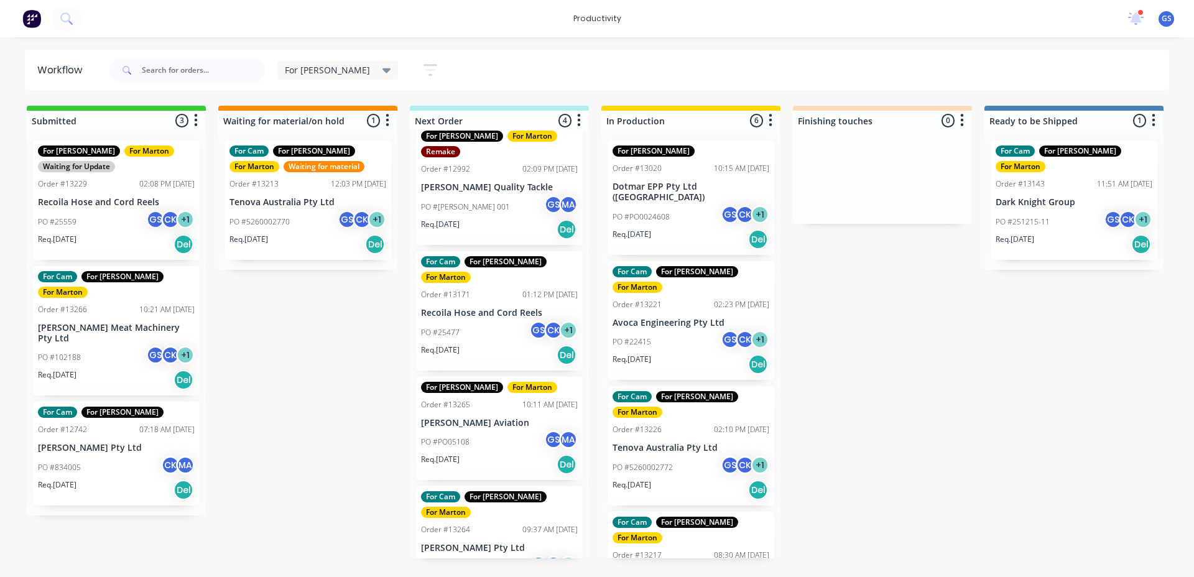
click at [683, 207] on div "For [PERSON_NAME] Order #13020 10:15 AM [DATE] Dotmar EPP Pty Ltd ([GEOGRAPHIC_…" at bounding box center [690, 345] width 179 height 428
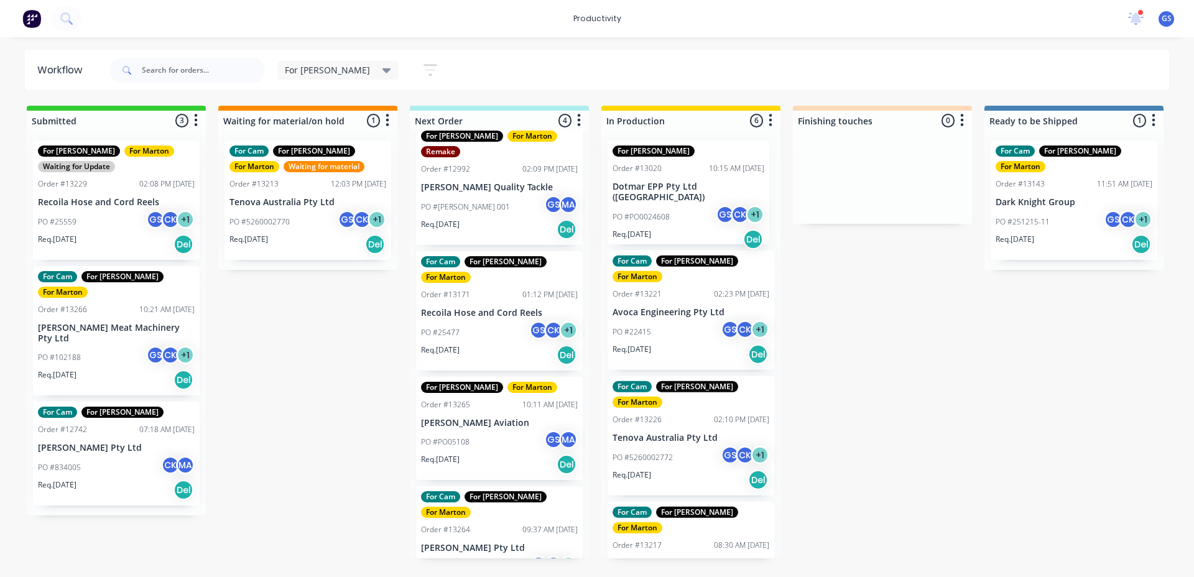
click at [680, 205] on div "For [PERSON_NAME] Order #13020 10:15 AM [DATE] Dotmar EPP Pty Ltd ([GEOGRAPHIC_…" at bounding box center [690, 345] width 179 height 428
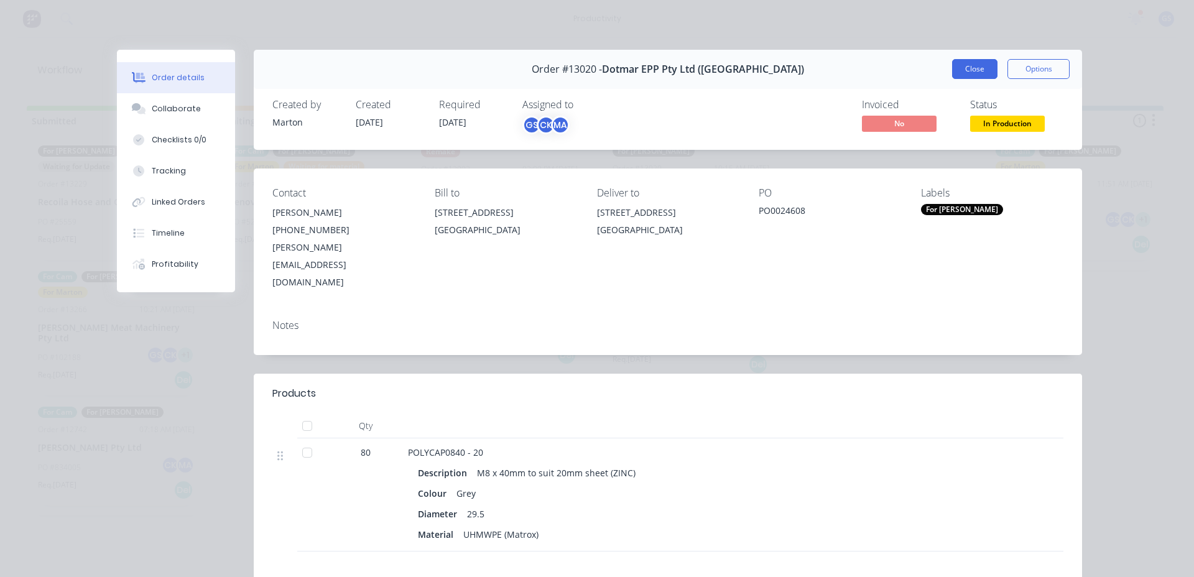
click at [964, 66] on button "Close" at bounding box center [974, 69] width 45 height 20
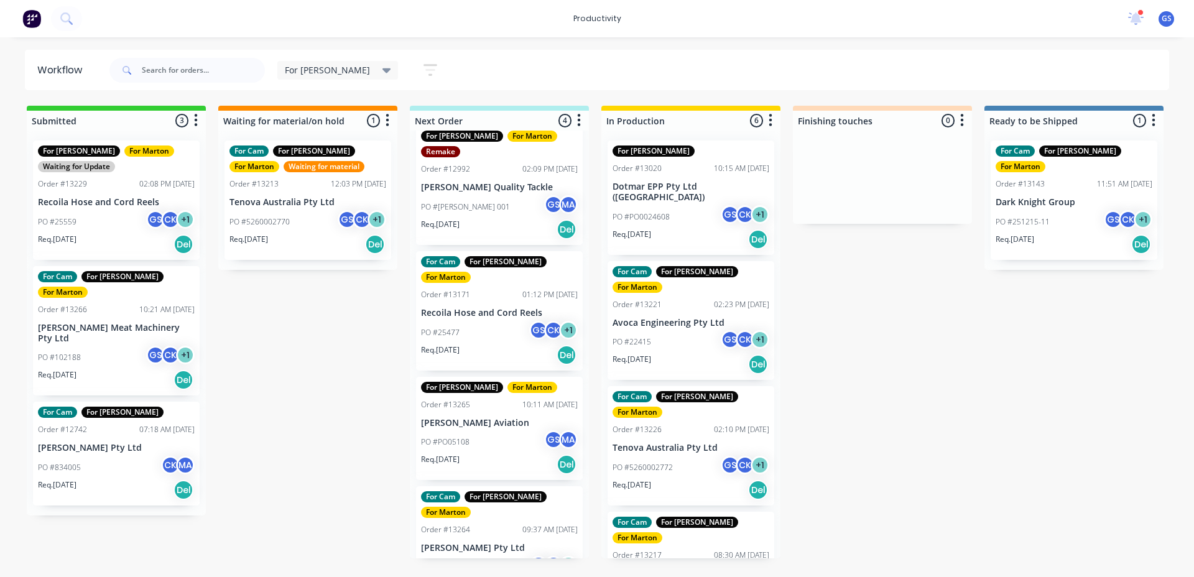
click at [689, 330] on div "PO #22415 GS CK + 1" at bounding box center [691, 342] width 157 height 24
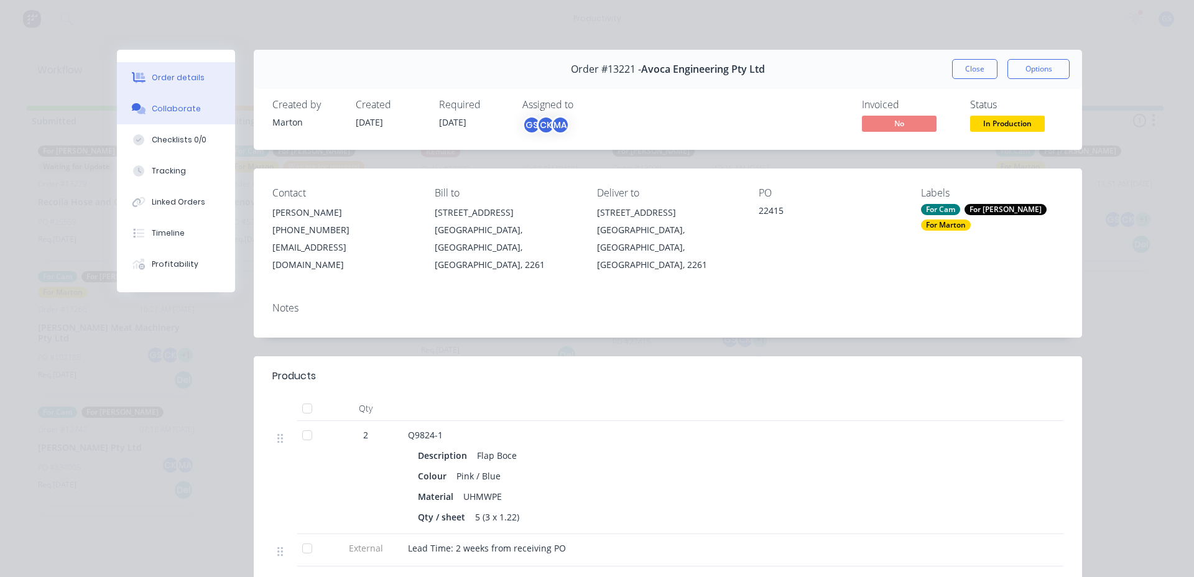
click at [185, 130] on button "Checklists 0/0" at bounding box center [176, 139] width 118 height 31
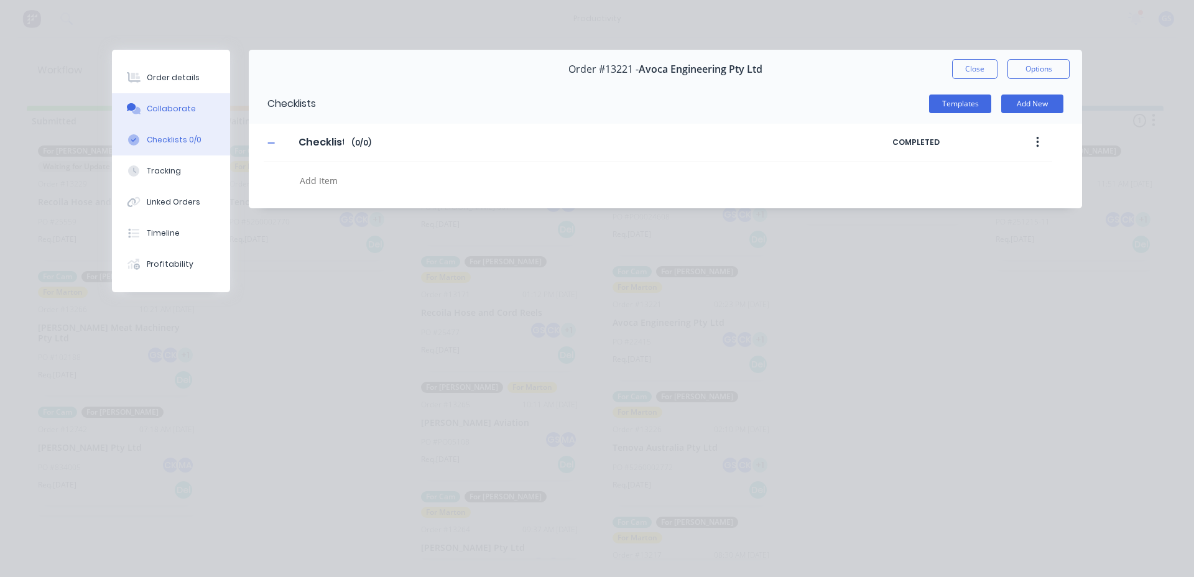
type textarea "x"
click at [183, 113] on div "Collaborate" at bounding box center [171, 108] width 49 height 11
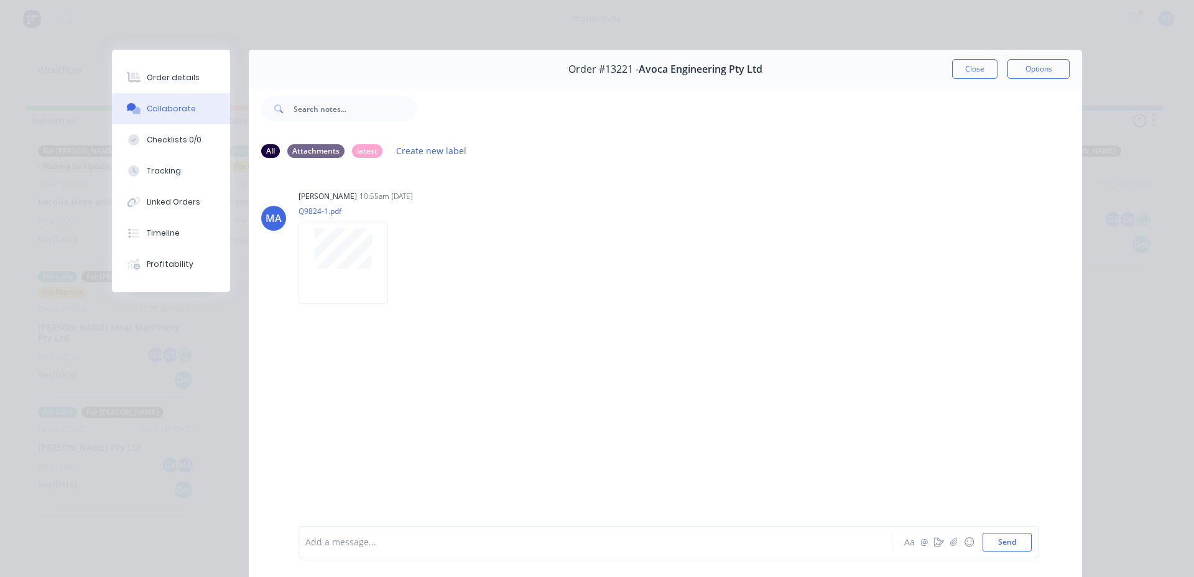
click at [968, 80] on div "Order #13221 - Avoca Engineering Pty Ltd Close Options" at bounding box center [665, 69] width 833 height 39
click at [957, 73] on button "Close" at bounding box center [974, 69] width 45 height 20
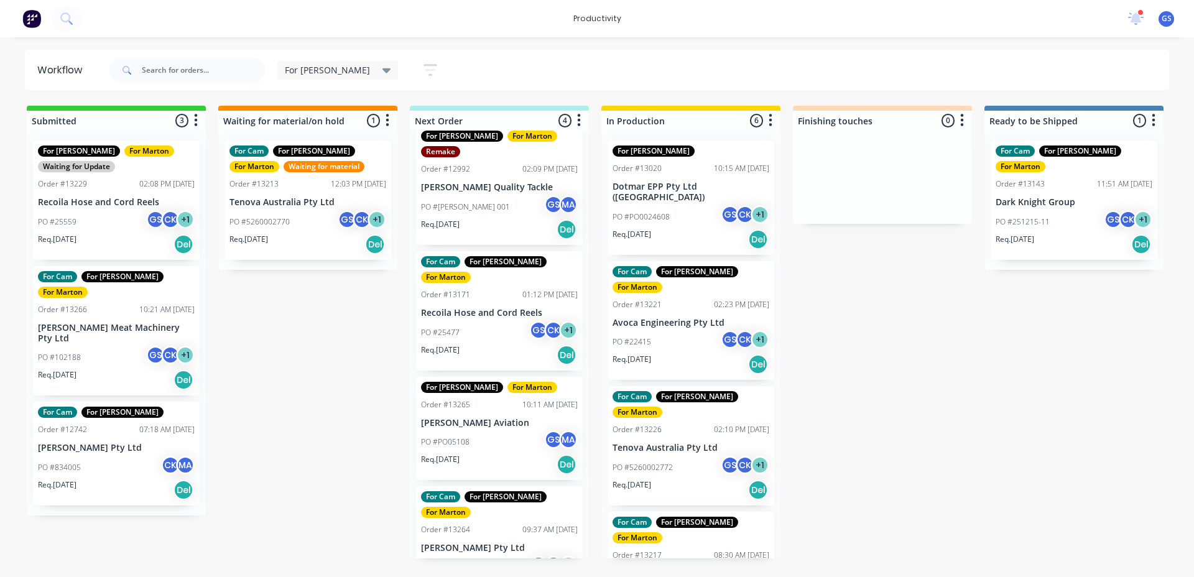
click at [708, 443] on p "Tenova Australia Pty Ltd" at bounding box center [691, 448] width 157 height 11
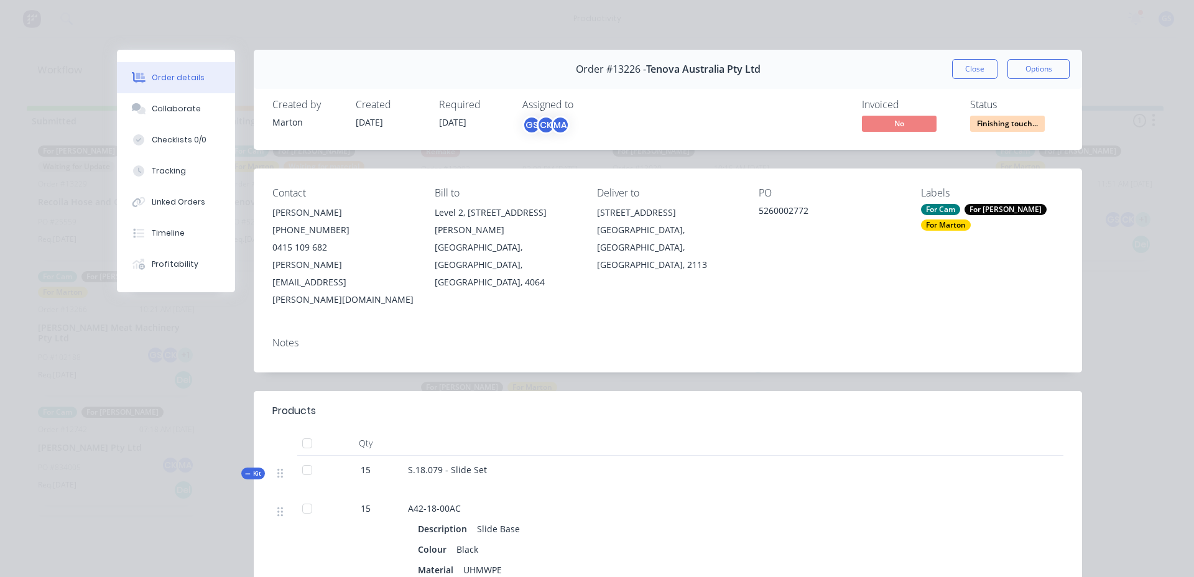
scroll to position [187, 0]
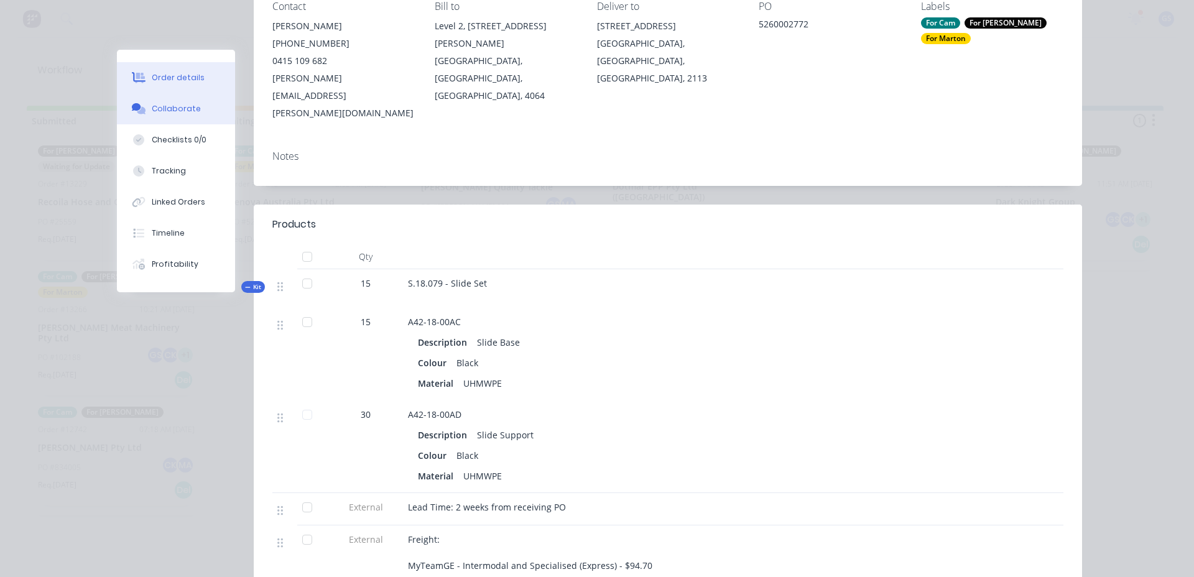
click at [199, 114] on button "Collaborate" at bounding box center [176, 108] width 118 height 31
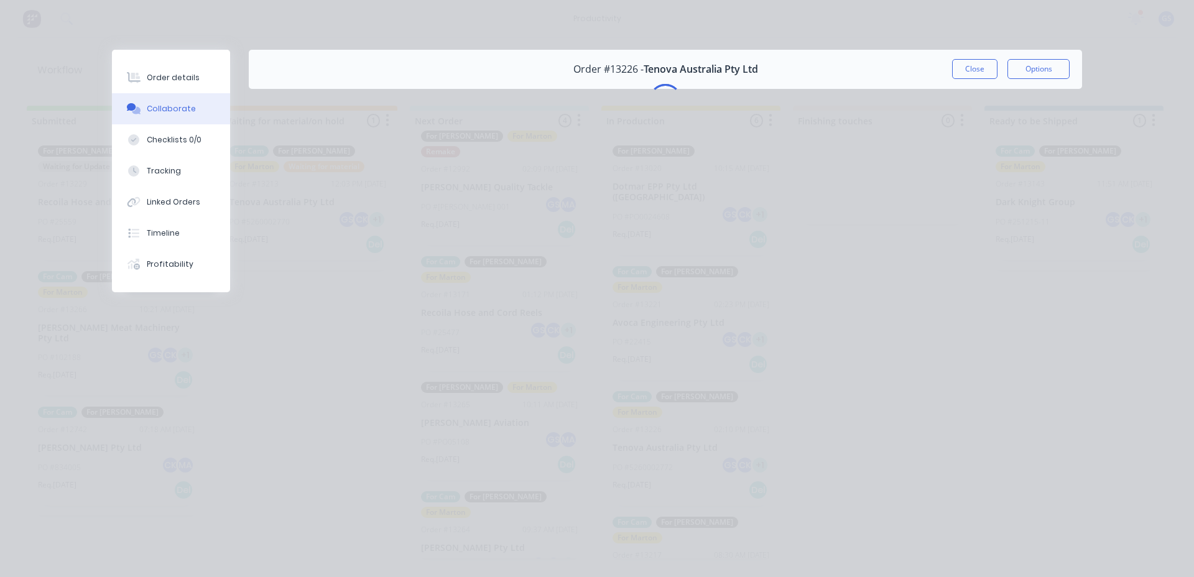
scroll to position [0, 0]
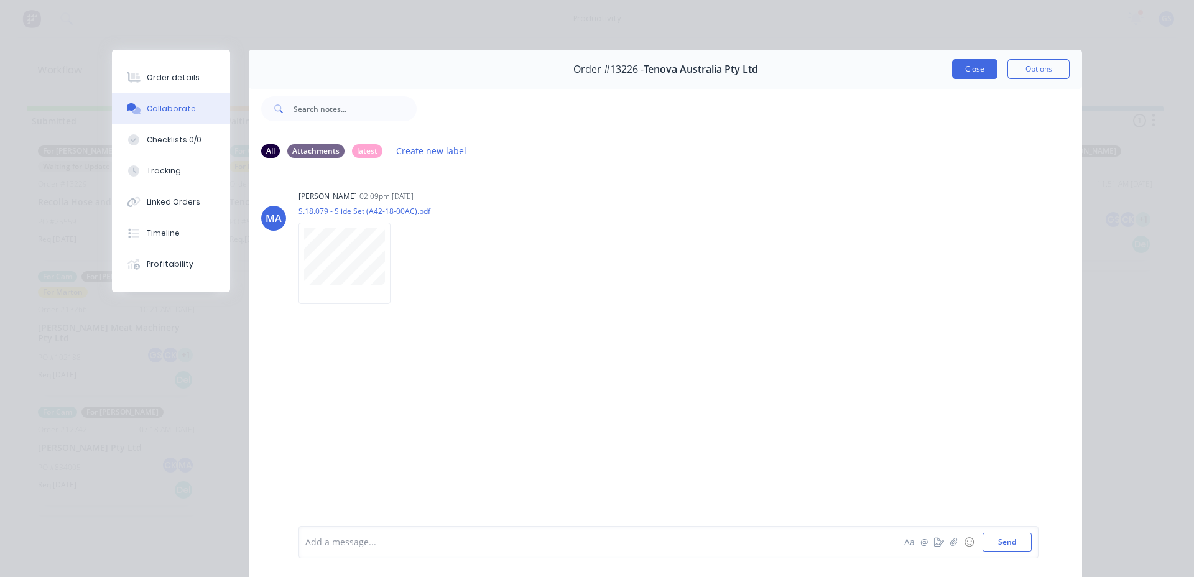
click at [956, 75] on button "Close" at bounding box center [974, 69] width 45 height 20
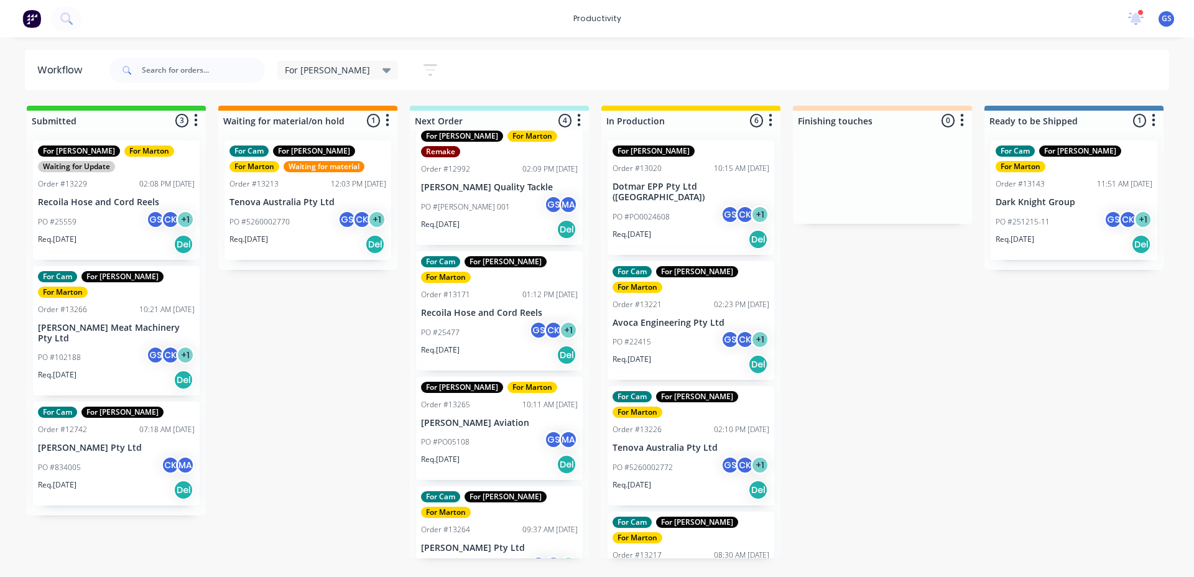
click at [658, 415] on div "For [PERSON_NAME] Order #13020 10:15 AM [DATE] Dotmar EPP Pty Ltd ([GEOGRAPHIC_…" at bounding box center [690, 345] width 179 height 428
click at [651, 443] on p "Tenova Australia Pty Ltd" at bounding box center [691, 448] width 157 height 11
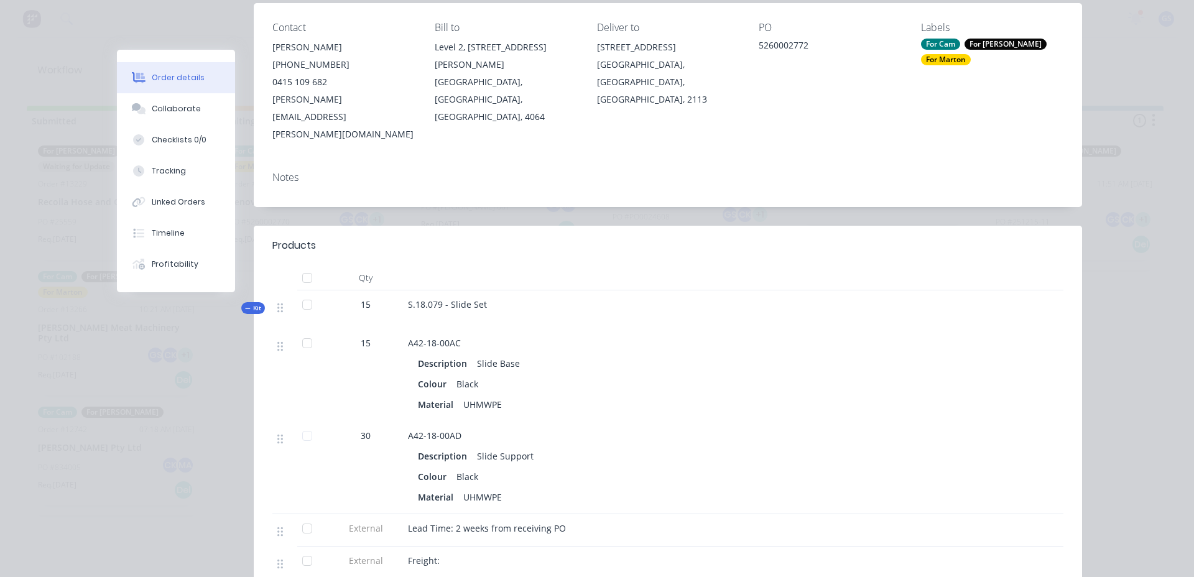
scroll to position [187, 0]
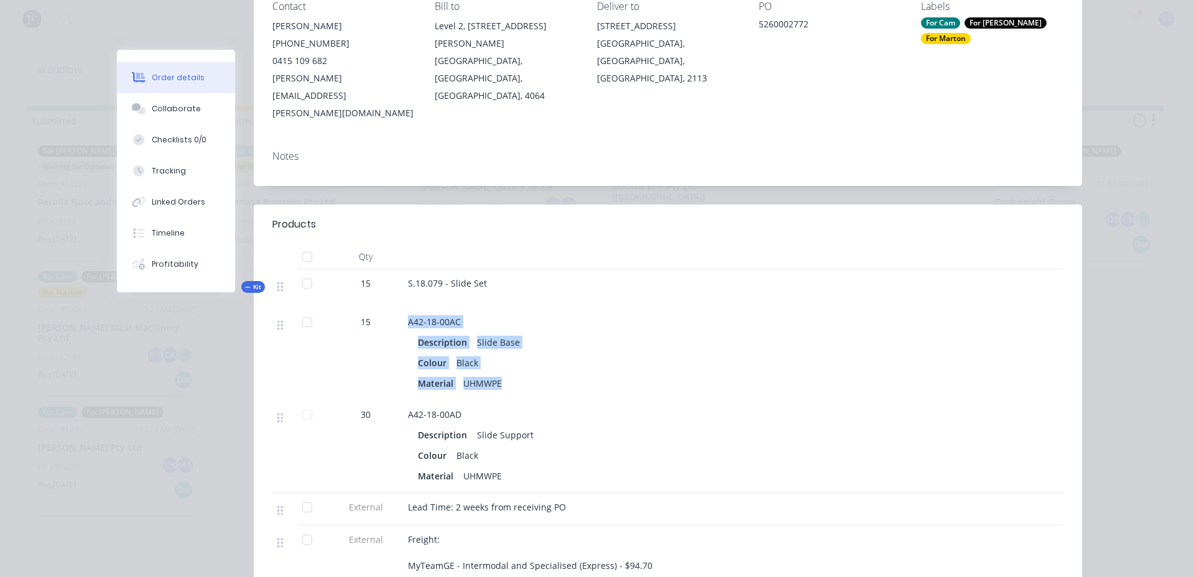
drag, startPoint x: 393, startPoint y: 280, endPoint x: 509, endPoint y: 349, distance: 134.9
click at [512, 350] on div "15 A42-18-00AC Description Slide Base Colour Black Material UHMWPE" at bounding box center [667, 354] width 791 height 93
click at [516, 374] on div "Material UHMWPE" at bounding box center [652, 383] width 468 height 18
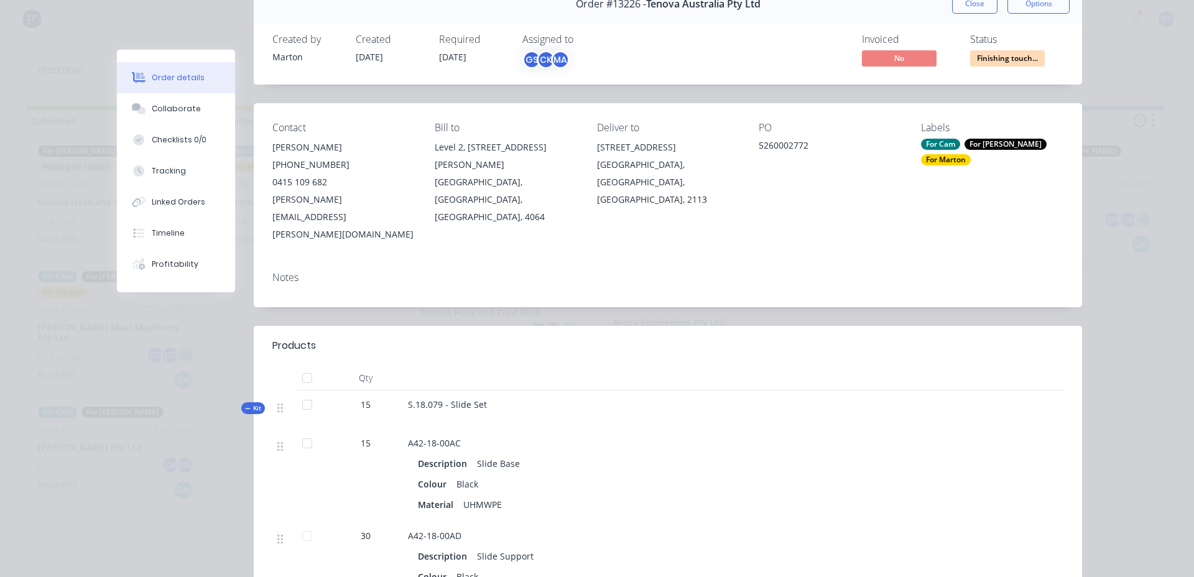
scroll to position [0, 0]
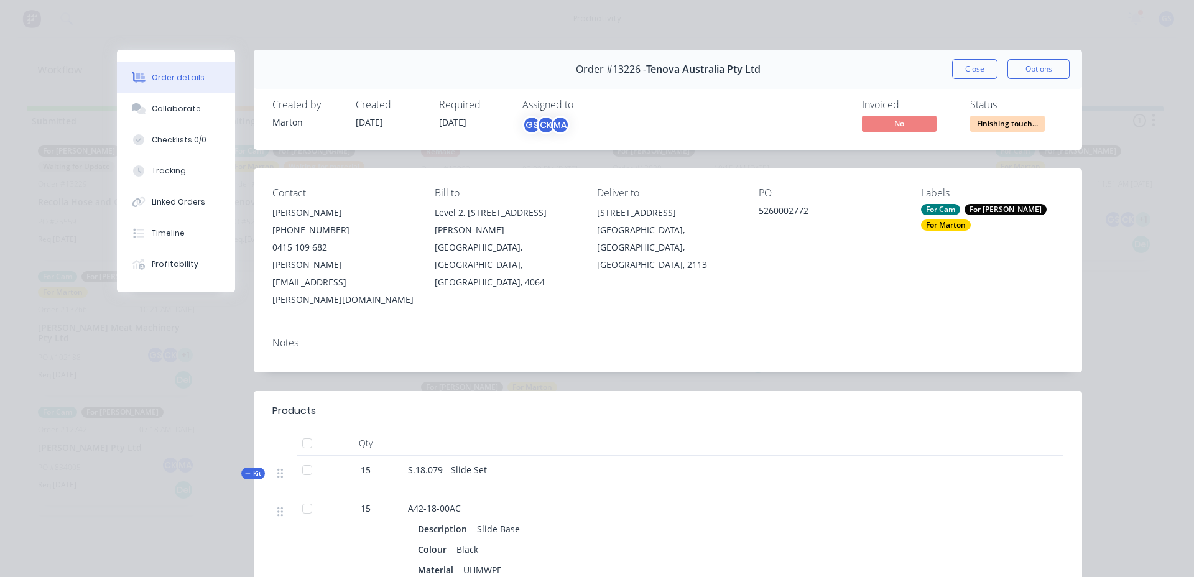
click at [968, 69] on button "Close" at bounding box center [974, 69] width 45 height 20
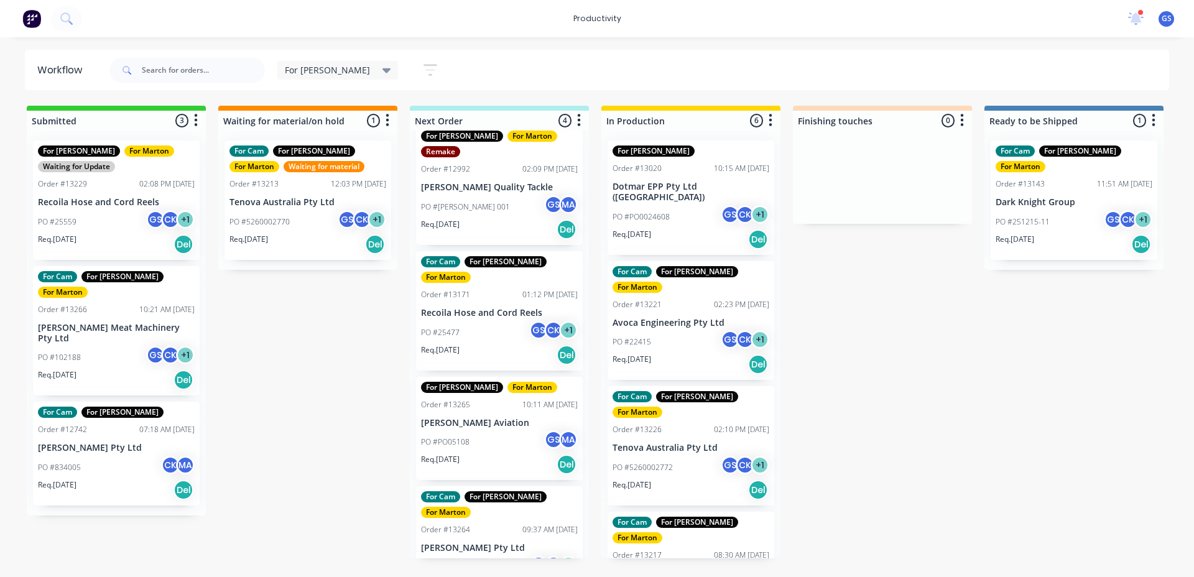
click at [889, 284] on div "Submitted 3 Sort By Created date Required date Order number Customer name Most …" at bounding box center [847, 332] width 1713 height 453
click at [700, 213] on div "For [PERSON_NAME] Order #13020 10:15 AM [DATE] Dotmar EPP Pty Ltd ([GEOGRAPHIC_…" at bounding box center [690, 345] width 179 height 428
click at [704, 205] on div "PO #PO0024608 GS CK + 1" at bounding box center [691, 217] width 157 height 24
